Goal: Task Accomplishment & Management: Manage account settings

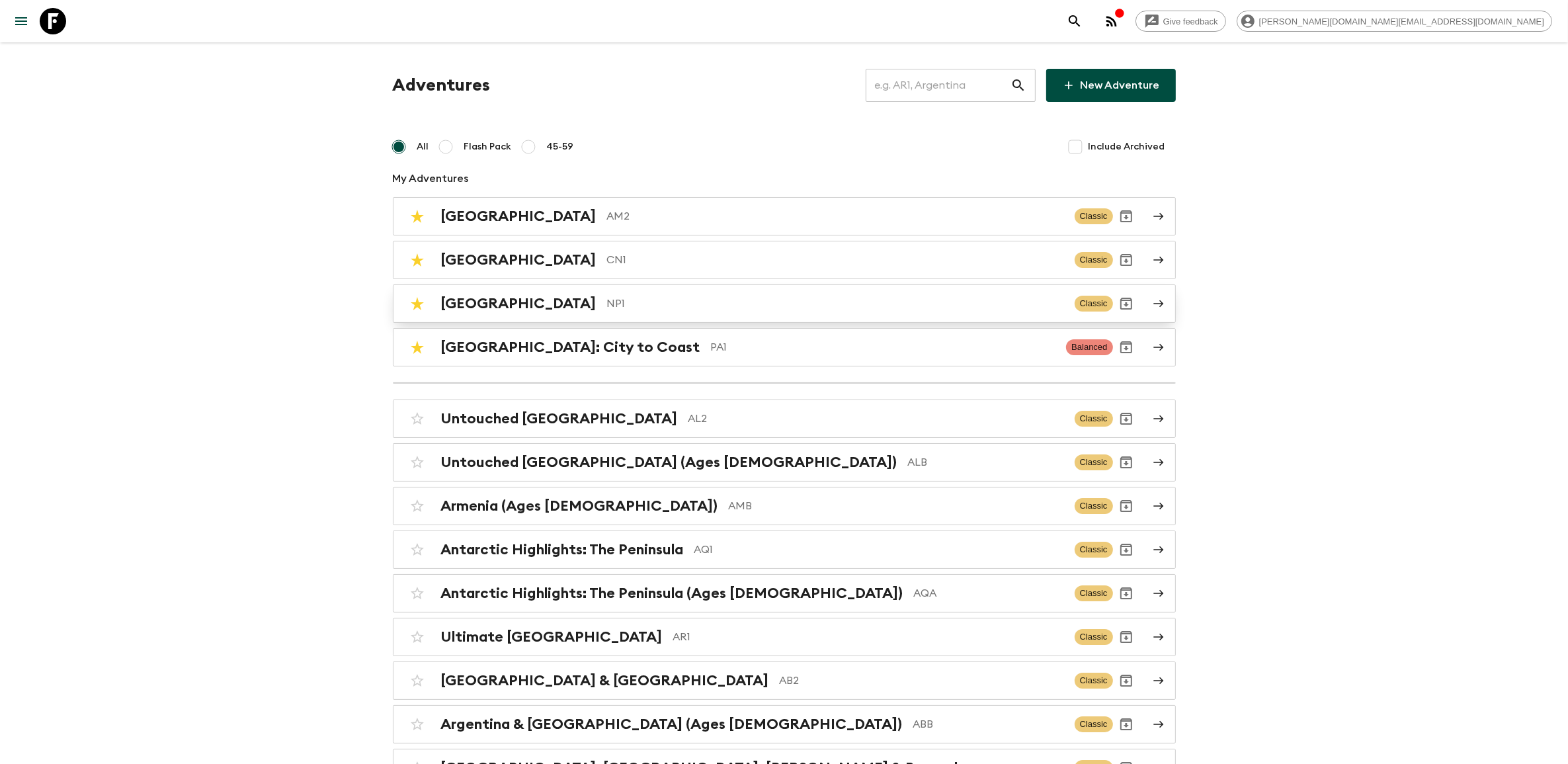
click at [490, 302] on div "Nepal NP1" at bounding box center [753, 303] width 623 height 17
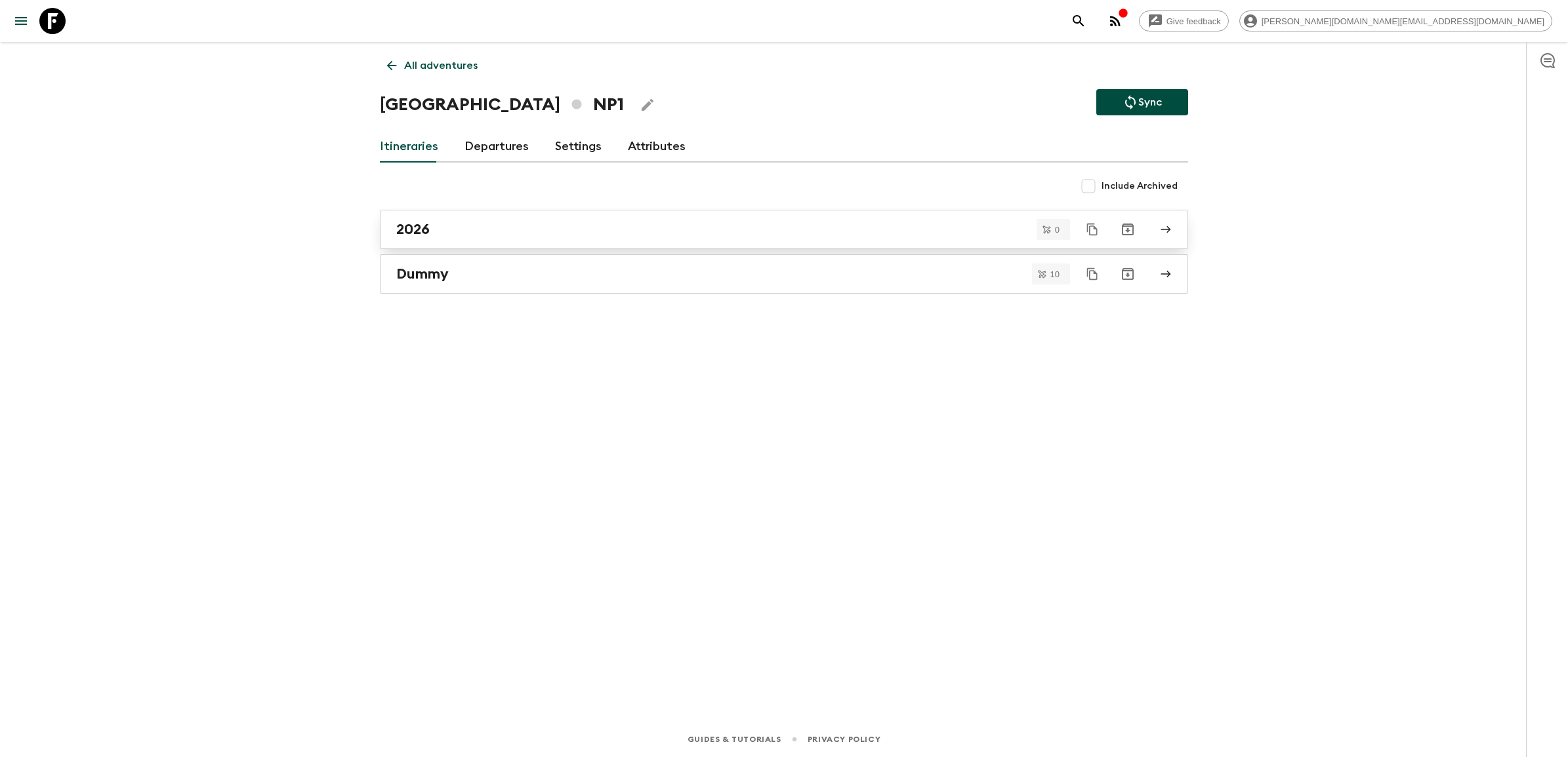
click at [497, 233] on div "2026" at bounding box center [772, 229] width 751 height 17
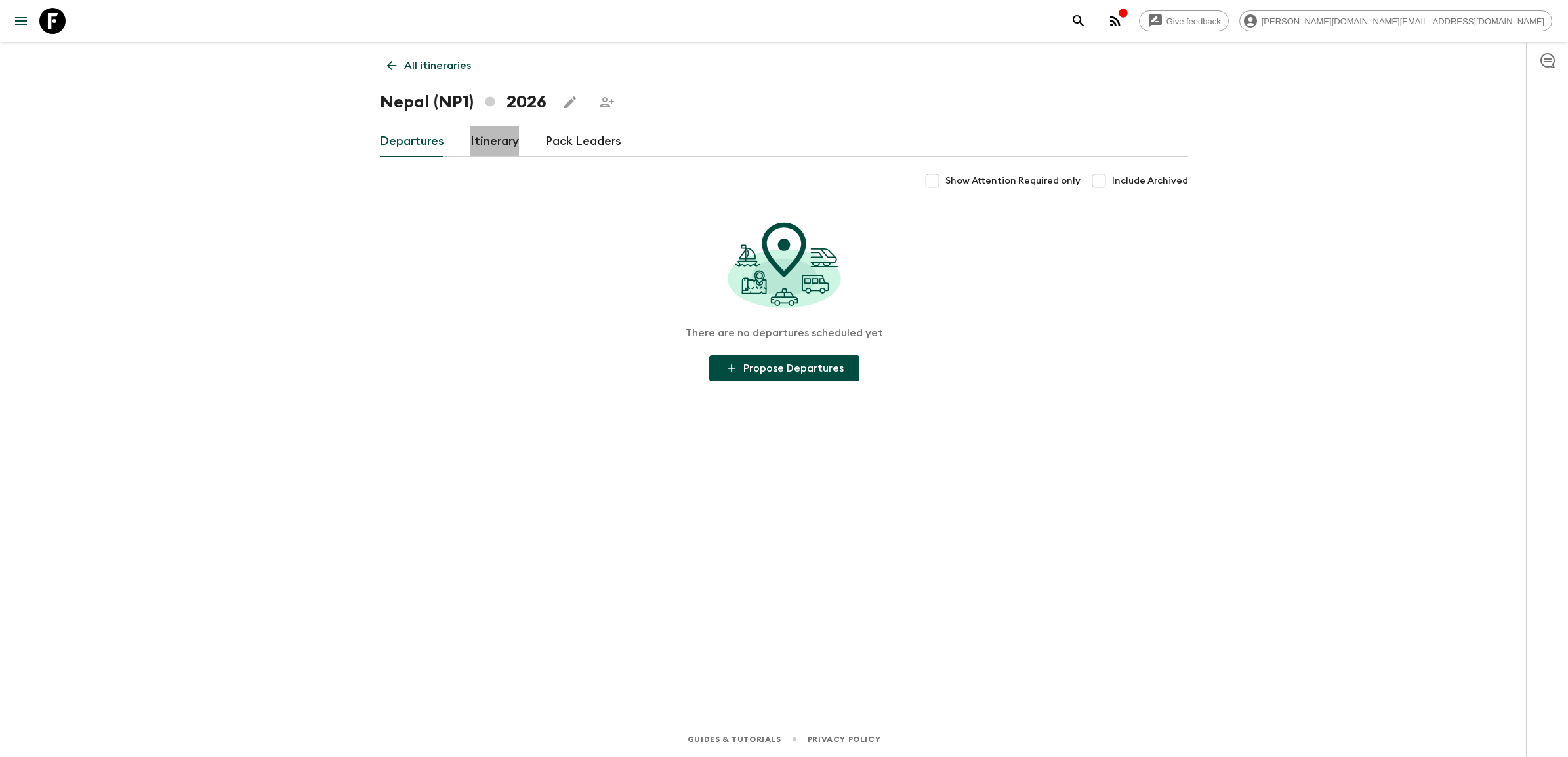
click at [487, 143] on link "Itinerary" at bounding box center [495, 141] width 48 height 32
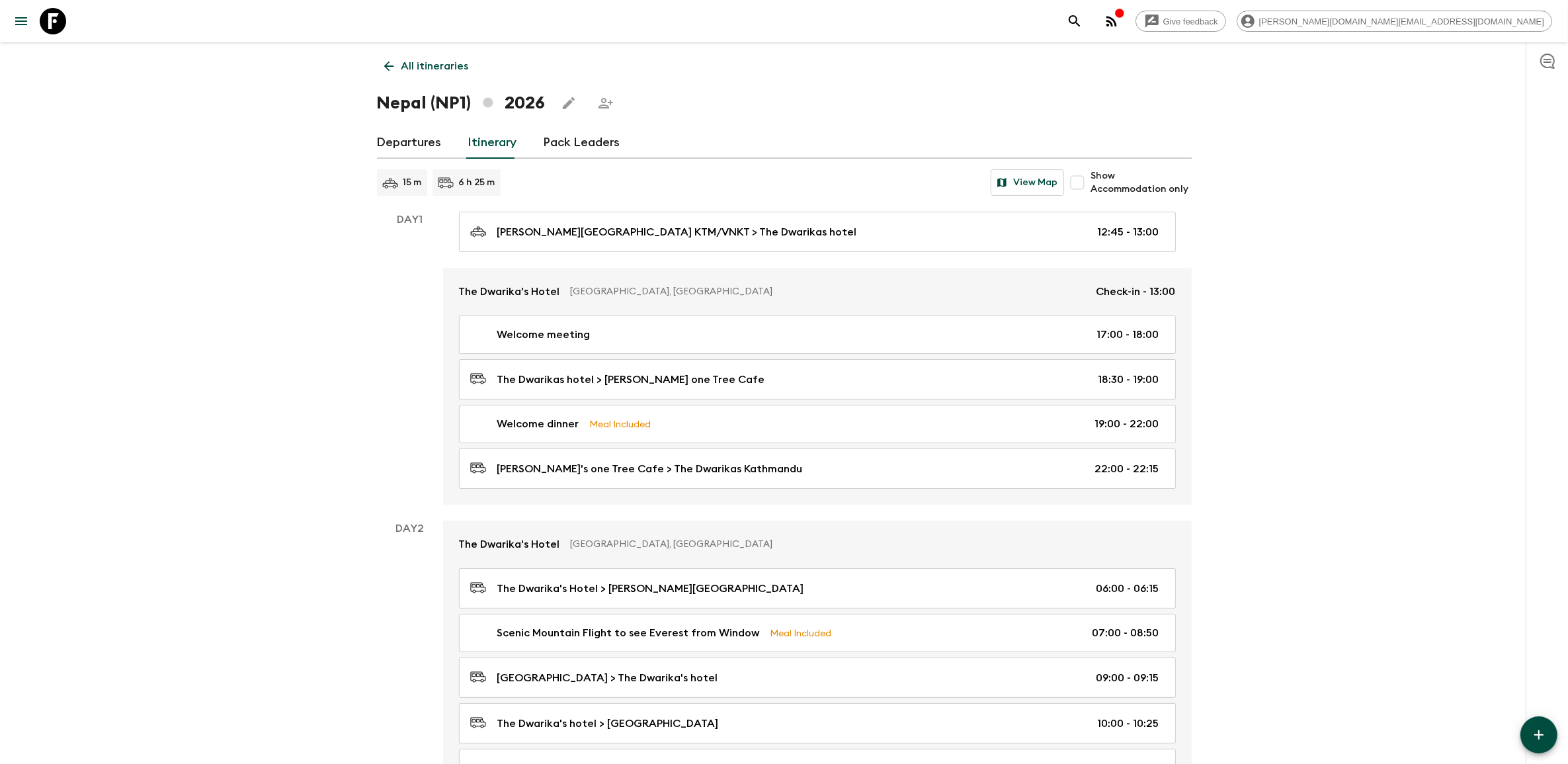
click at [73, 27] on div "Give feedback james.cm+1@flashpack.com" at bounding box center [784, 21] width 1568 height 42
click at [54, 22] on icon at bounding box center [53, 21] width 26 height 26
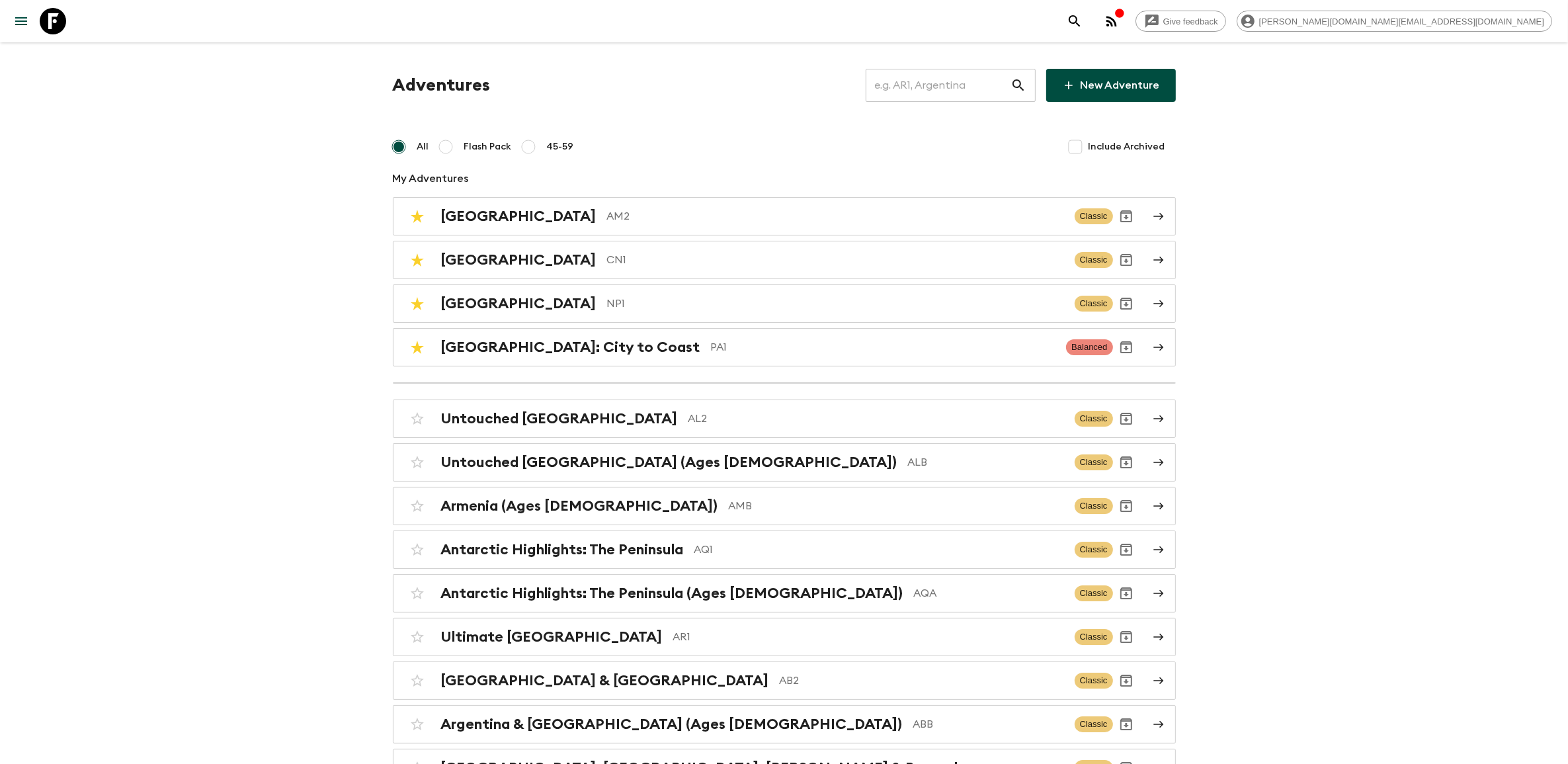
click at [939, 87] on input "text" at bounding box center [938, 85] width 145 height 37
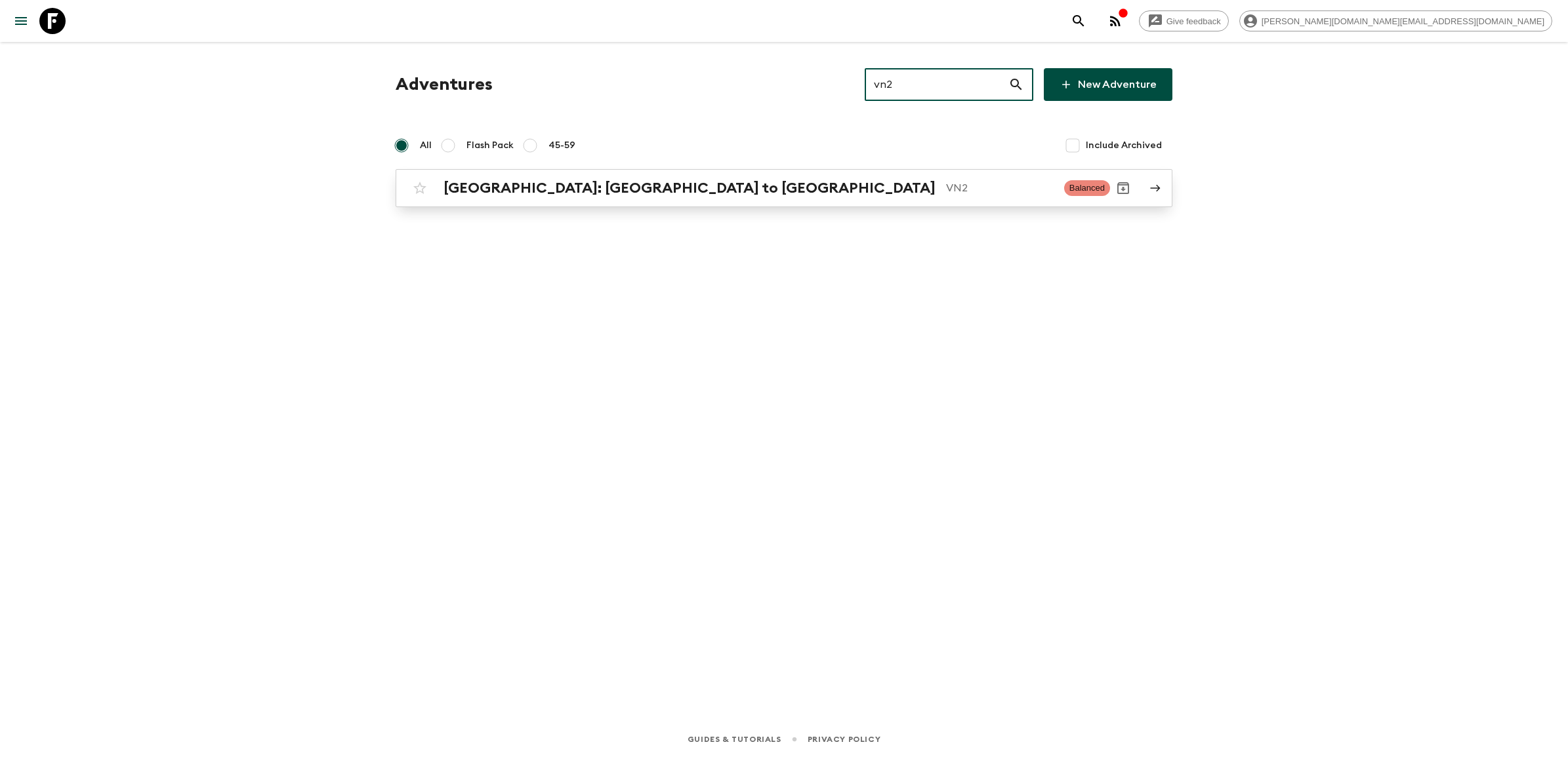
type input "vn2"
click at [549, 187] on h2 "Vietnam: Hanoi to Hoi An" at bounding box center [690, 187] width 492 height 17
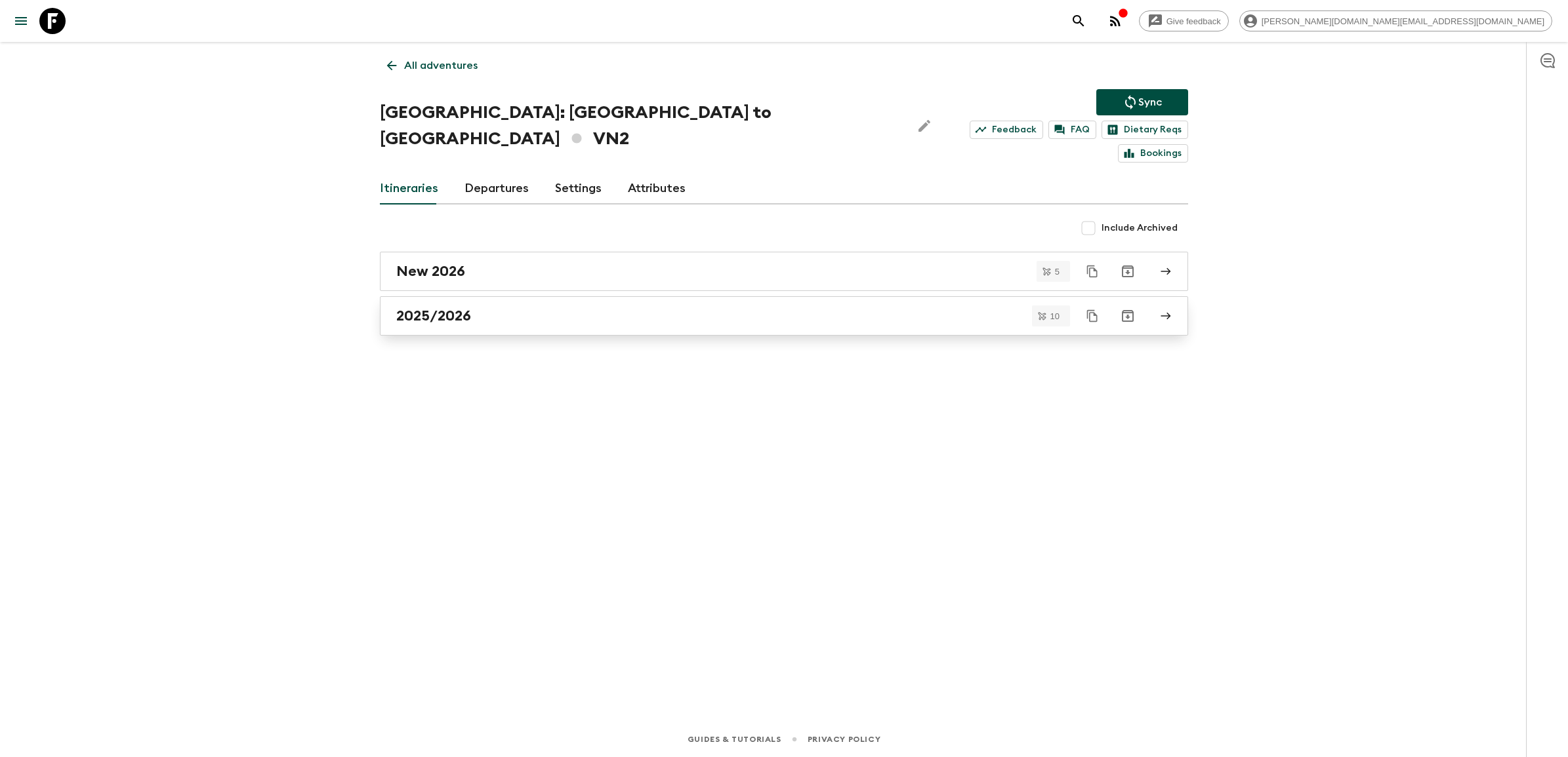
click at [466, 308] on h2 "2025/2026" at bounding box center [434, 316] width 75 height 17
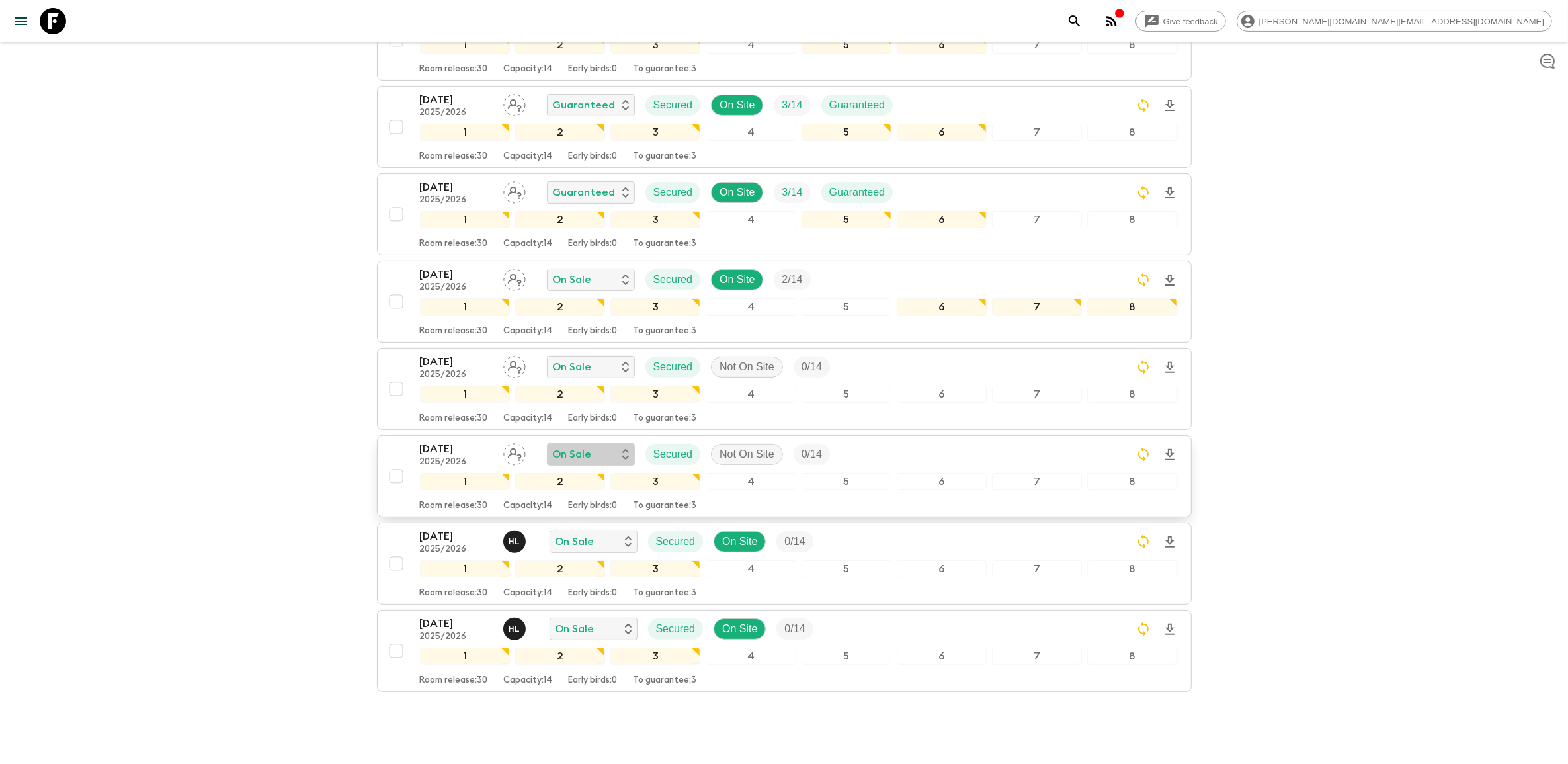
scroll to position [488, 0]
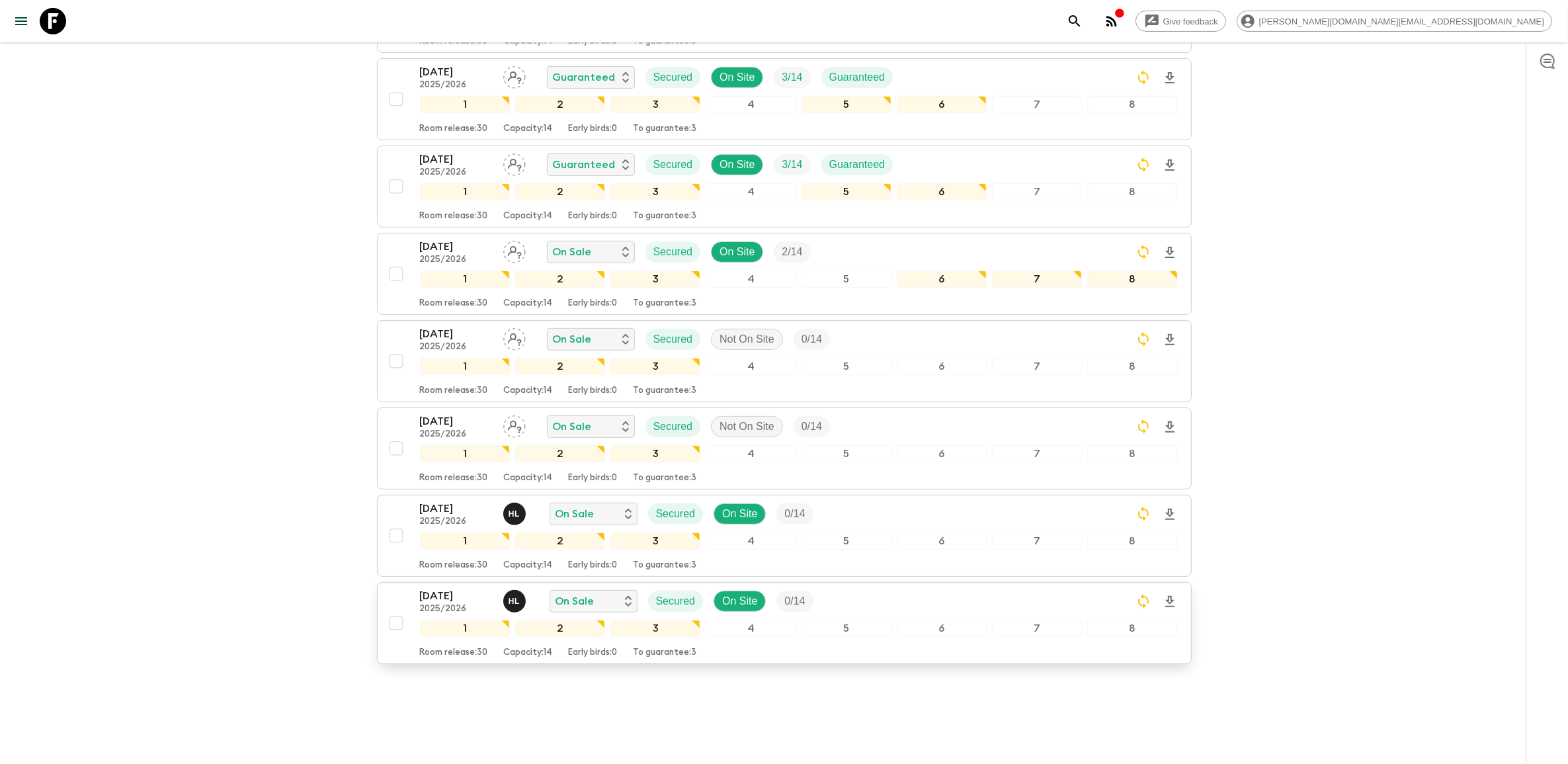
click at [460, 604] on p "2025/2026" at bounding box center [456, 609] width 73 height 11
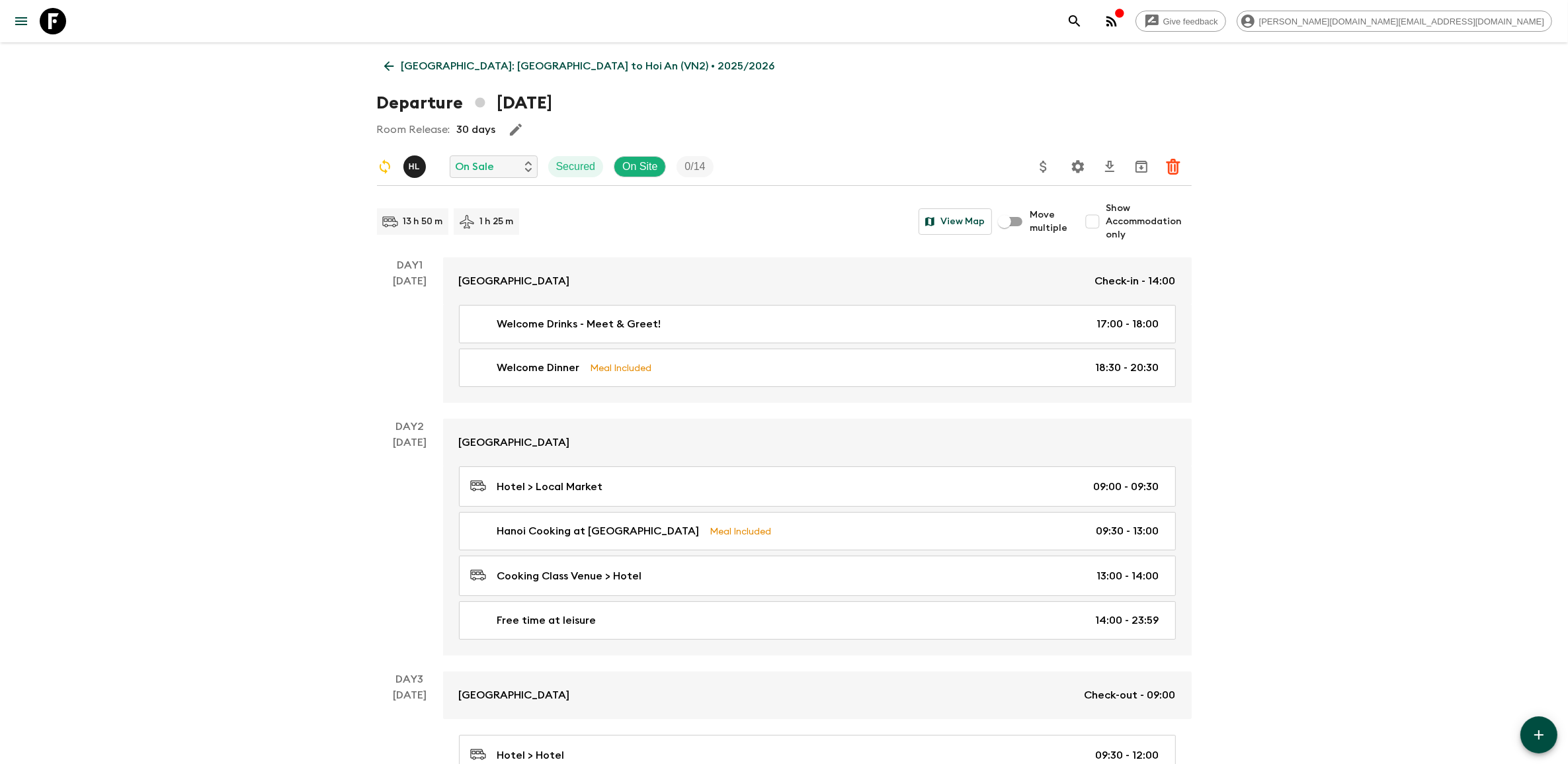
drag, startPoint x: 60, startPoint y: 27, endPoint x: 375, endPoint y: 163, distance: 343.1
click at [60, 27] on icon at bounding box center [53, 21] width 26 height 26
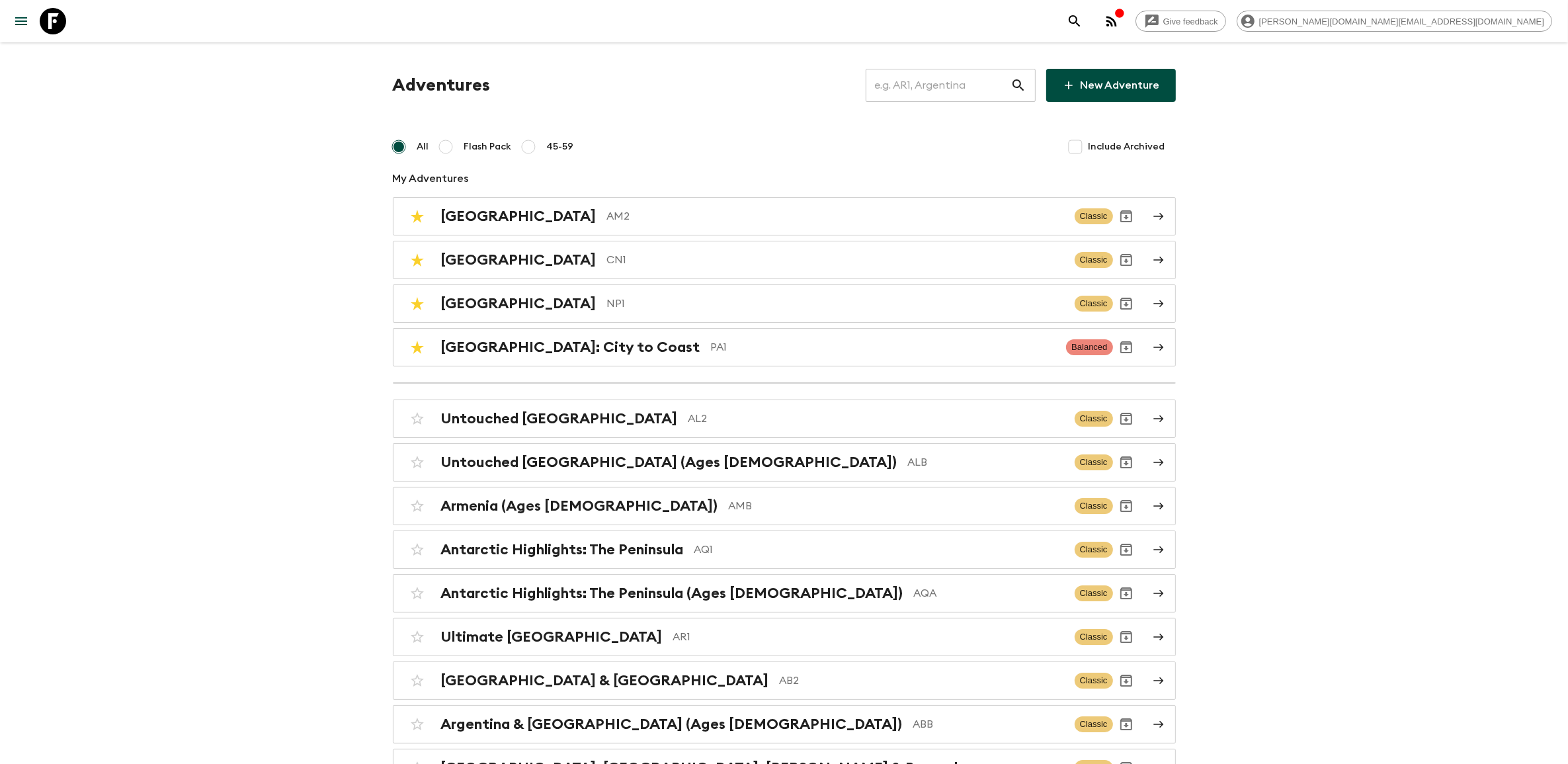
click at [607, 296] on p "NP1" at bounding box center [835, 303] width 457 height 16
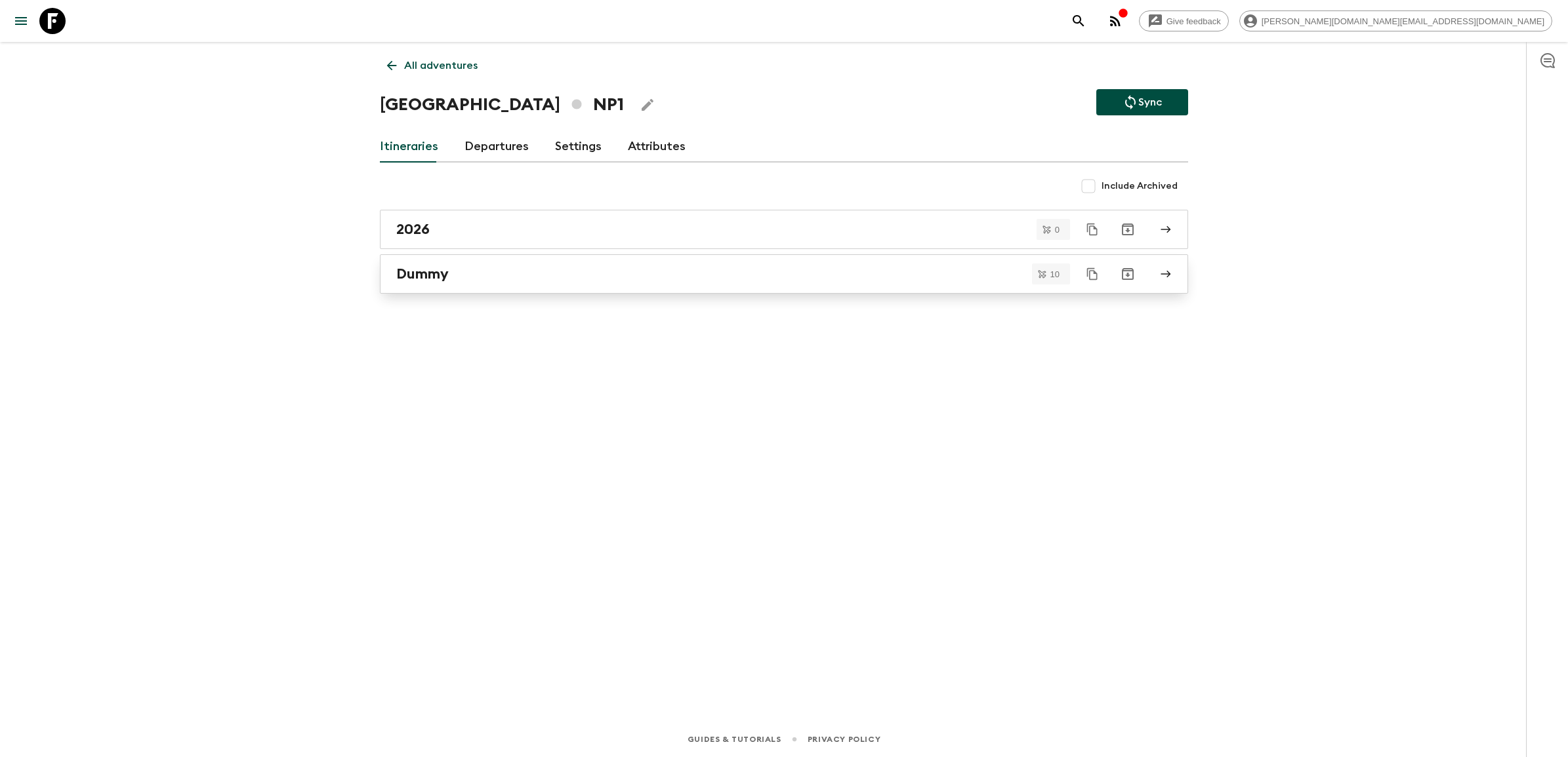
click at [492, 266] on div "Dummy" at bounding box center [772, 273] width 751 height 17
click at [463, 226] on div "2026" at bounding box center [772, 229] width 751 height 17
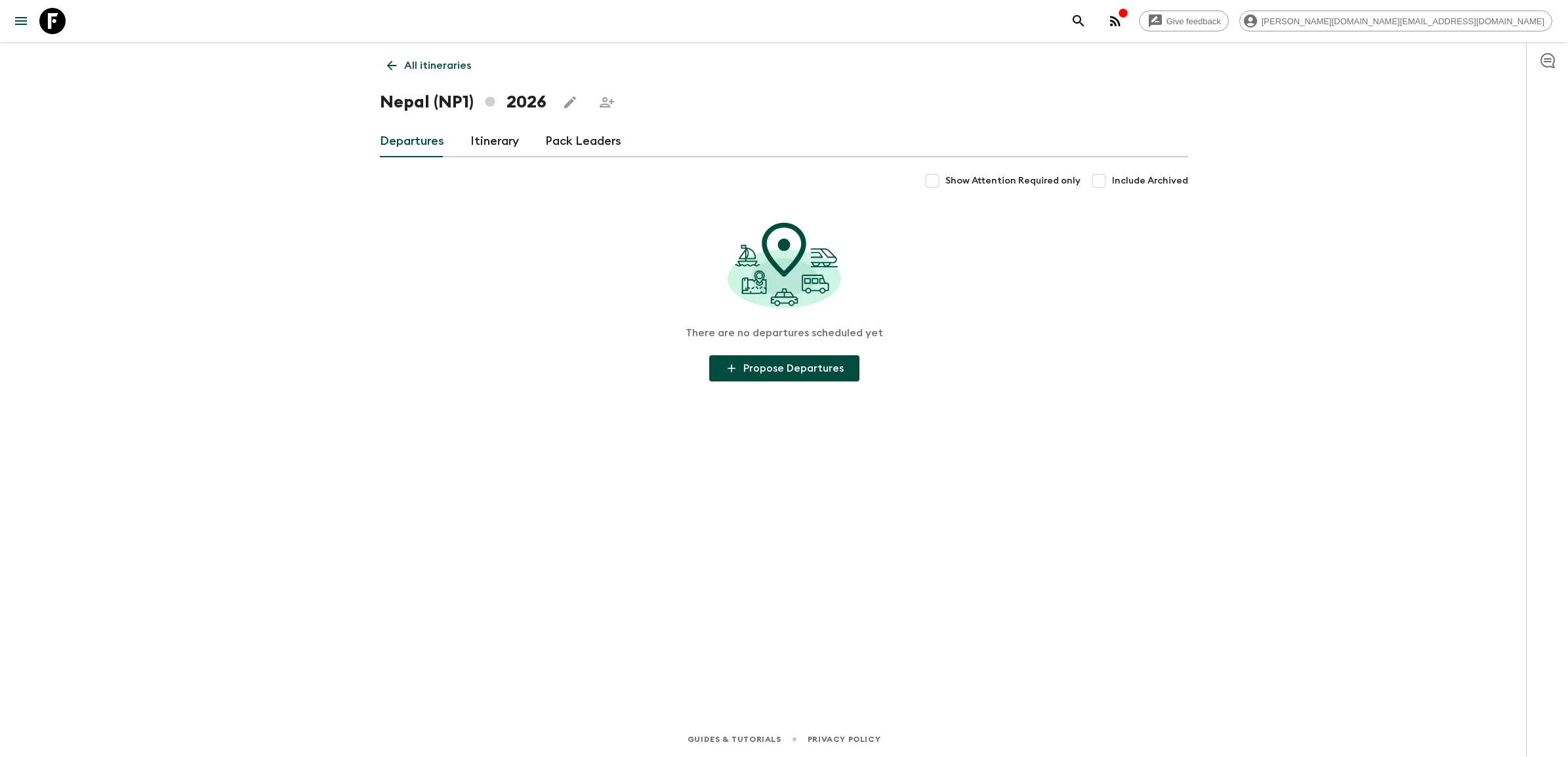
click at [491, 150] on link "Itinerary" at bounding box center [495, 141] width 48 height 32
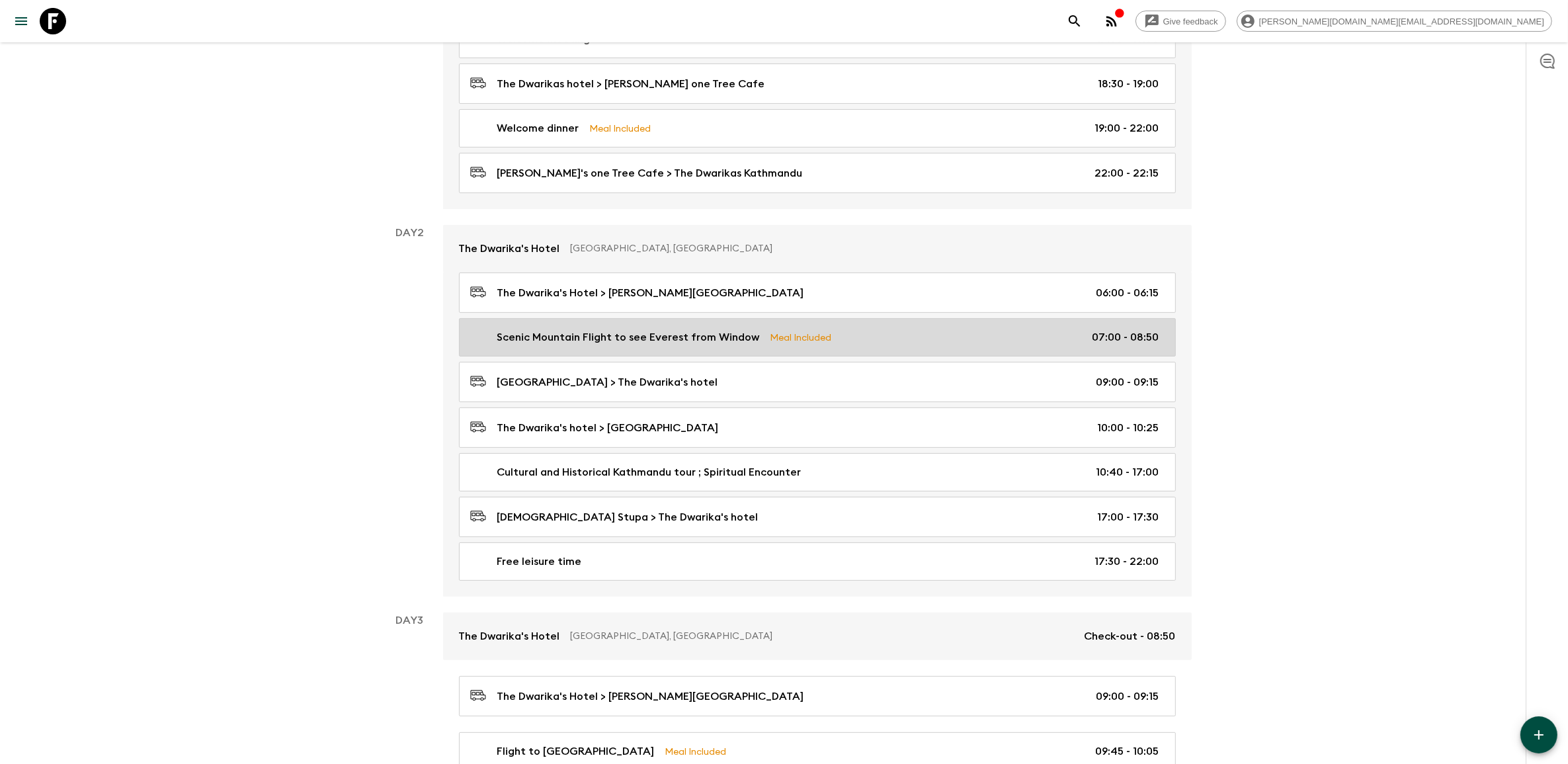
scroll to position [331, 0]
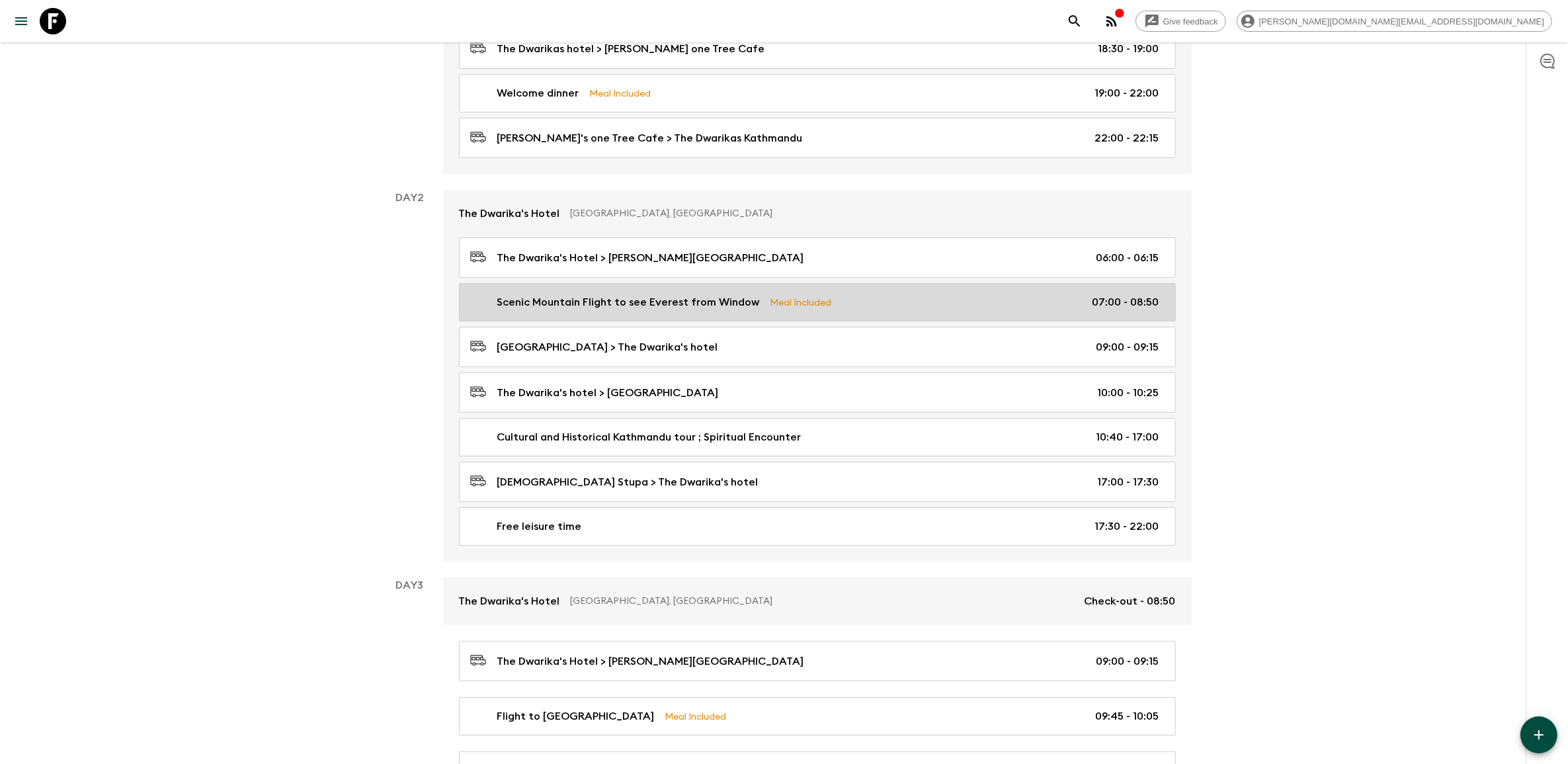
click at [868, 306] on div "Scenic Mountain Flight to see Everest from Window Meal Included 07:00 - 08:50" at bounding box center [814, 302] width 689 height 16
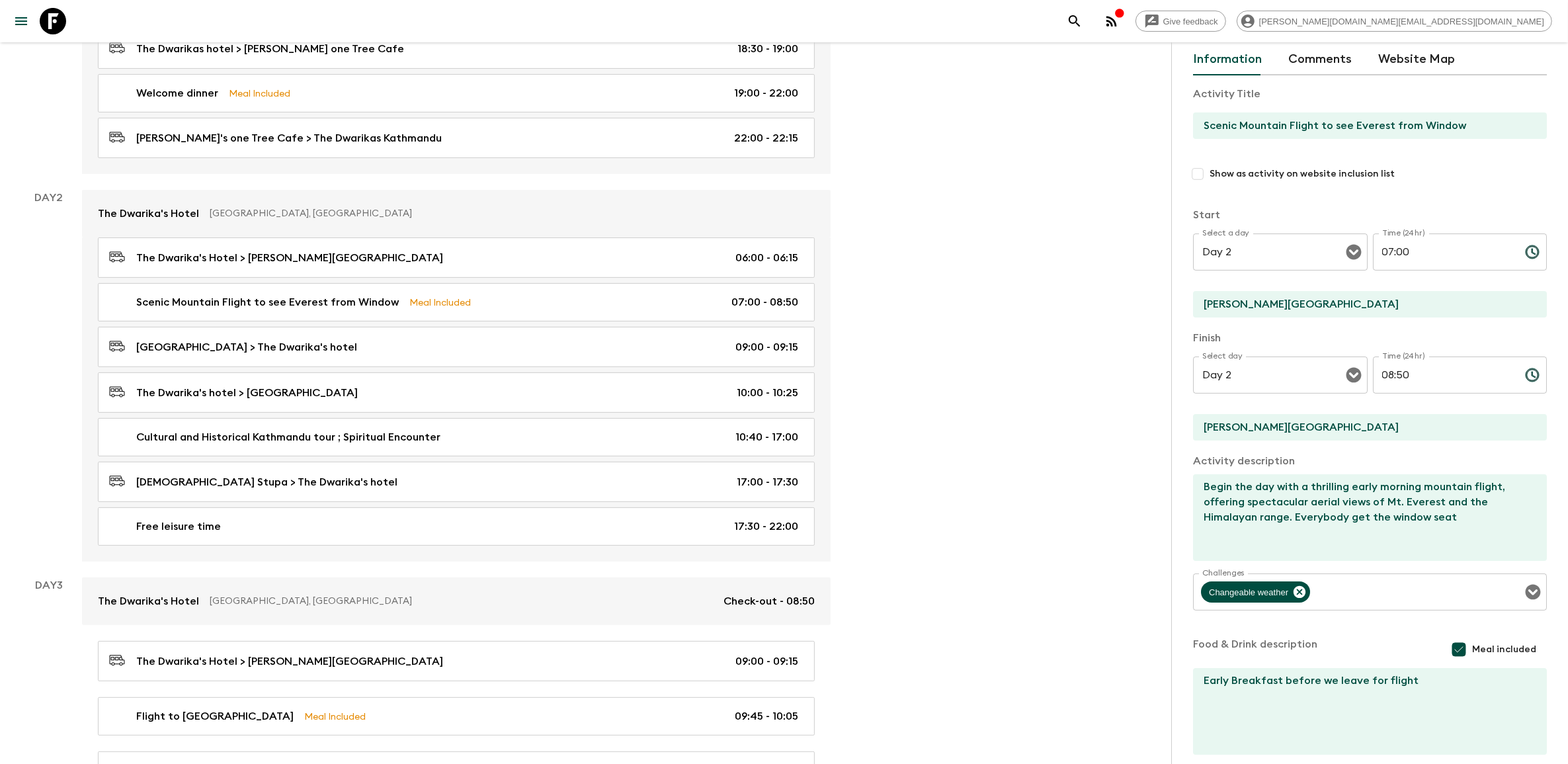
scroll to position [83, 0]
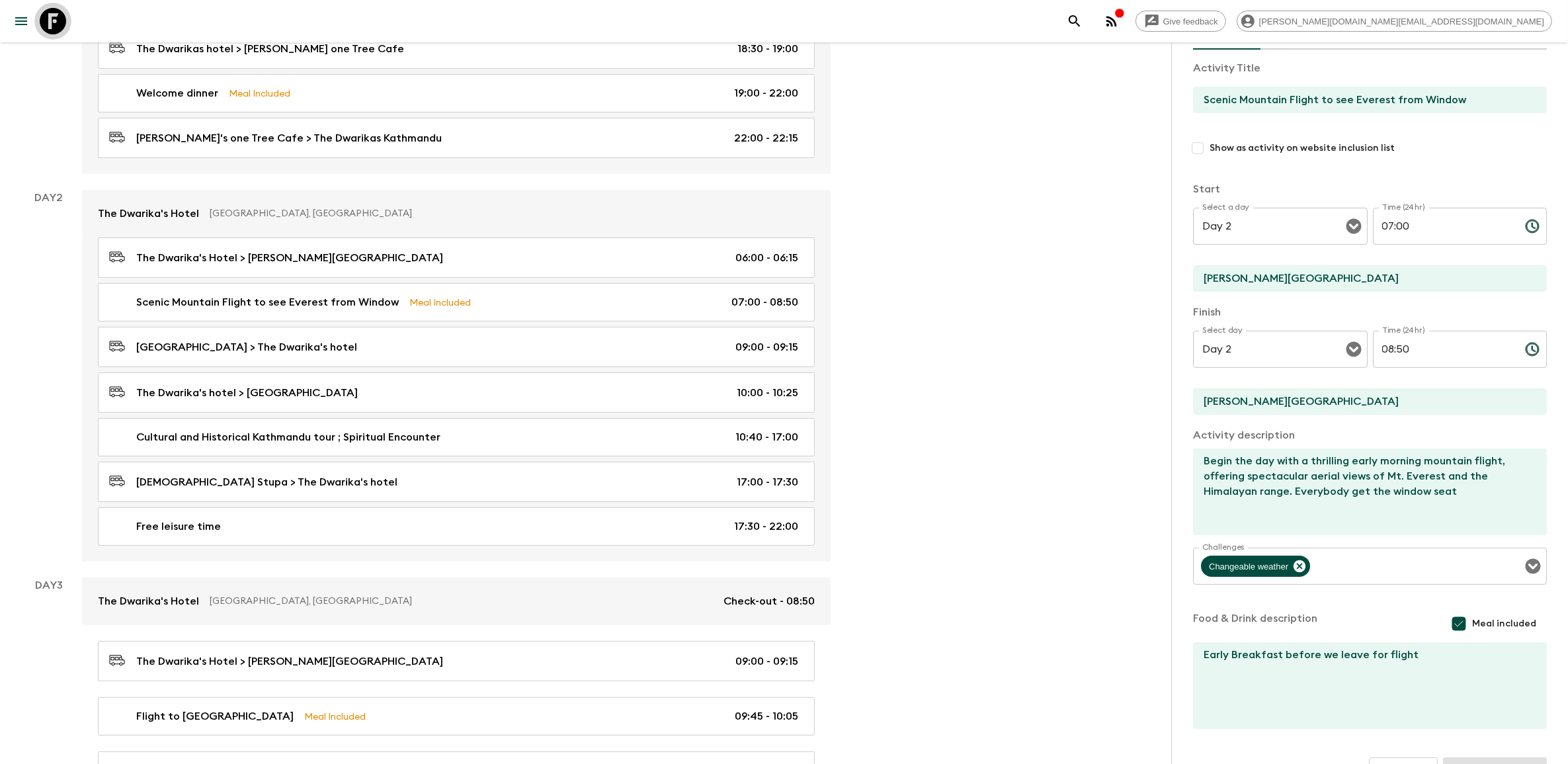
drag, startPoint x: 46, startPoint y: 16, endPoint x: 60, endPoint y: 20, distance: 14.6
click at [46, 16] on icon at bounding box center [53, 21] width 26 height 26
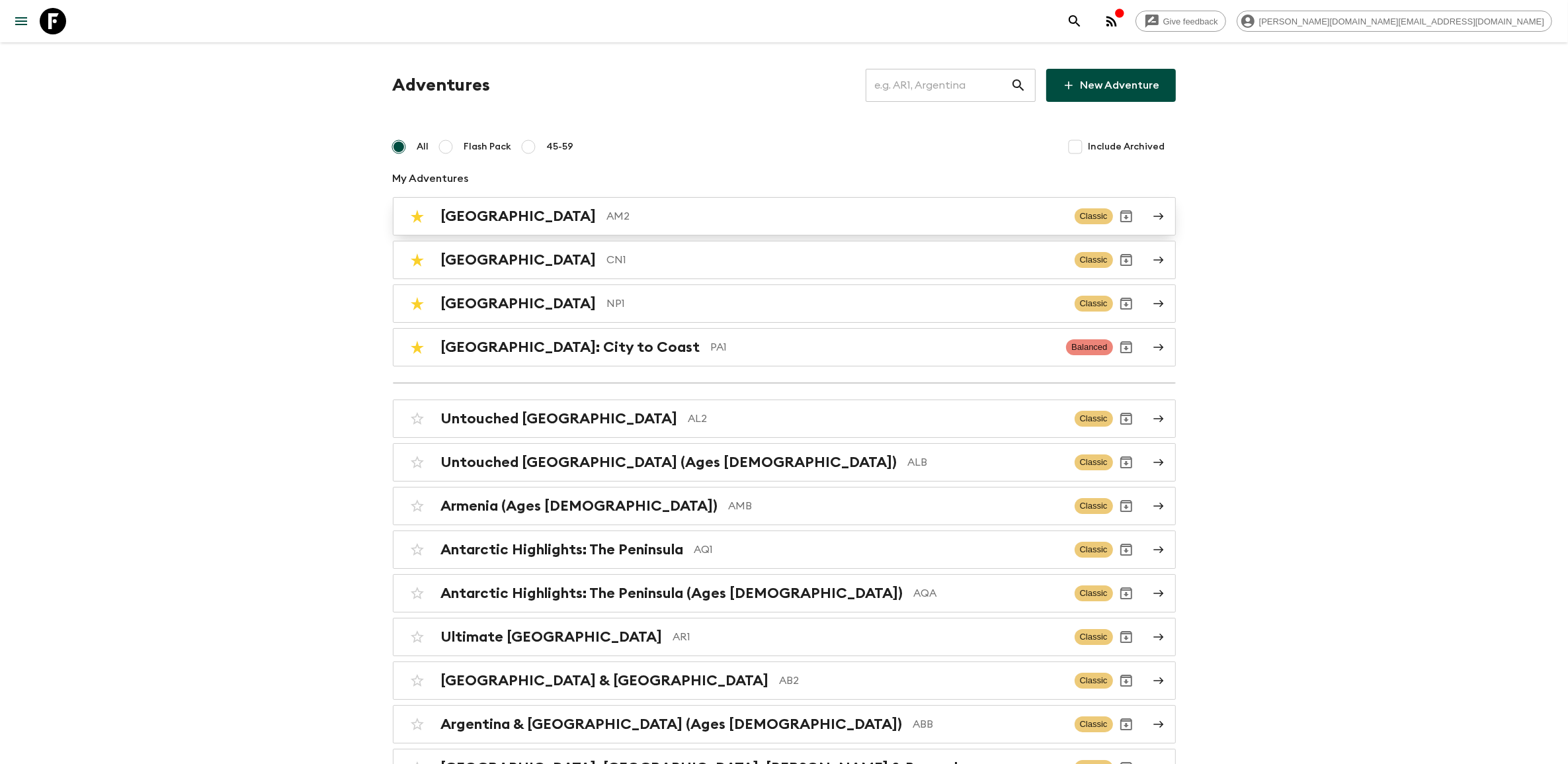
click at [470, 217] on h2 "Armenia" at bounding box center [518, 216] width 155 height 17
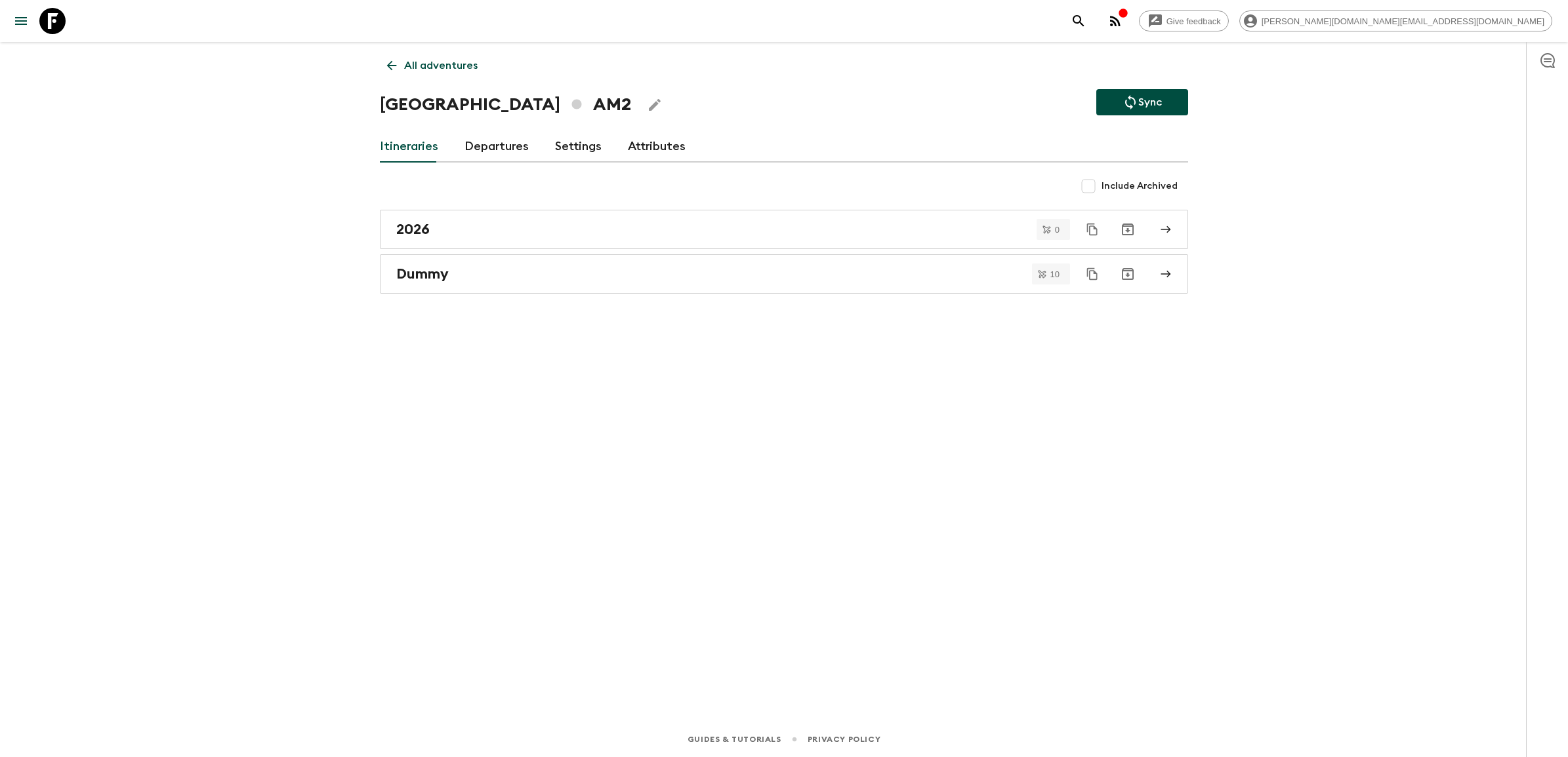
click at [512, 145] on link "Departures" at bounding box center [497, 146] width 65 height 32
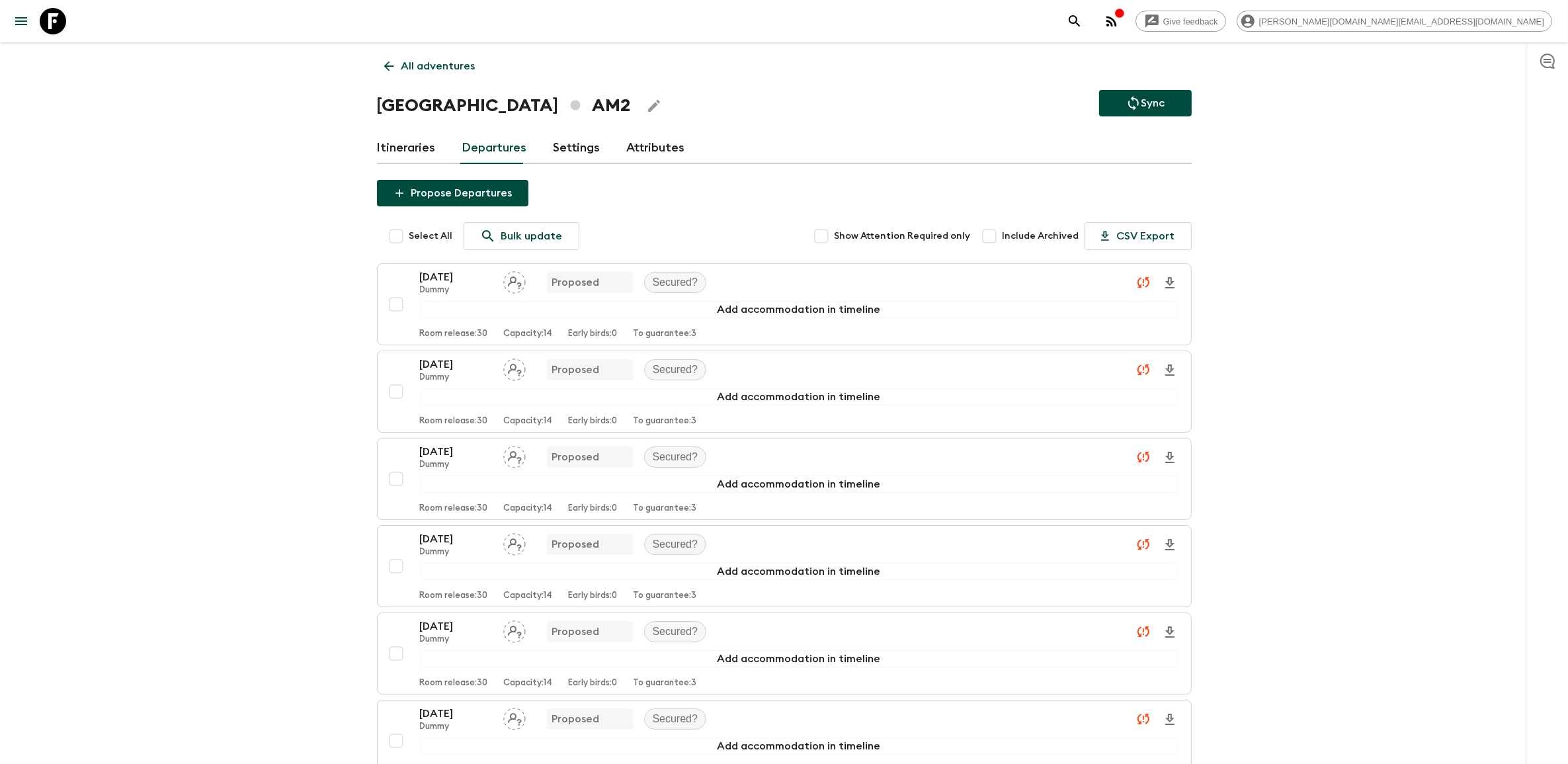
click at [566, 153] on link "Settings" at bounding box center [577, 148] width 47 height 32
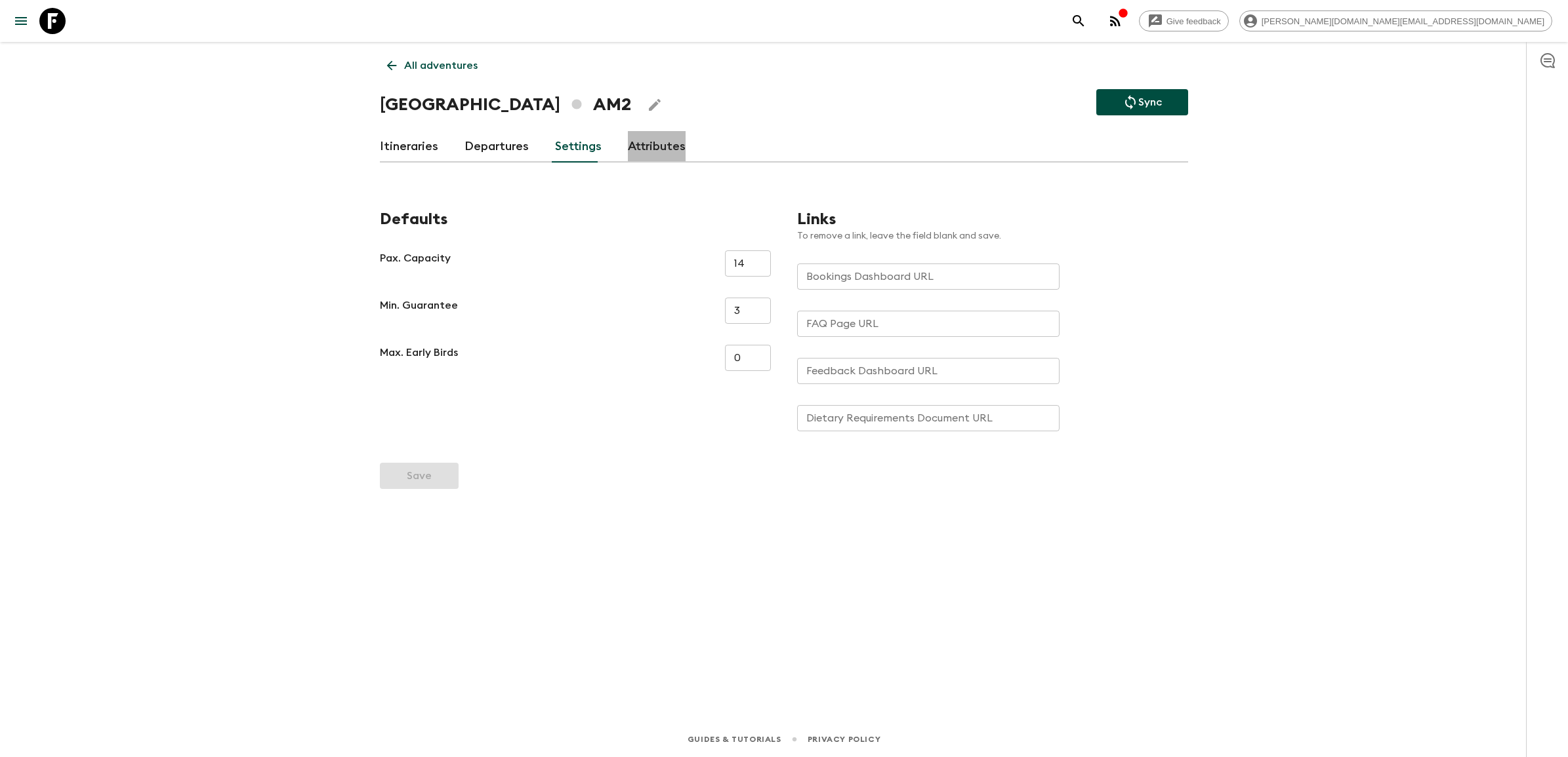
click at [637, 152] on link "Attributes" at bounding box center [657, 146] width 58 height 32
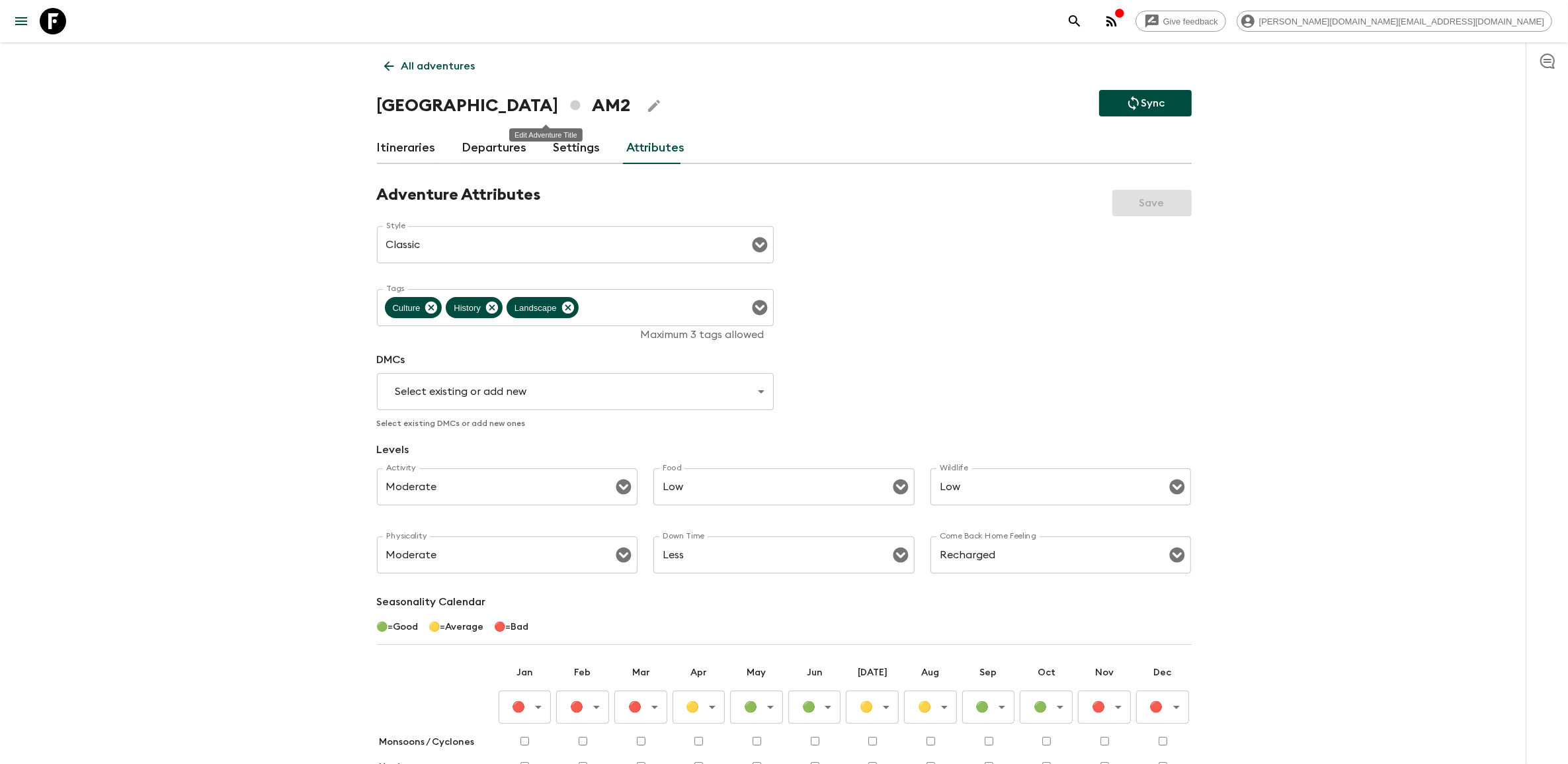
click at [648, 103] on icon "Edit Adventure Title" at bounding box center [655, 106] width 12 height 12
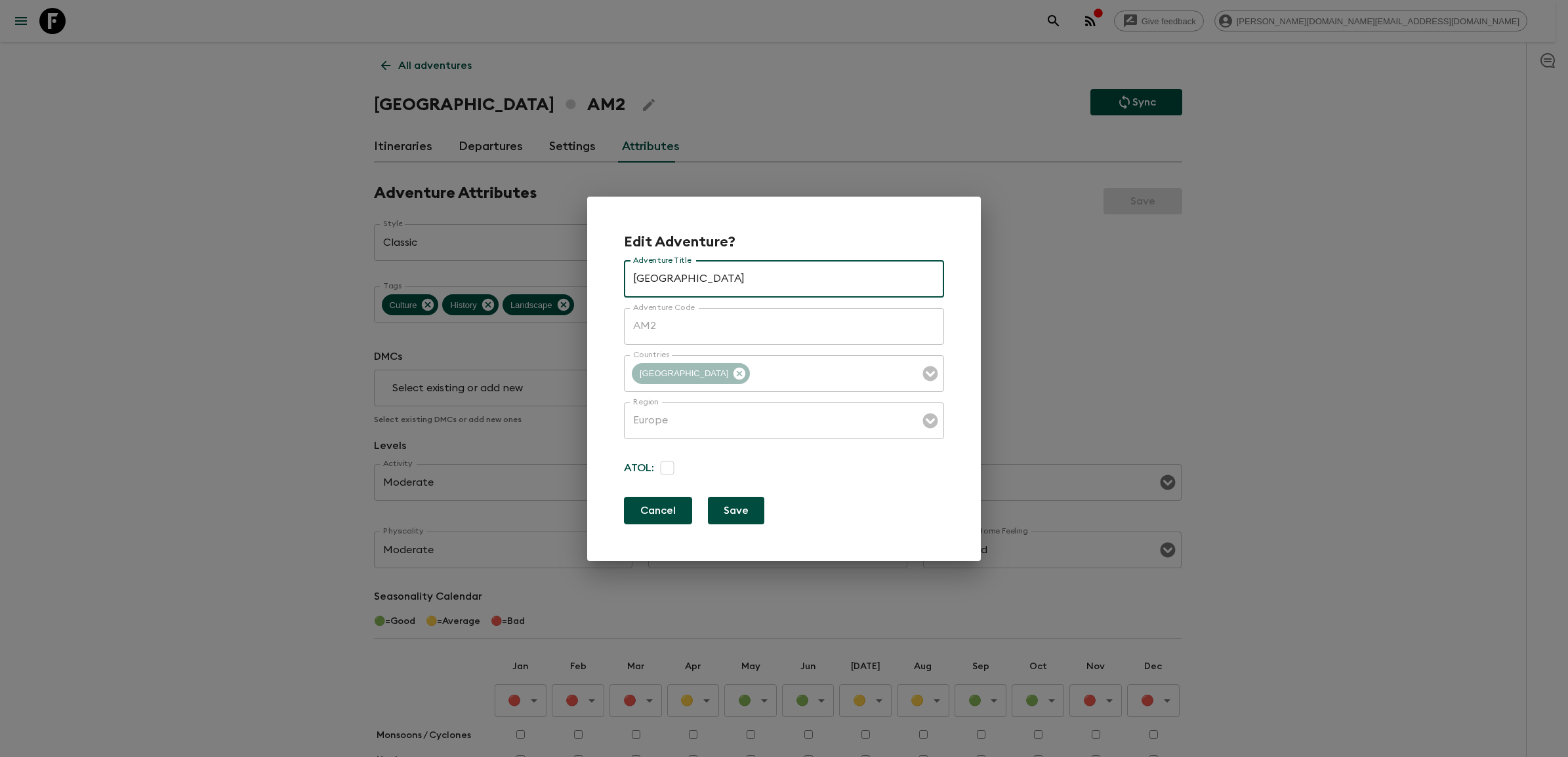
click at [671, 518] on button "Cancel" at bounding box center [658, 510] width 69 height 28
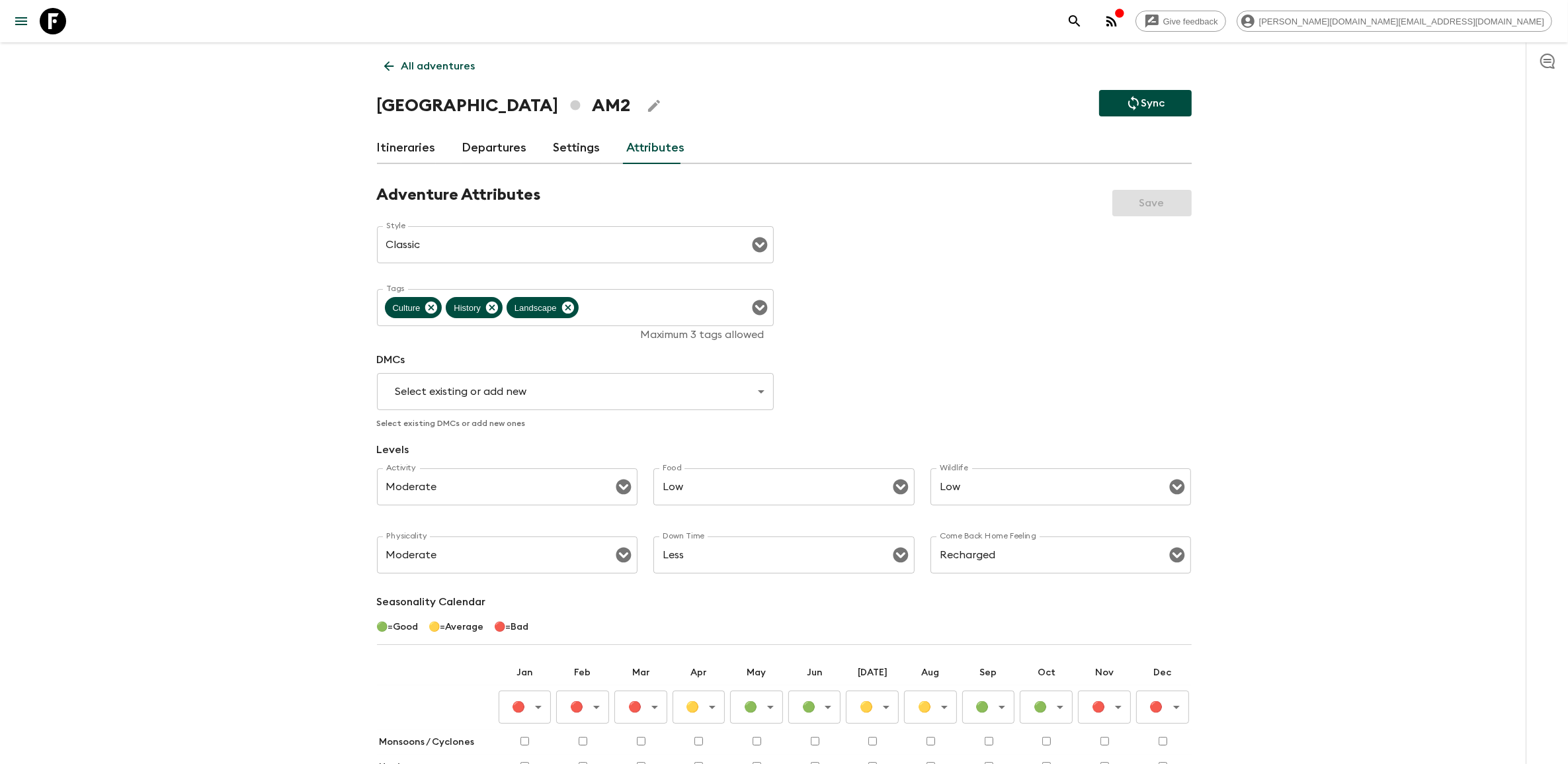
click at [402, 136] on link "Itineraries" at bounding box center [406, 148] width 59 height 32
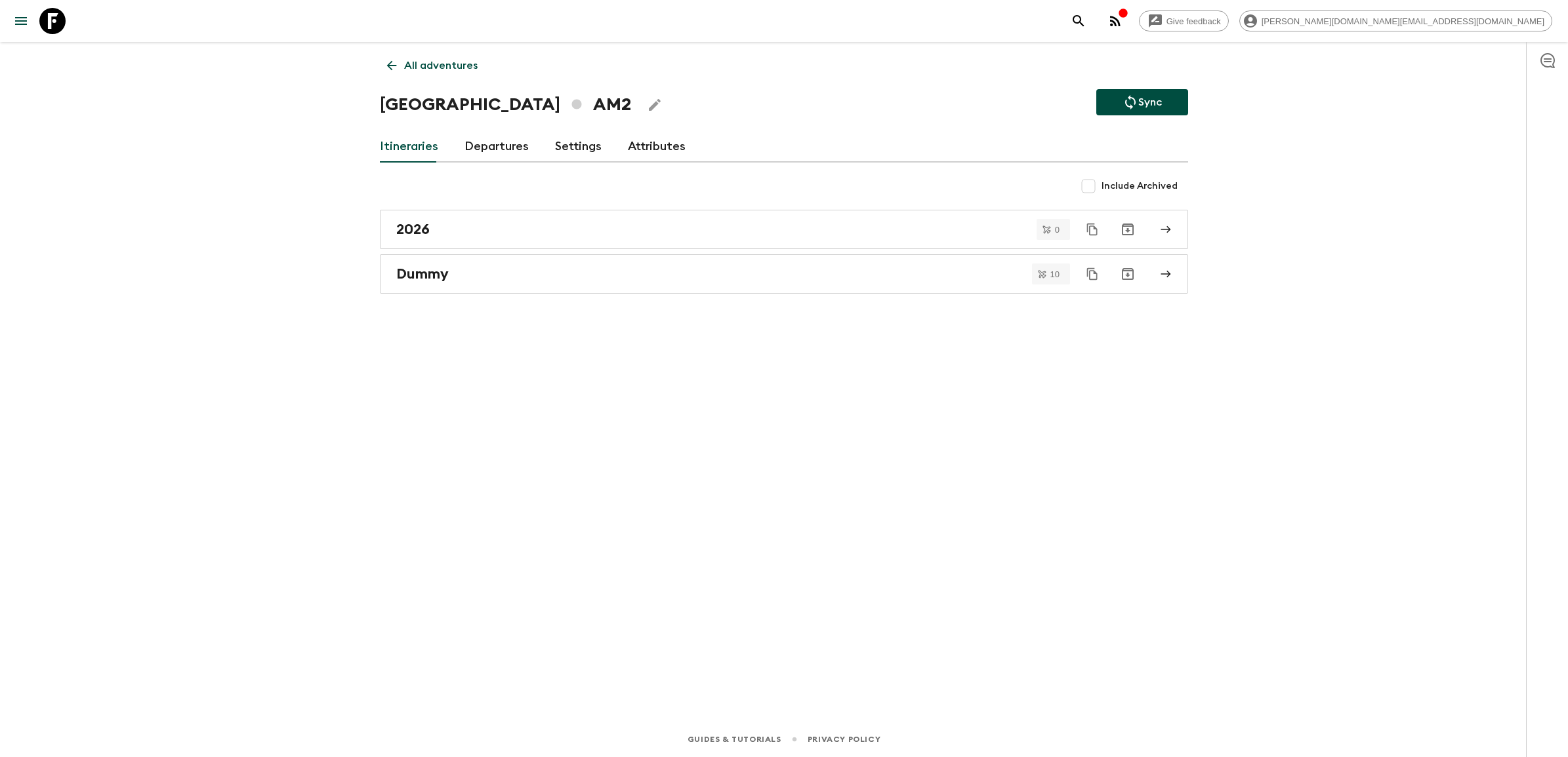
click at [477, 142] on link "Departures" at bounding box center [497, 146] width 65 height 32
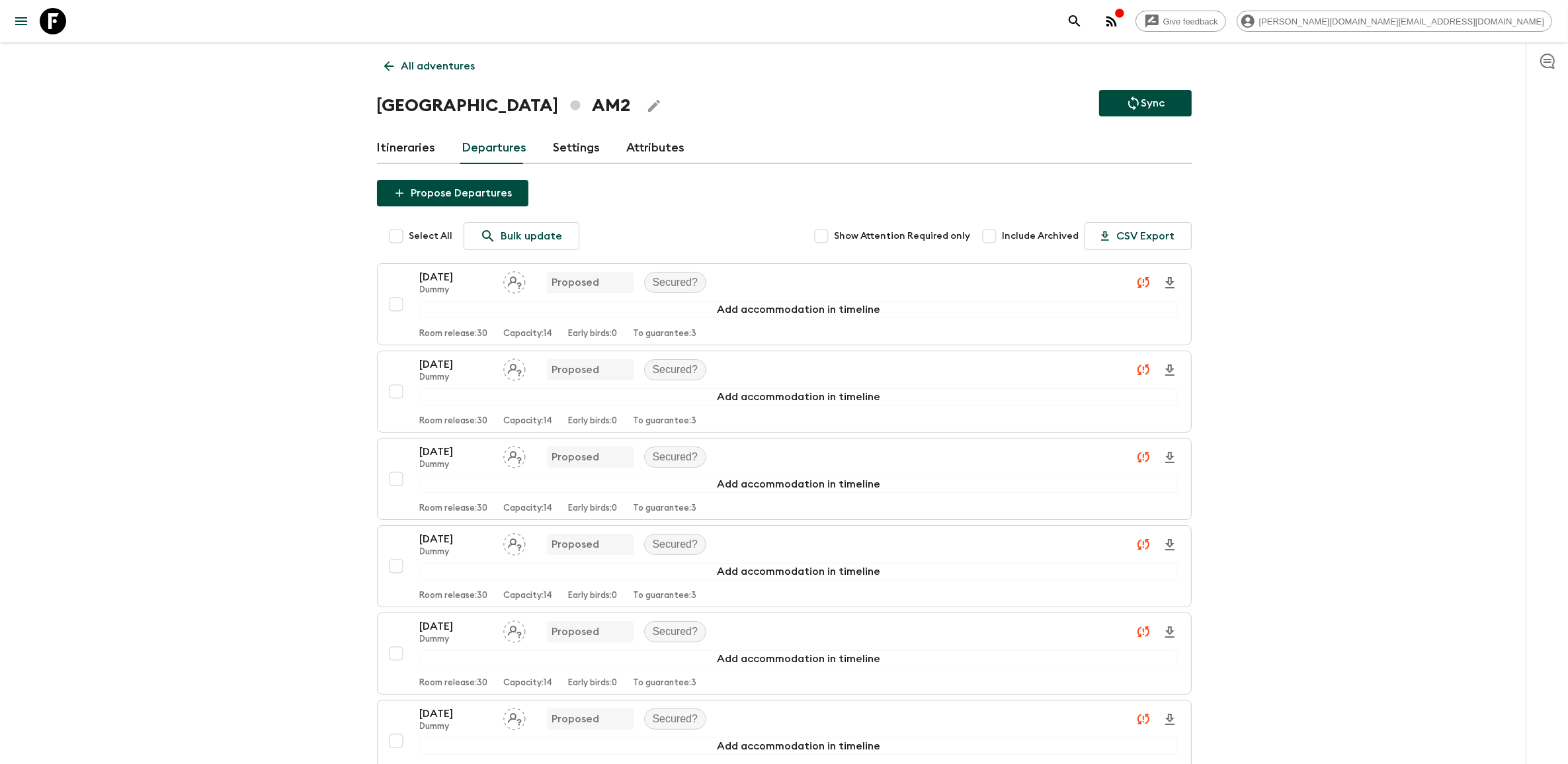
click at [583, 146] on link "Settings" at bounding box center [577, 148] width 47 height 32
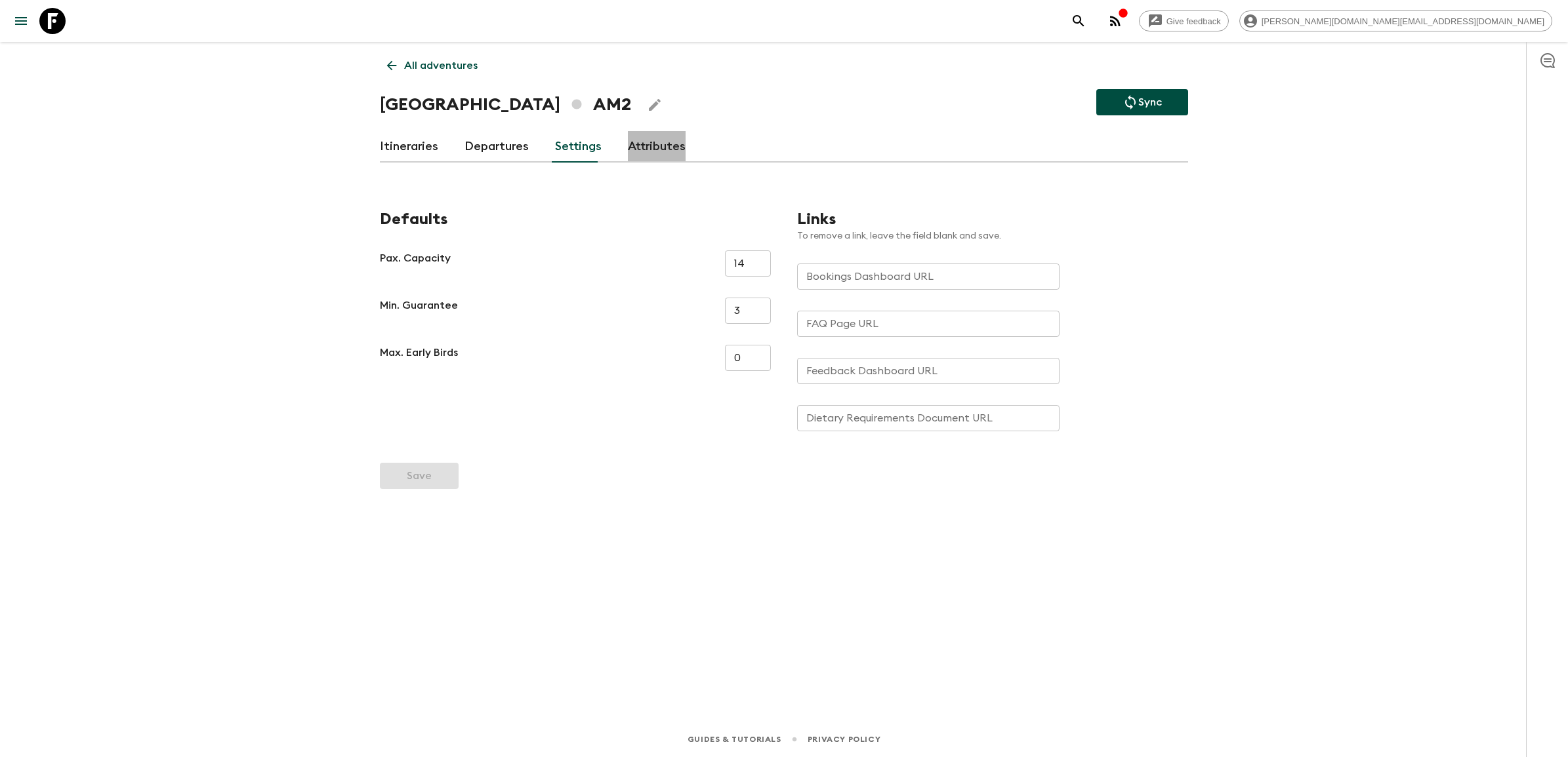
click at [633, 142] on link "Attributes" at bounding box center [657, 146] width 58 height 32
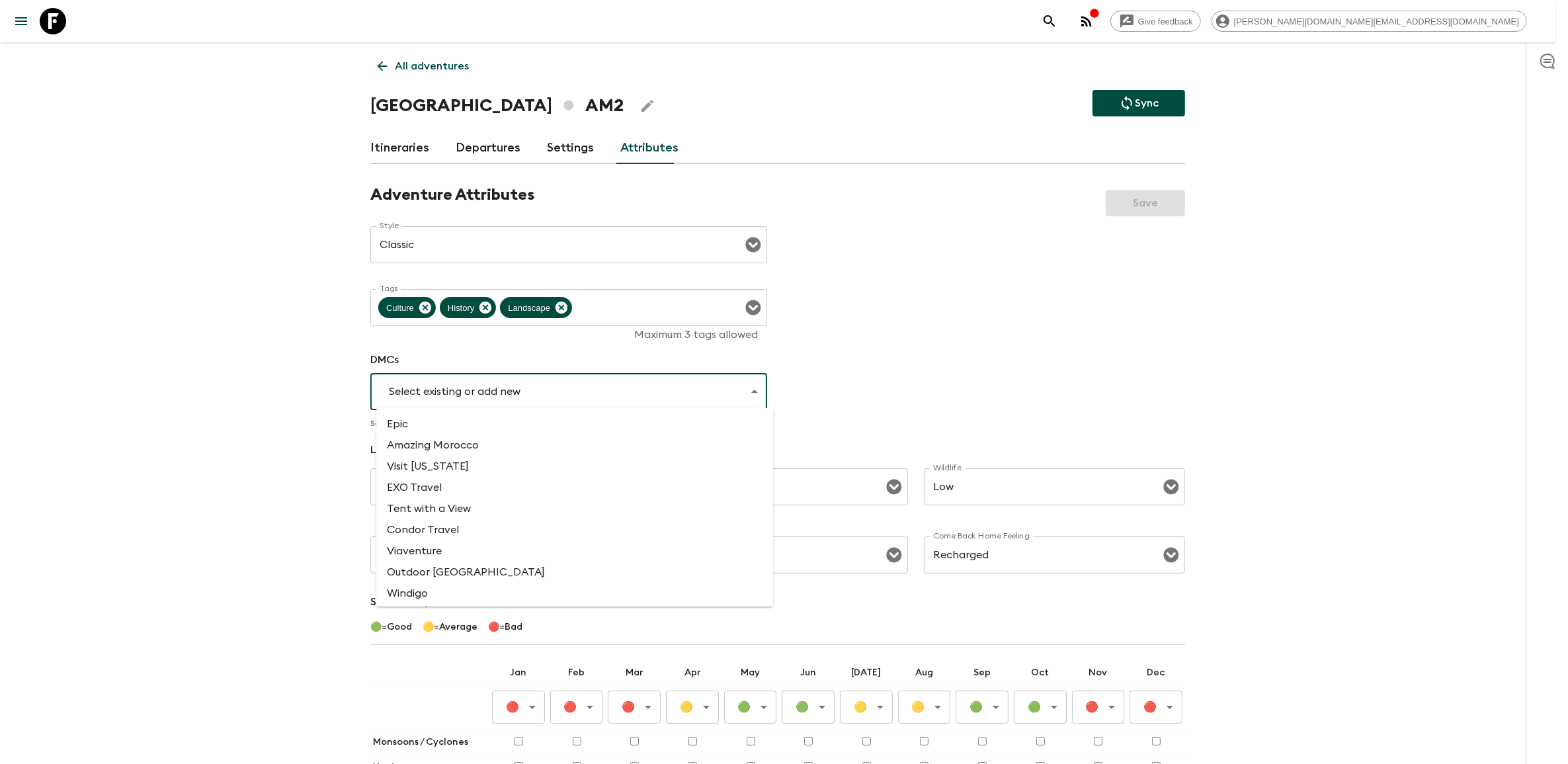
click at [537, 388] on body "Give feedback james.cm+1@flashpack.com All adventures Armenia AM2 Sync Itinerar…" at bounding box center [784, 485] width 1568 height 971
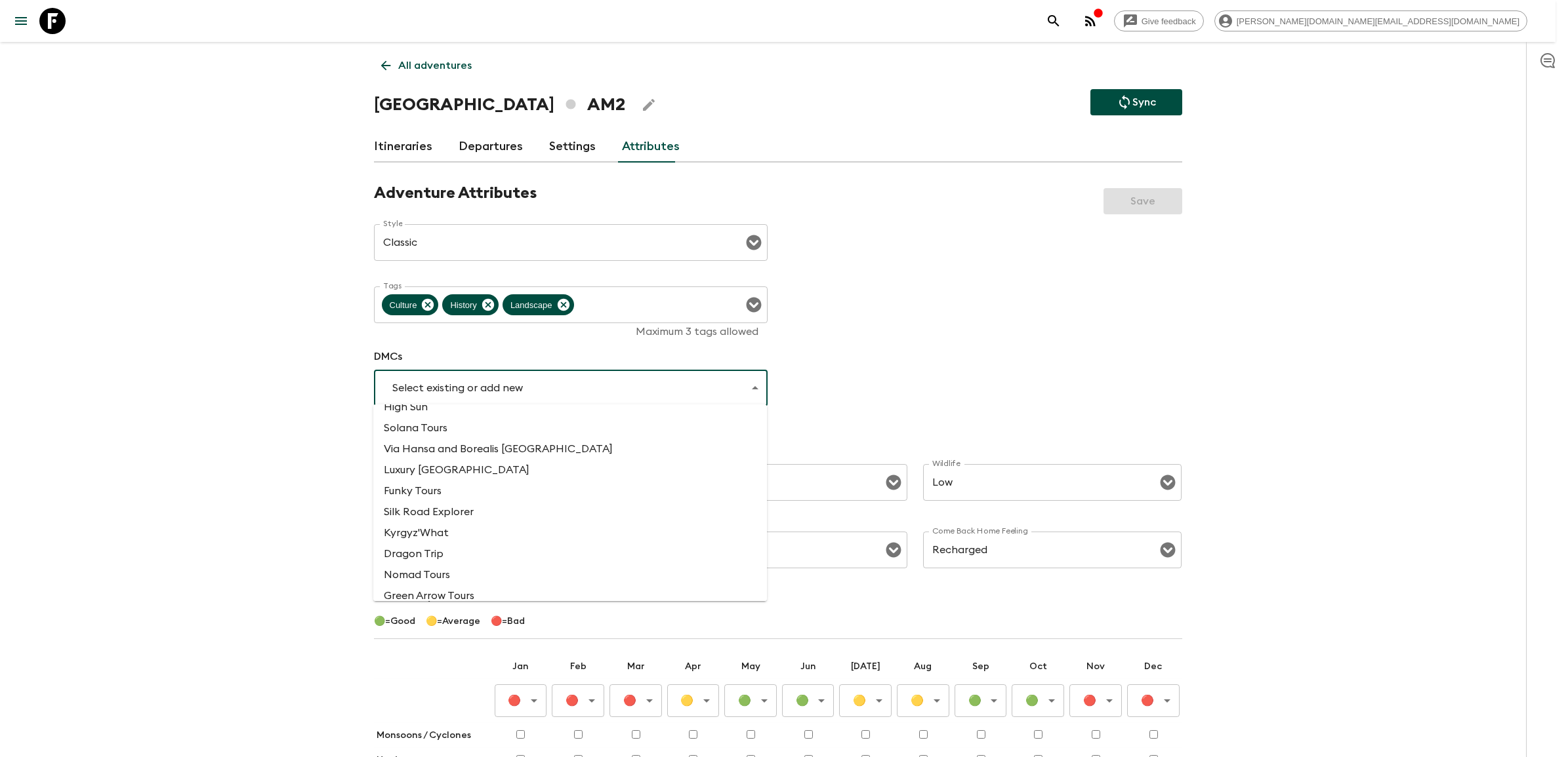
scroll to position [728, 0]
click at [526, 382] on div at bounding box center [784, 378] width 1568 height 757
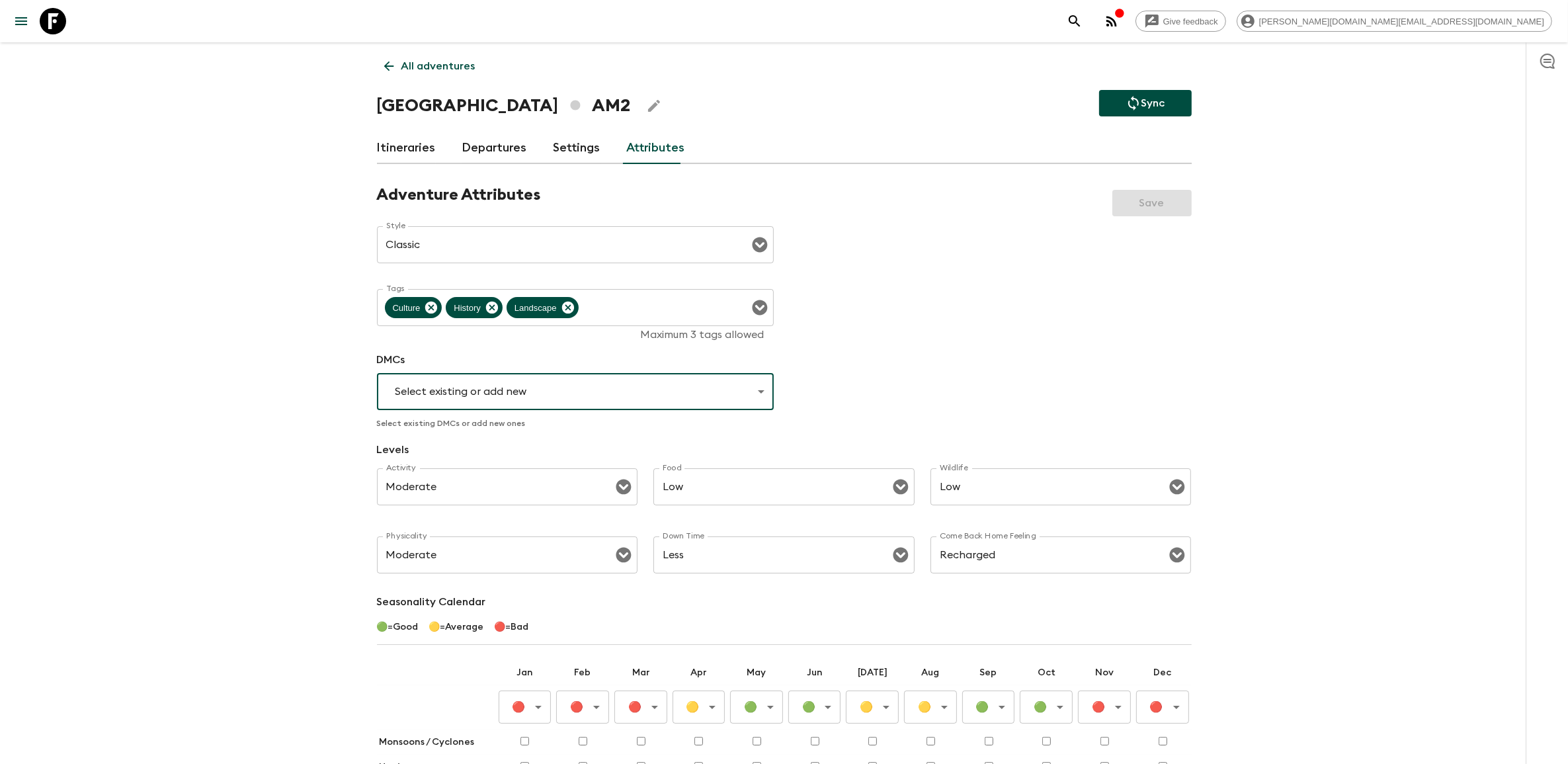
click at [513, 378] on body "Give feedback james.cm+1@flashpack.com All adventures Armenia AM2 Sync Itinerar…" at bounding box center [784, 485] width 1568 height 971
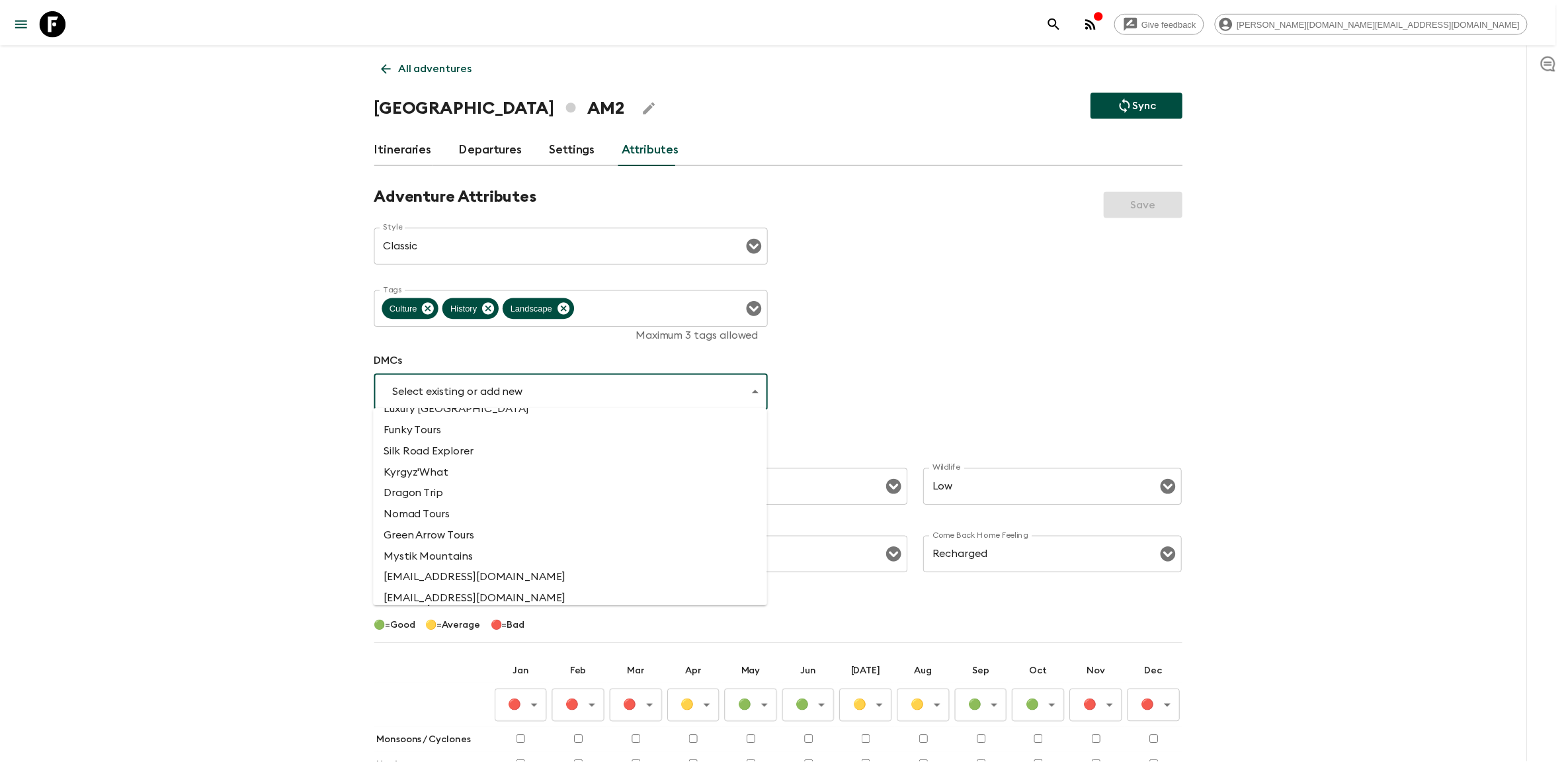
scroll to position [984, 0]
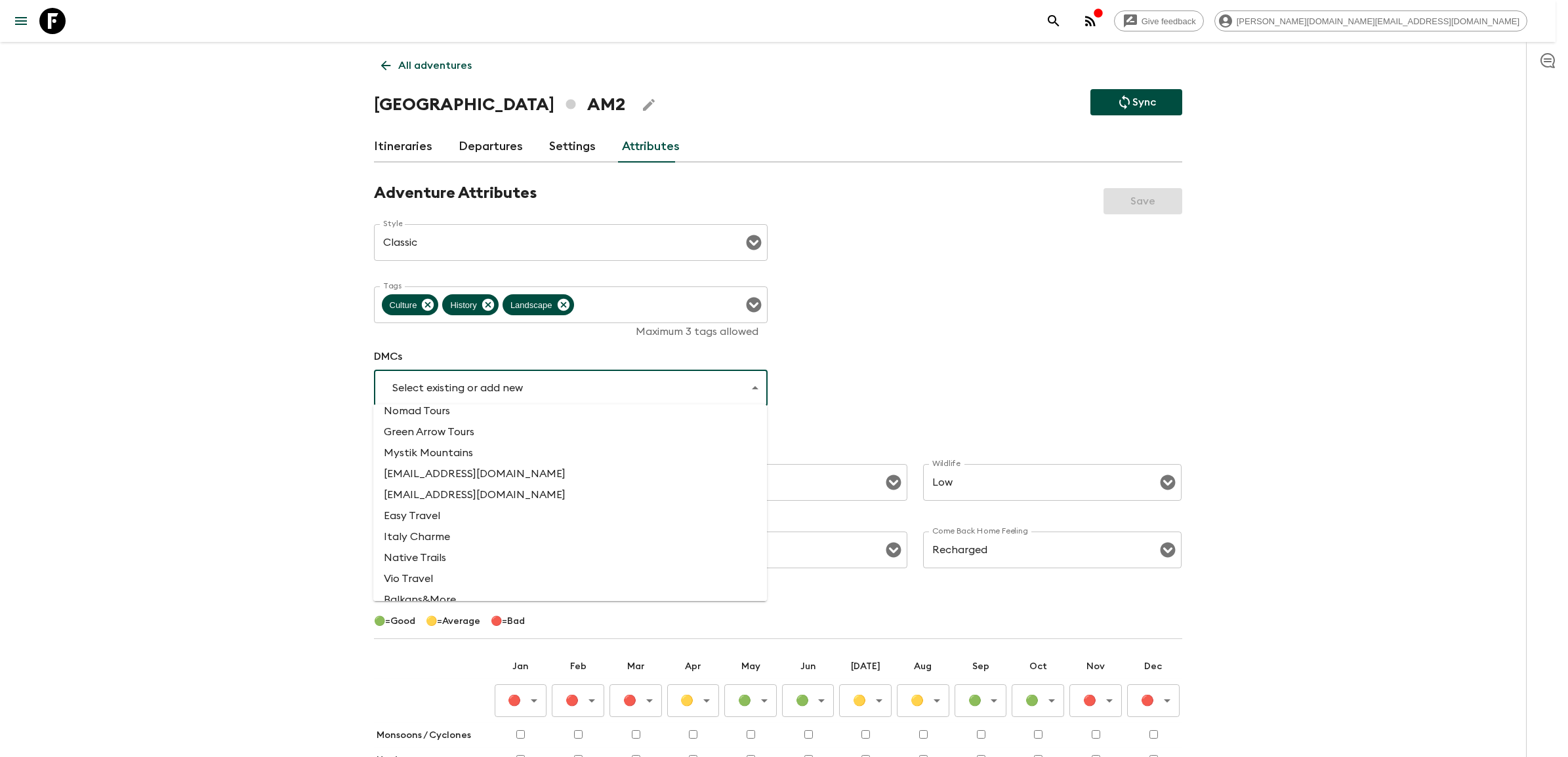
click at [435, 621] on li "Add new DMC" at bounding box center [570, 631] width 394 height 21
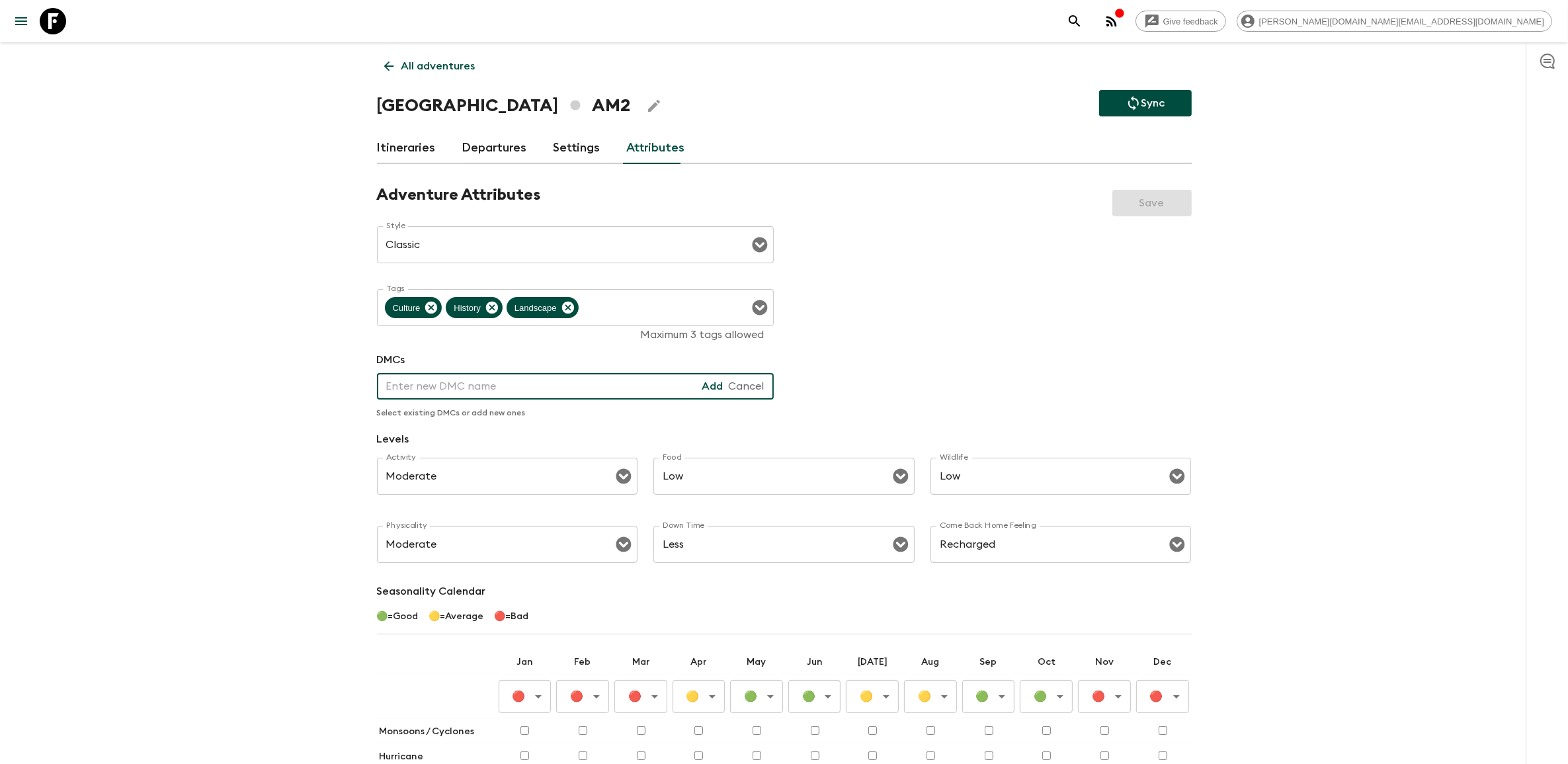
click at [442, 388] on input "text" at bounding box center [539, 386] width 325 height 26
type input "Armenia Holidays"
click at [706, 381] on div "Add" at bounding box center [713, 386] width 21 height 15
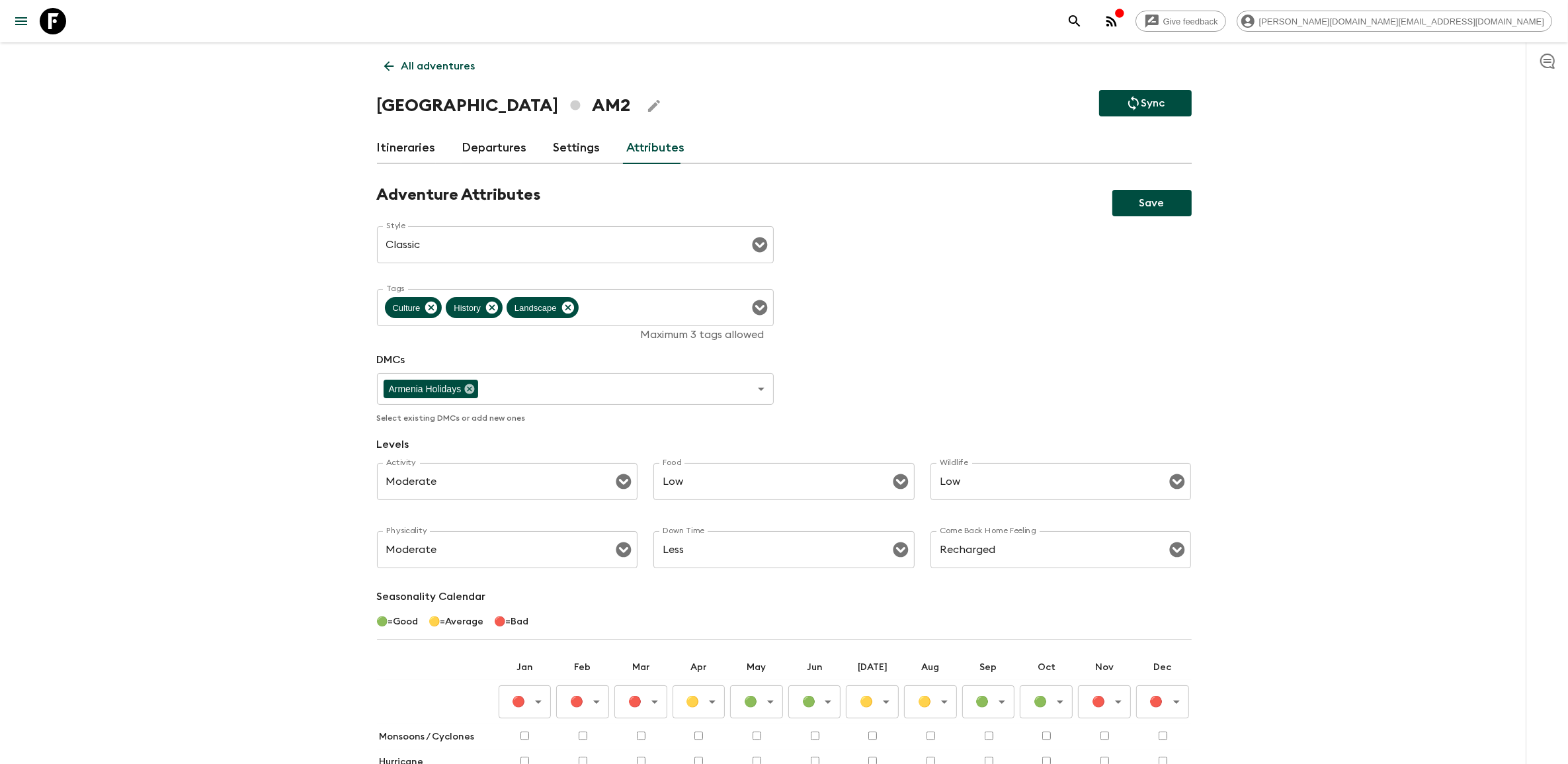
click at [881, 338] on div "Adventure Attributes Save Style Classic Style ​ Tags Culture History Landscape …" at bounding box center [784, 539] width 815 height 708
click at [1149, 196] on button "Save" at bounding box center [1152, 203] width 79 height 26
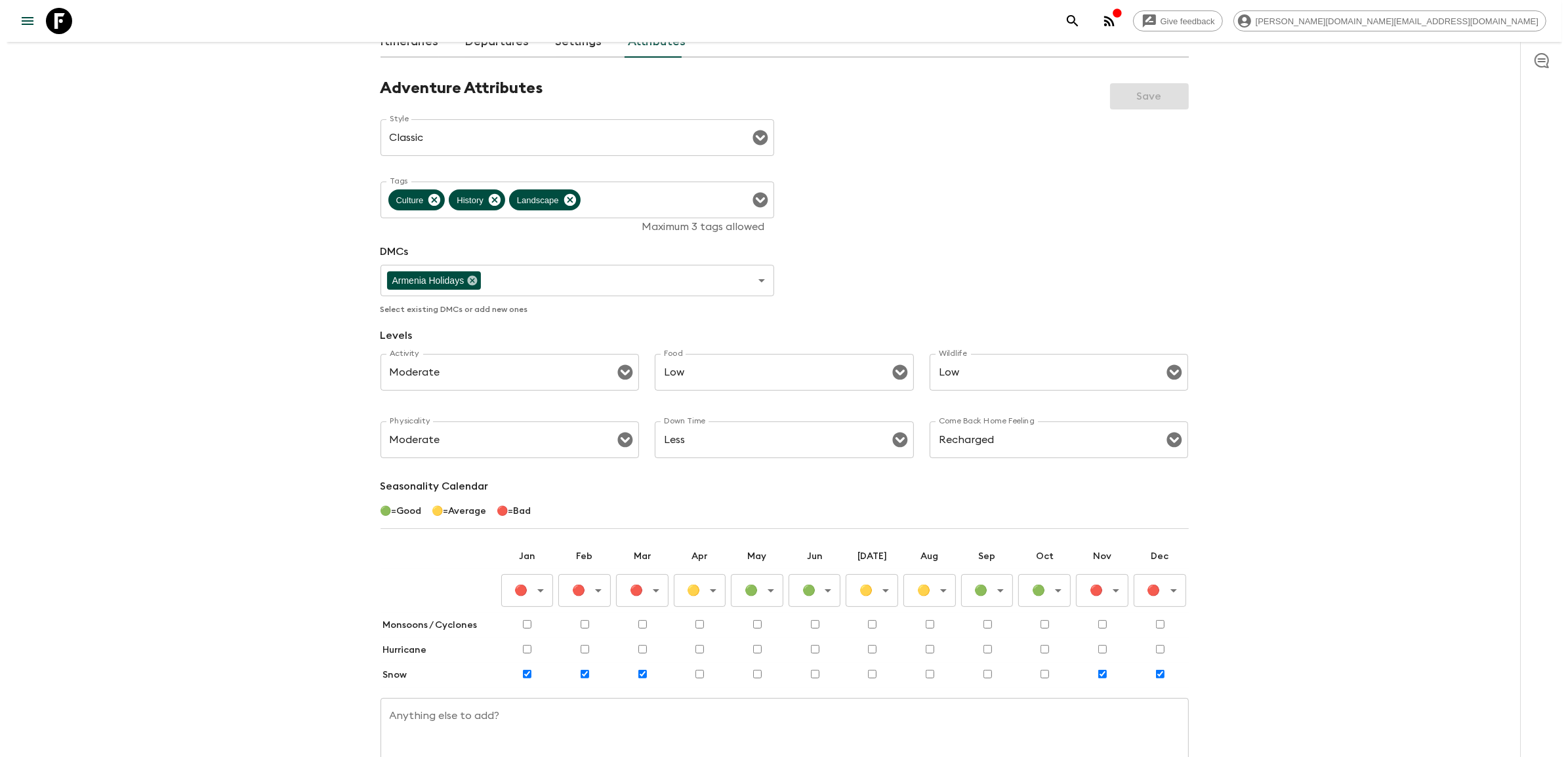
scroll to position [0, 0]
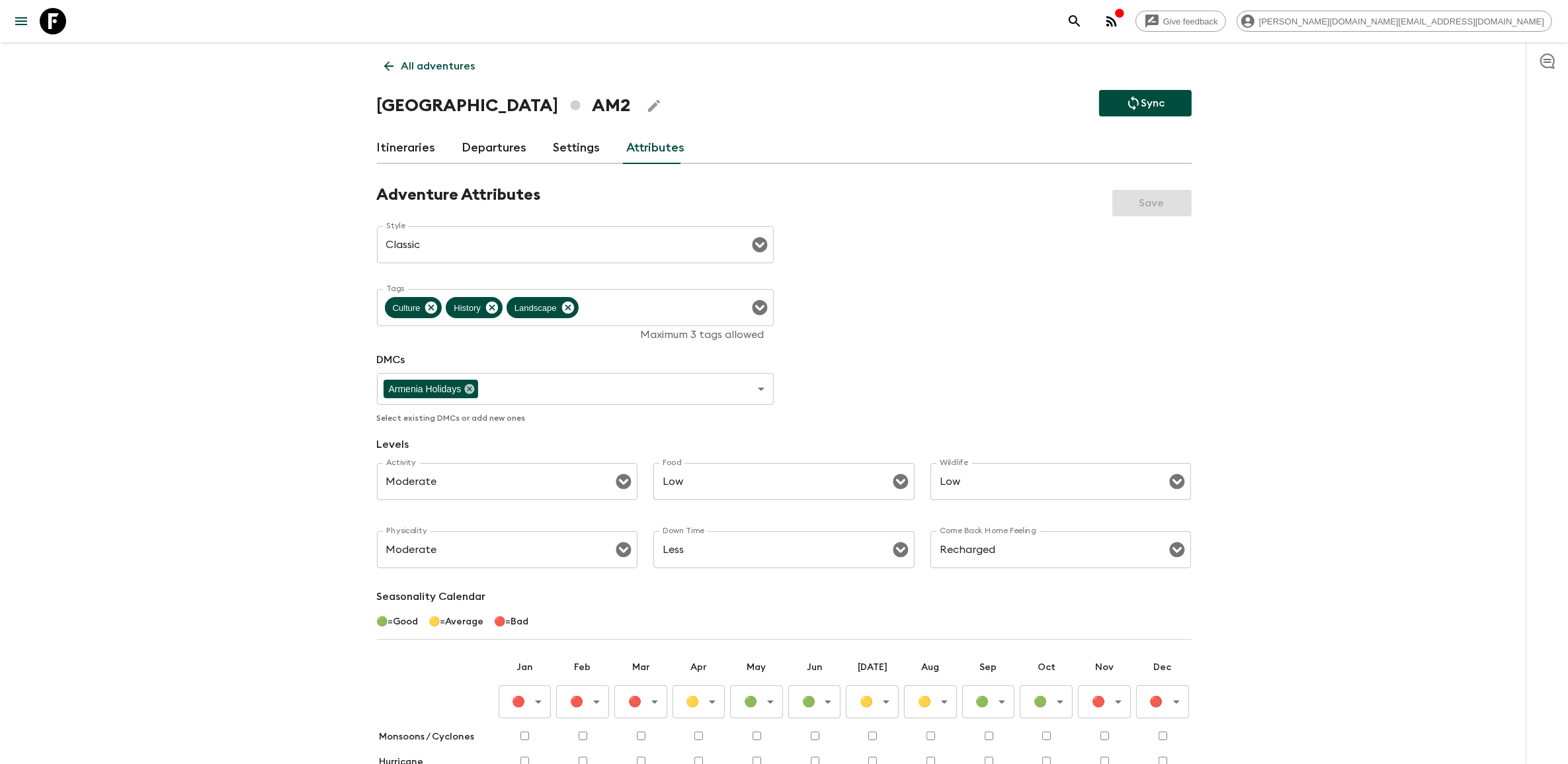
click at [579, 151] on link "Settings" at bounding box center [577, 148] width 47 height 32
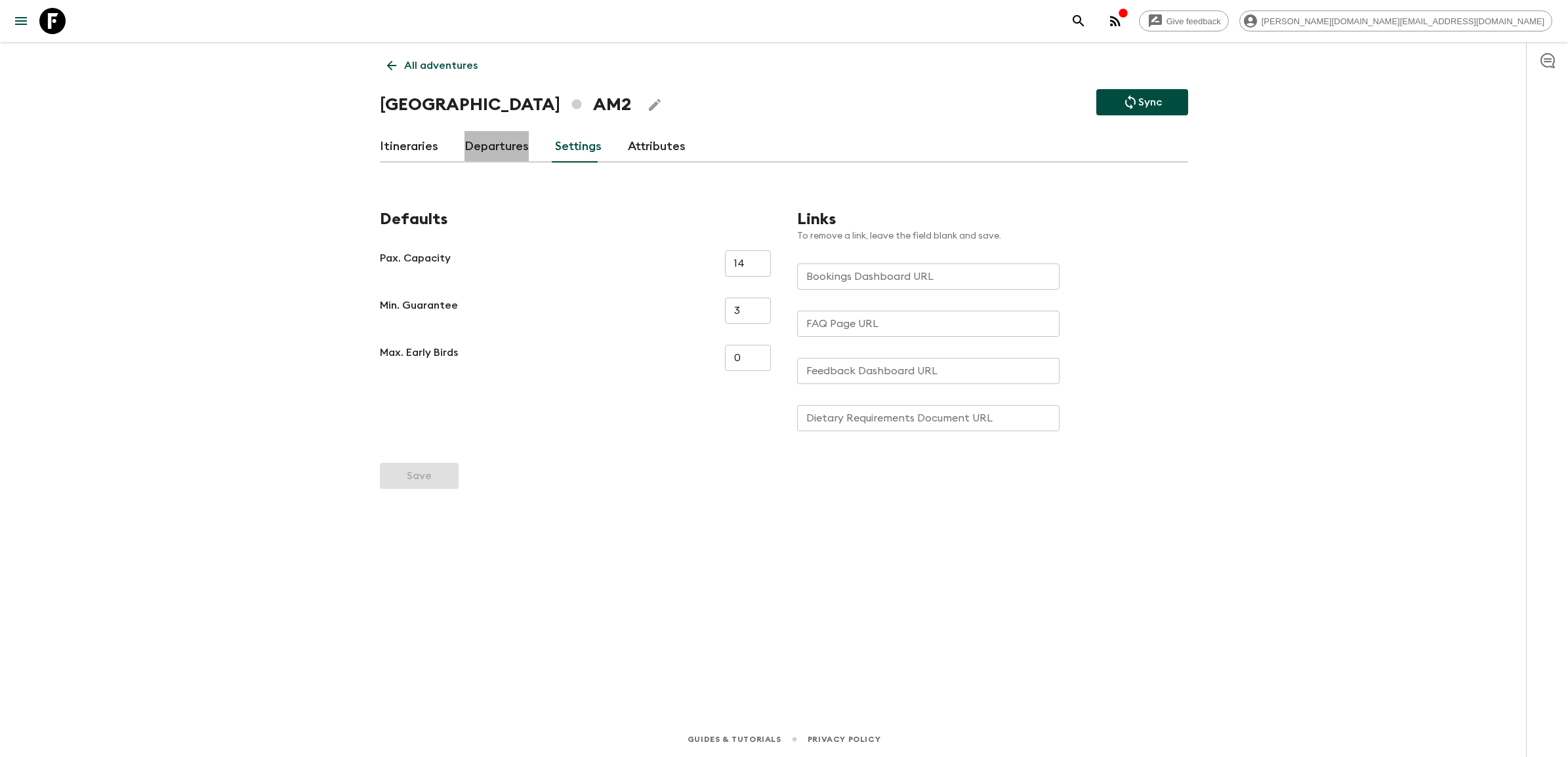
click at [497, 149] on link "Departures" at bounding box center [497, 146] width 65 height 32
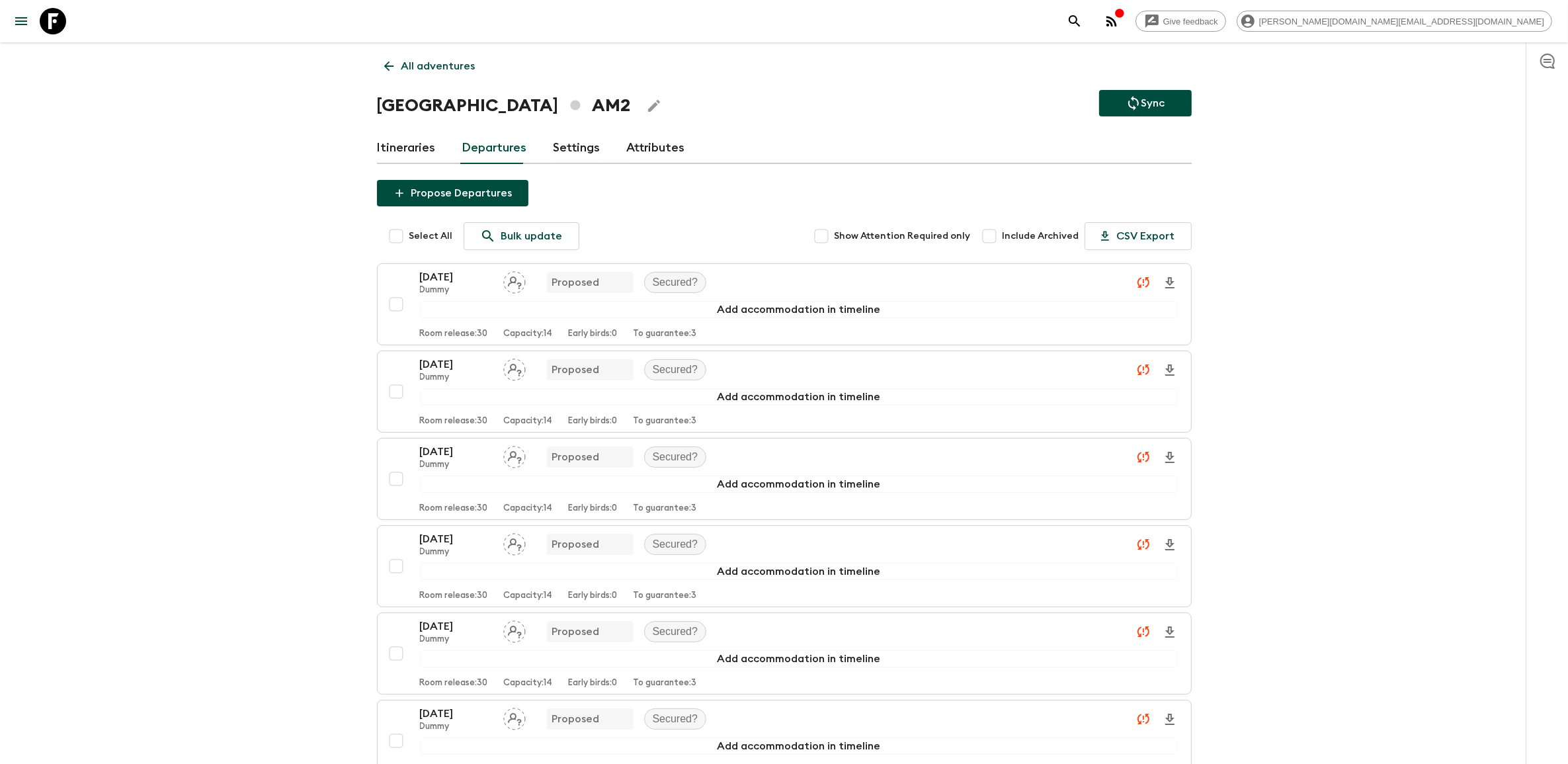
click at [405, 146] on link "Itineraries" at bounding box center [406, 148] width 59 height 32
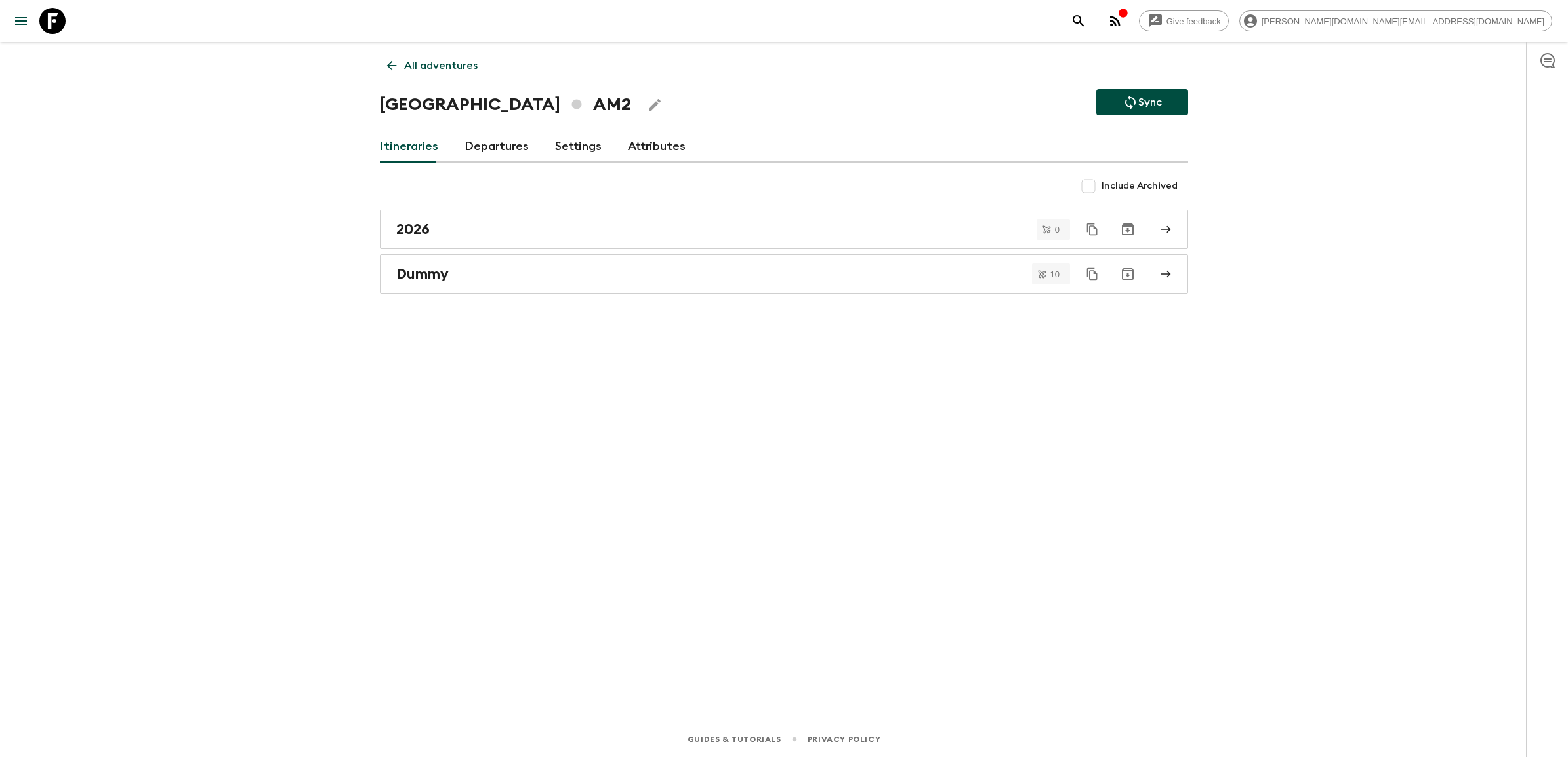
click at [407, 109] on h1 "Armenia AM2" at bounding box center [505, 105] width 251 height 26
click at [647, 107] on icon "Edit Adventure Title" at bounding box center [654, 104] width 15 height 15
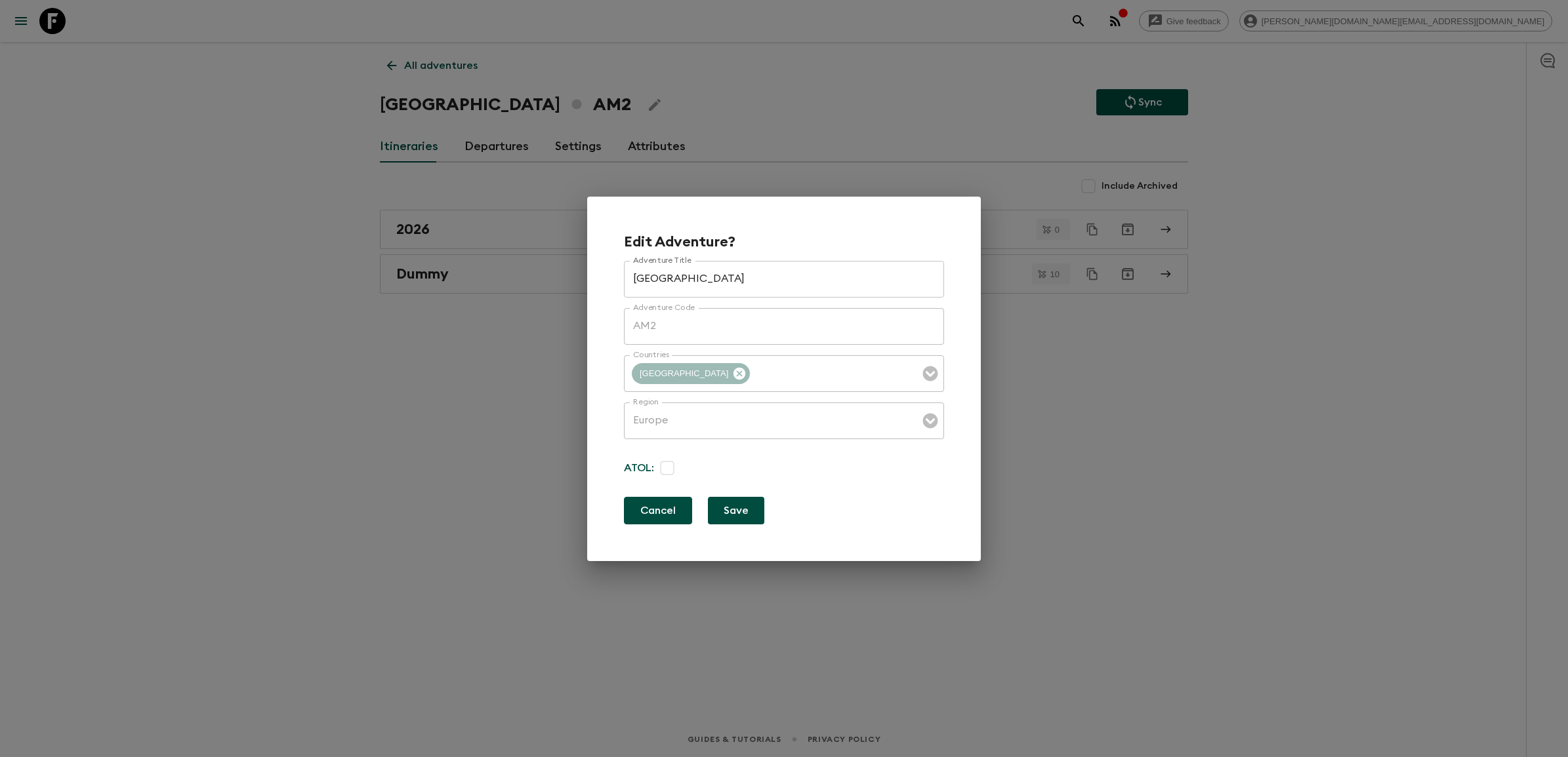
click at [673, 513] on button "Cancel" at bounding box center [658, 510] width 69 height 28
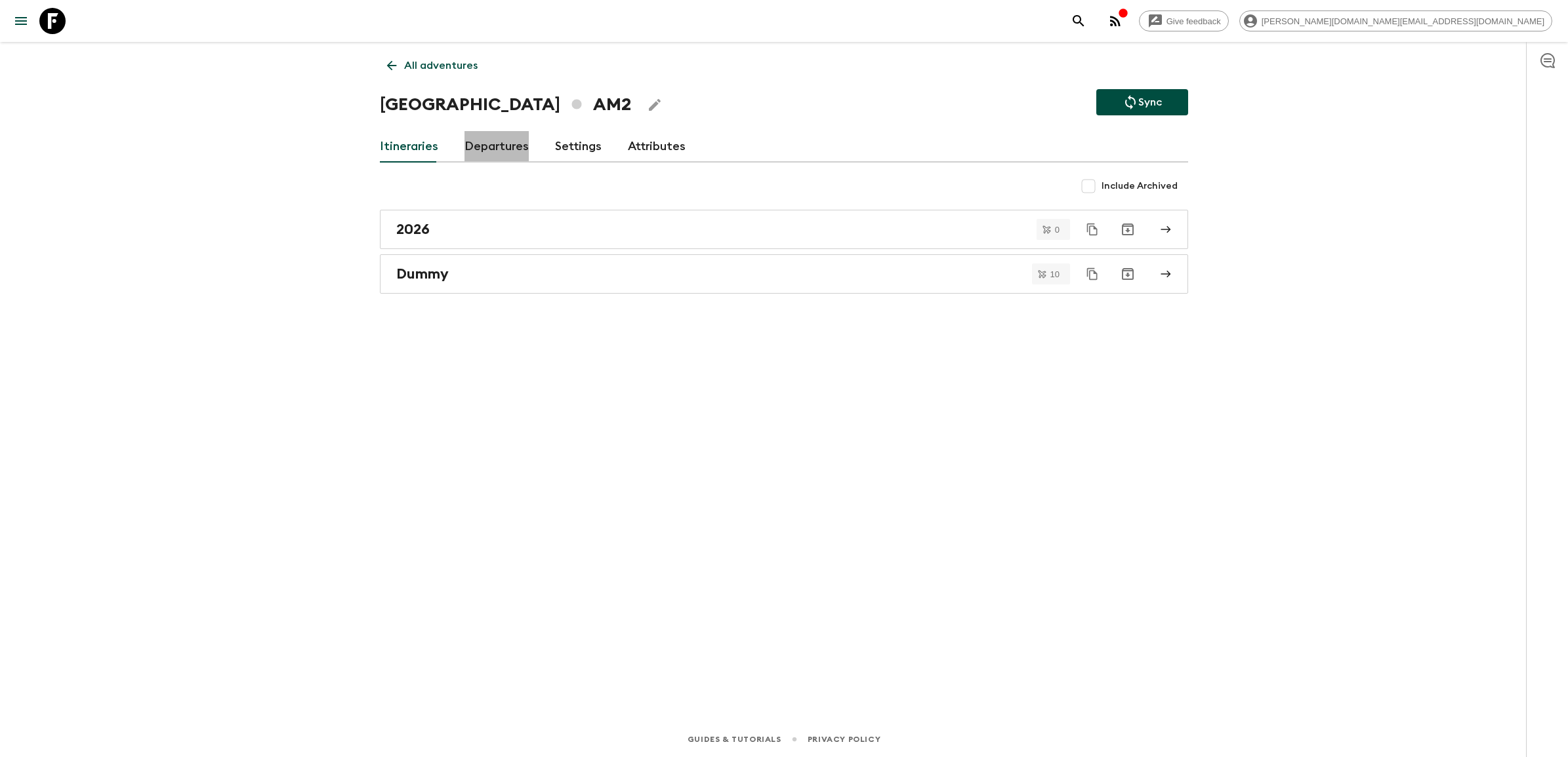
click at [486, 155] on link "Departures" at bounding box center [497, 146] width 65 height 32
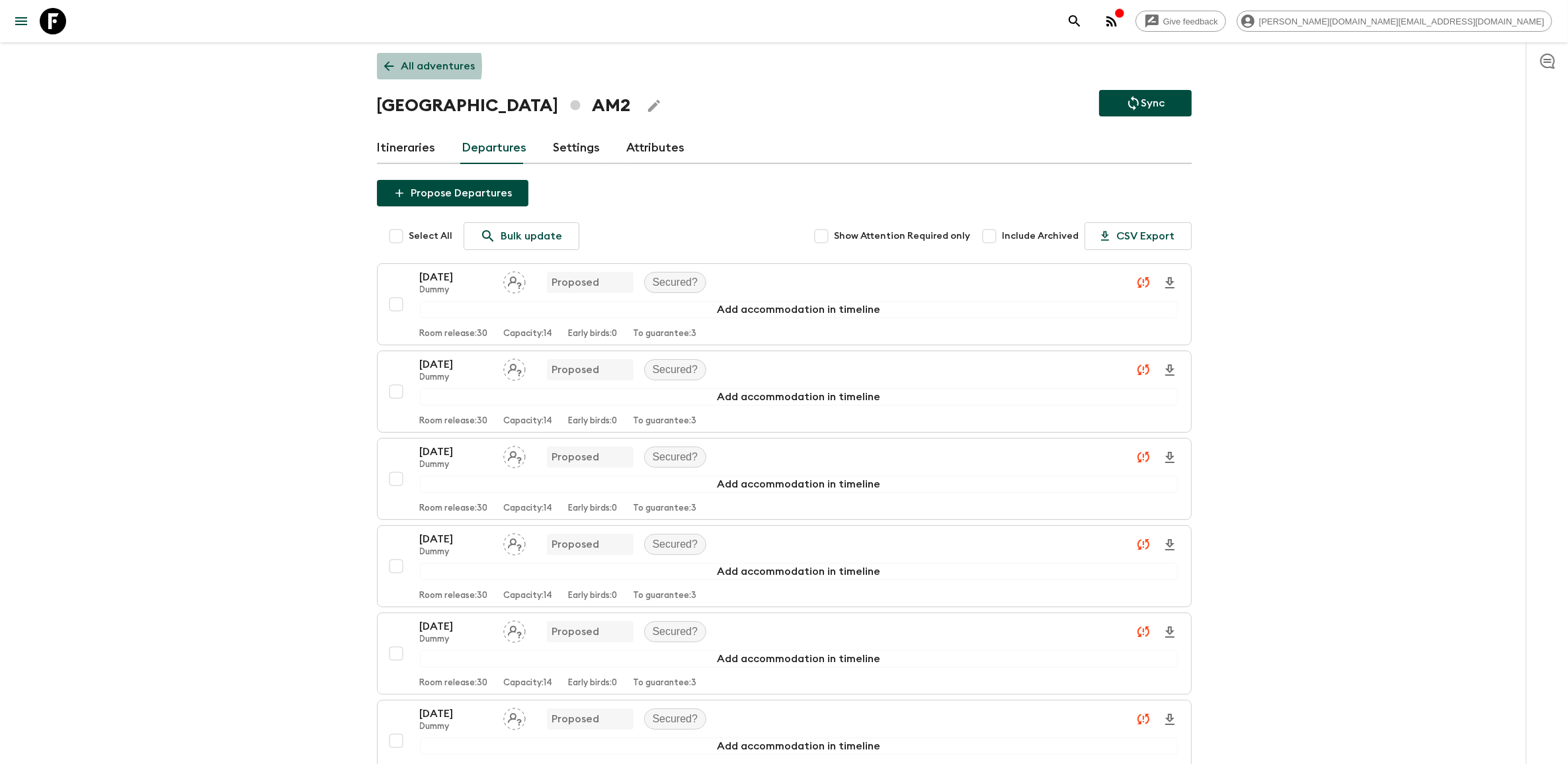
click at [394, 66] on icon at bounding box center [388, 66] width 14 height 14
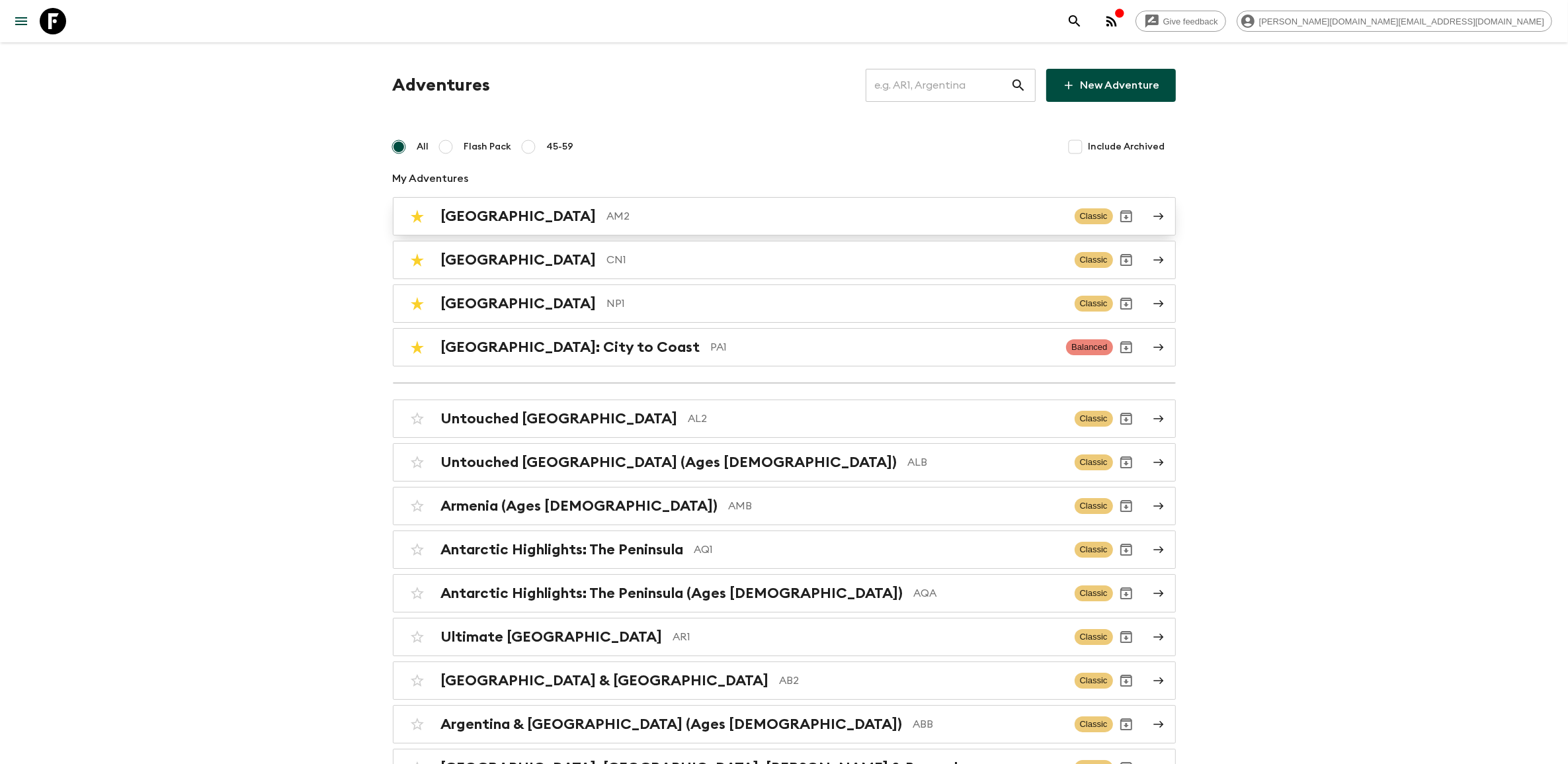
click at [662, 216] on p "AM2" at bounding box center [835, 216] width 457 height 16
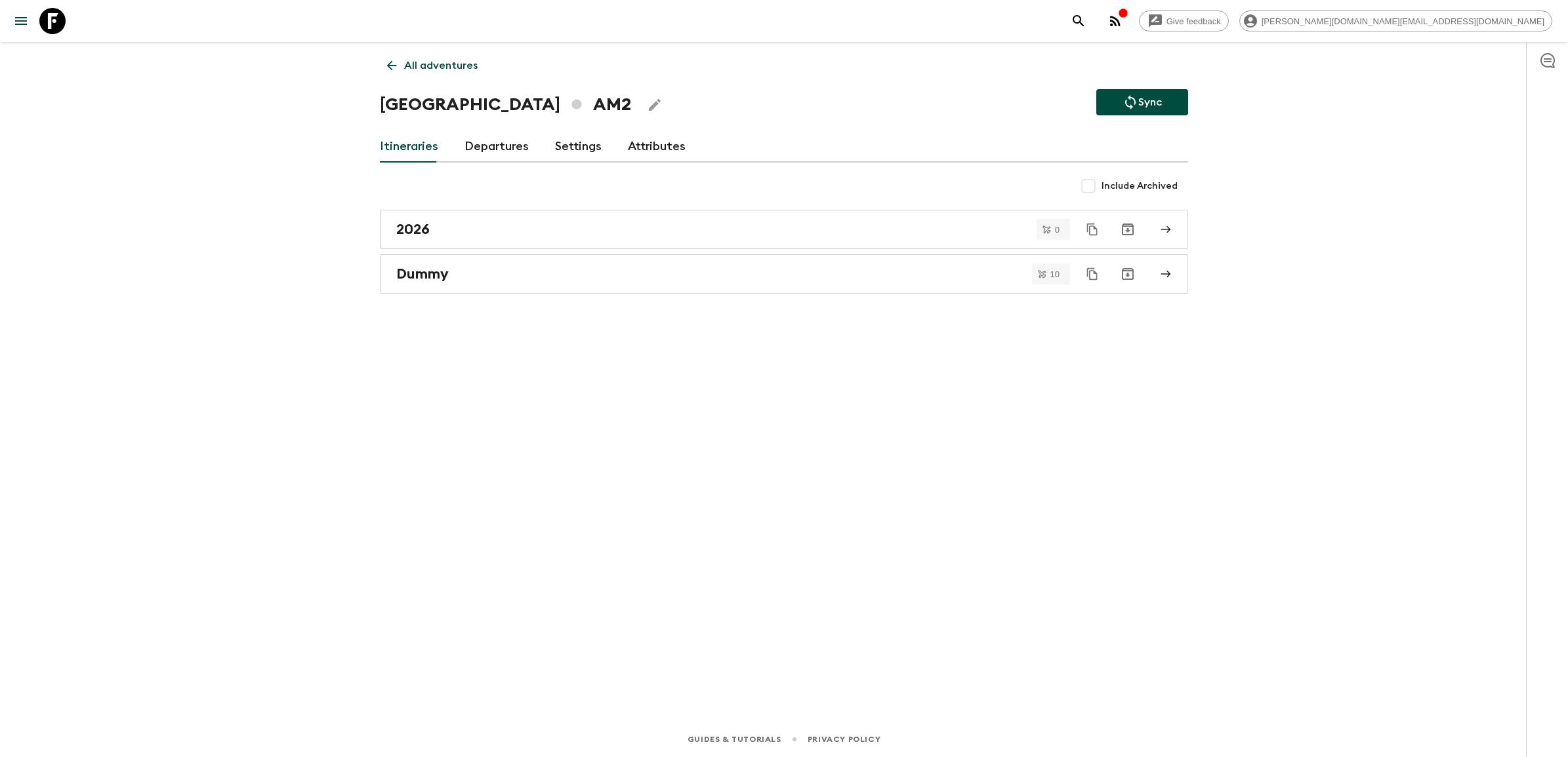
click at [667, 141] on link "Attributes" at bounding box center [657, 146] width 58 height 32
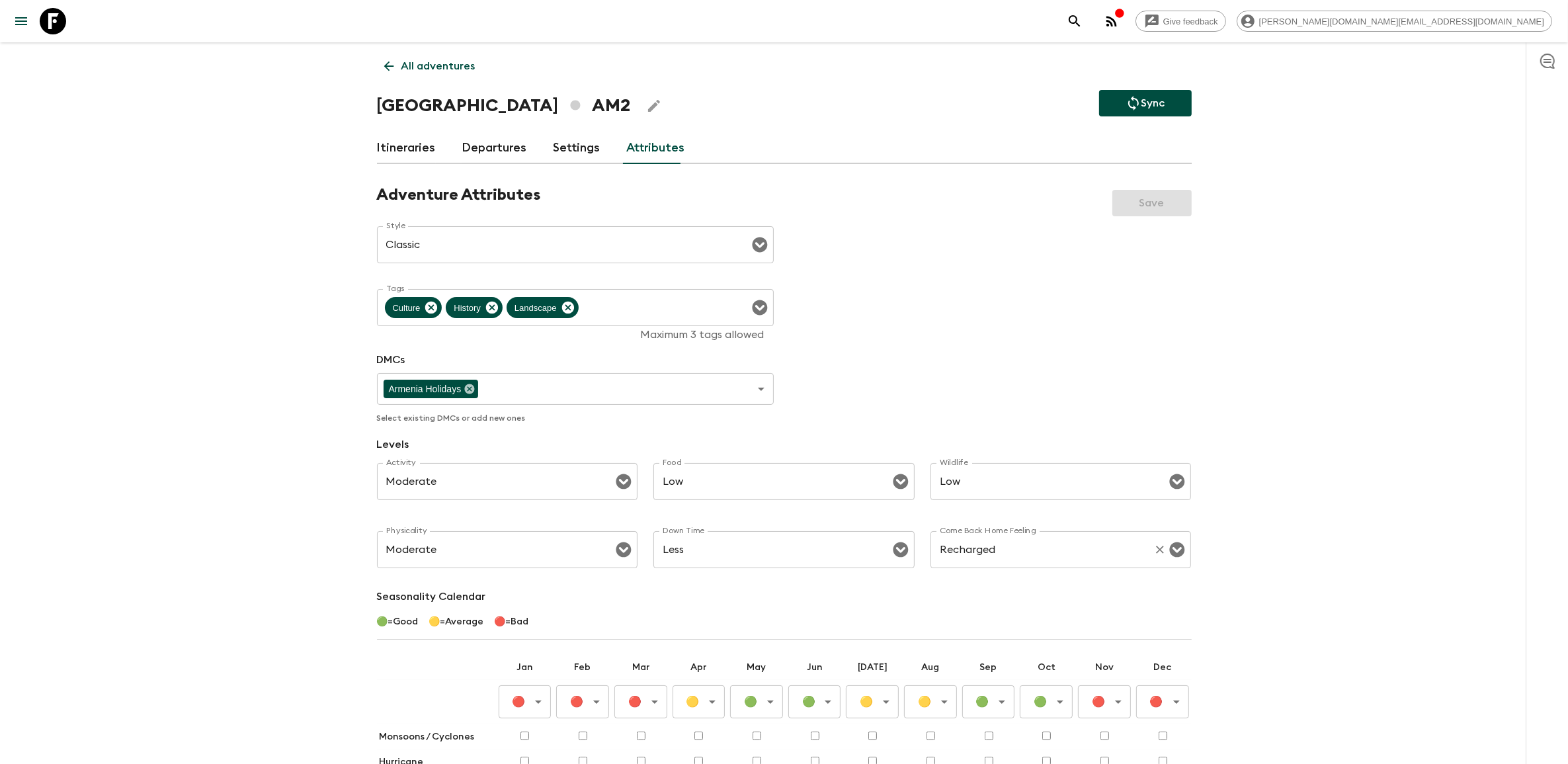
click at [1037, 559] on input "Recharged" at bounding box center [1042, 550] width 212 height 25
click at [1010, 302] on div "Adventure Attributes Save Style Classic Style ​ Tags Culture History Landscape …" at bounding box center [784, 539] width 815 height 708
click at [378, 150] on link "Itineraries" at bounding box center [406, 148] width 59 height 32
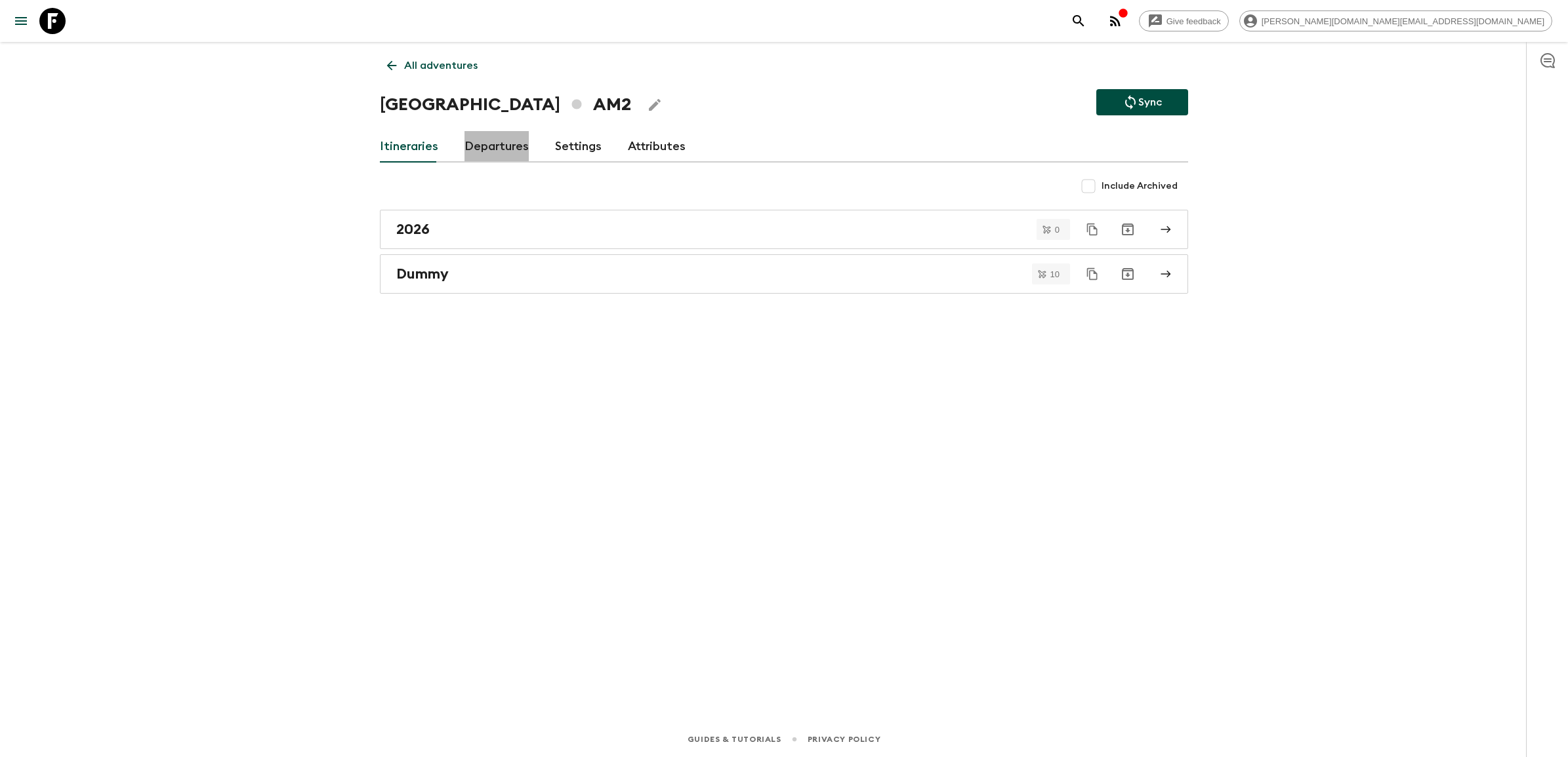
click at [509, 149] on link "Departures" at bounding box center [497, 146] width 65 height 32
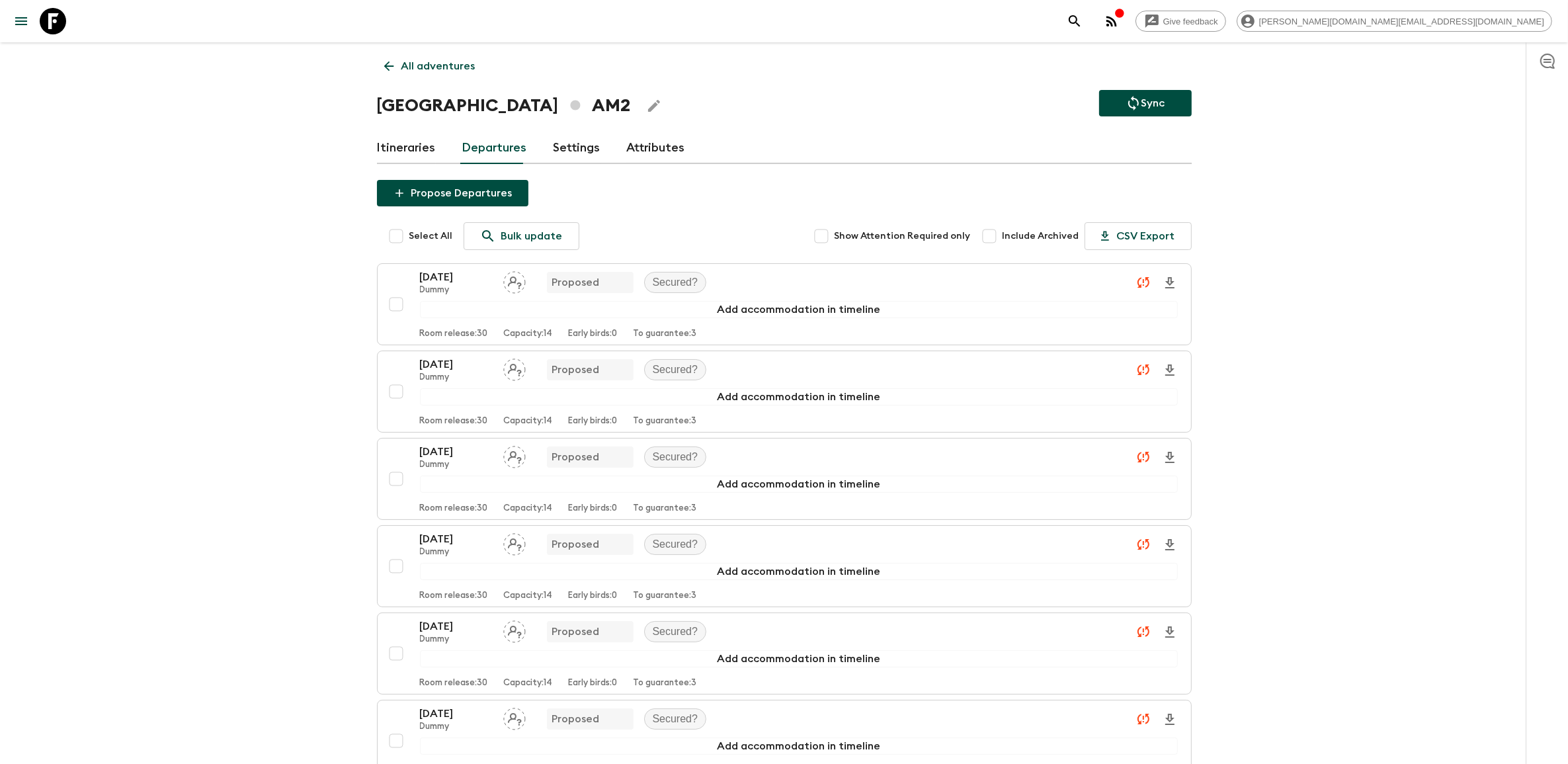
click at [424, 149] on link "Itineraries" at bounding box center [406, 148] width 59 height 32
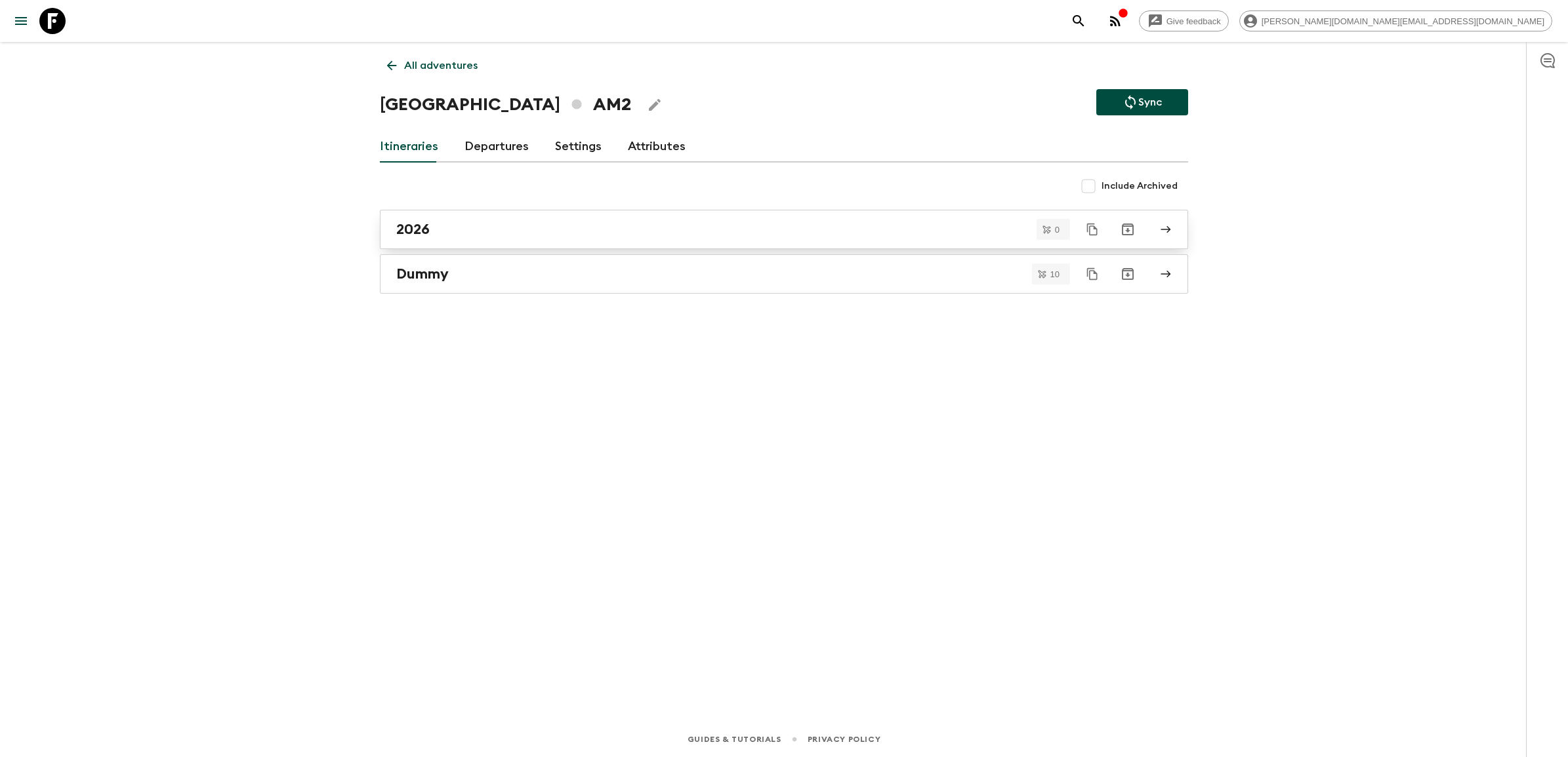
click at [445, 221] on div "2026" at bounding box center [772, 229] width 751 height 17
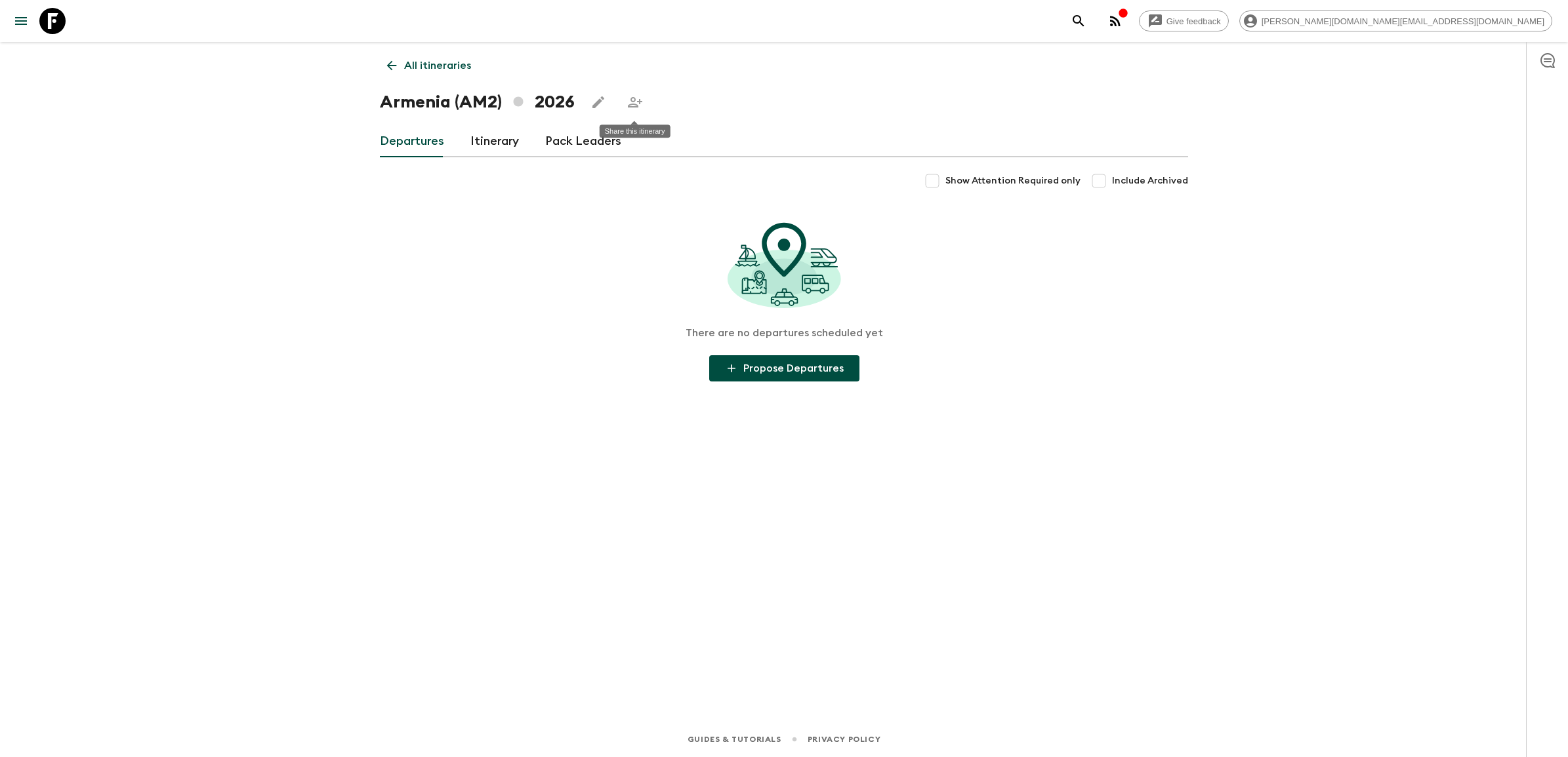
click at [628, 106] on icon "Share this itinerary" at bounding box center [634, 102] width 14 height 11
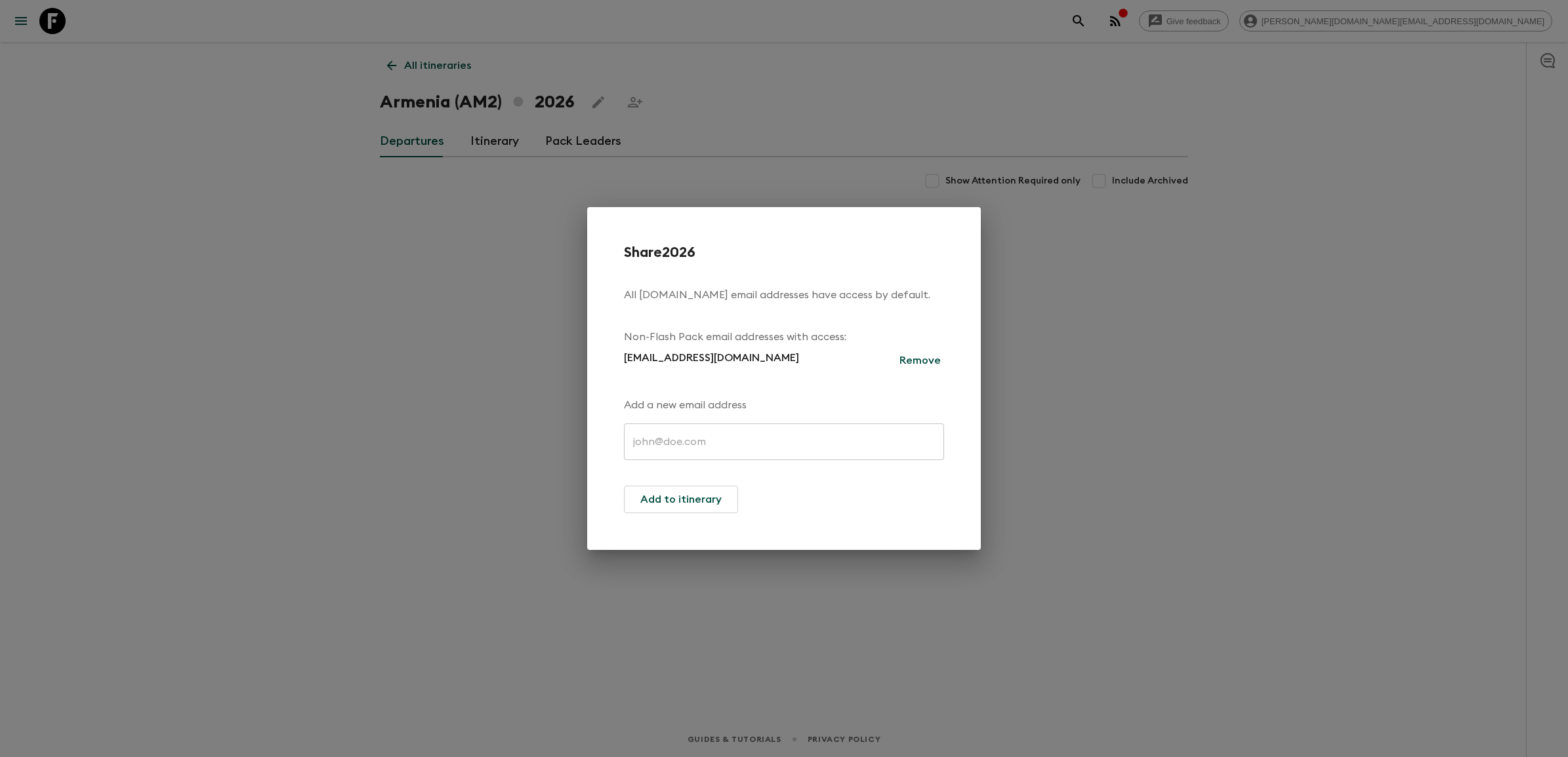
click at [999, 420] on div "Share 2026 All flashpack.com email addresses have access by default. Non-Flash …" at bounding box center [784, 378] width 1568 height 757
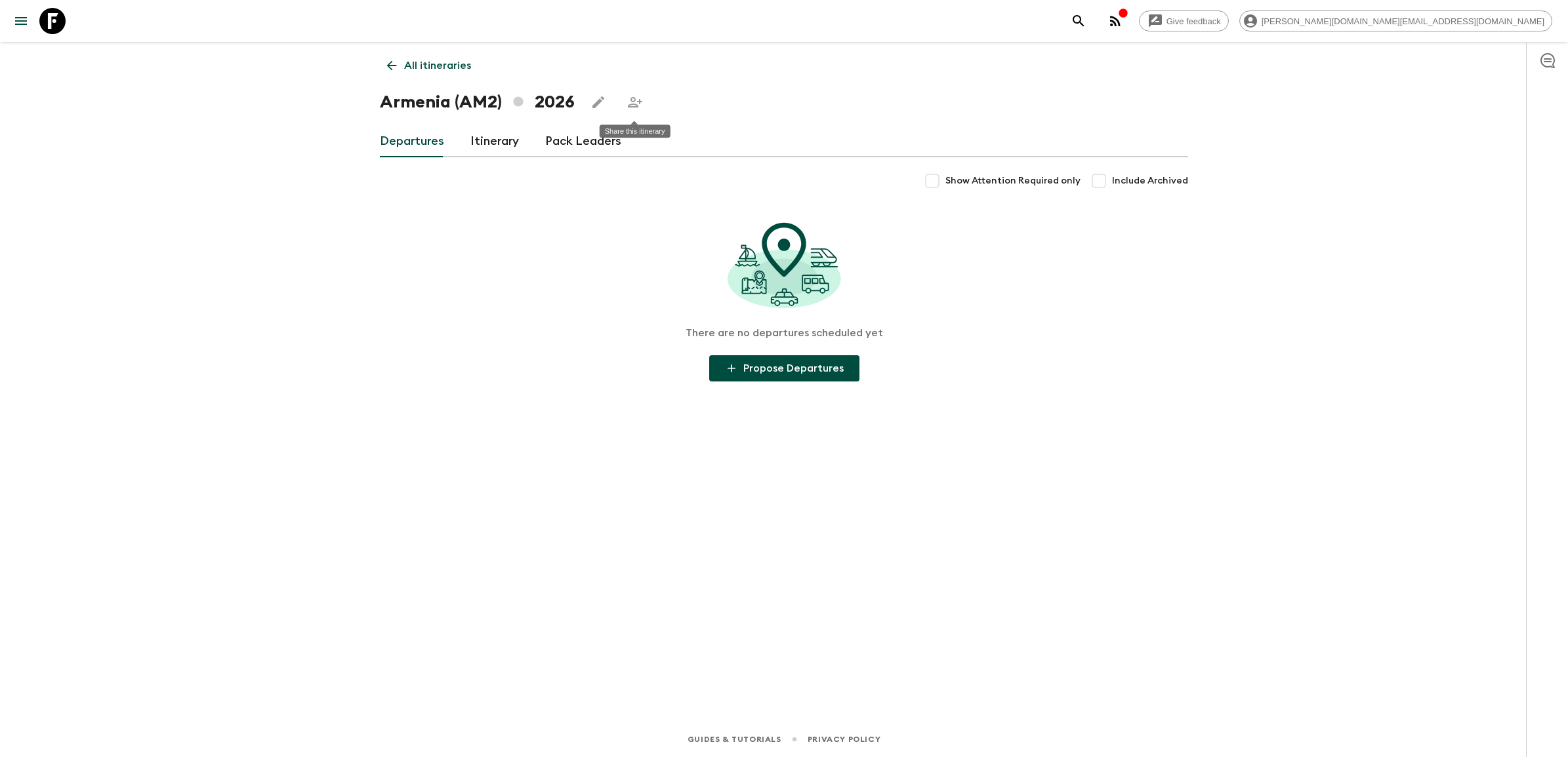
click at [625, 106] on button "Share this itinerary" at bounding box center [634, 102] width 26 height 26
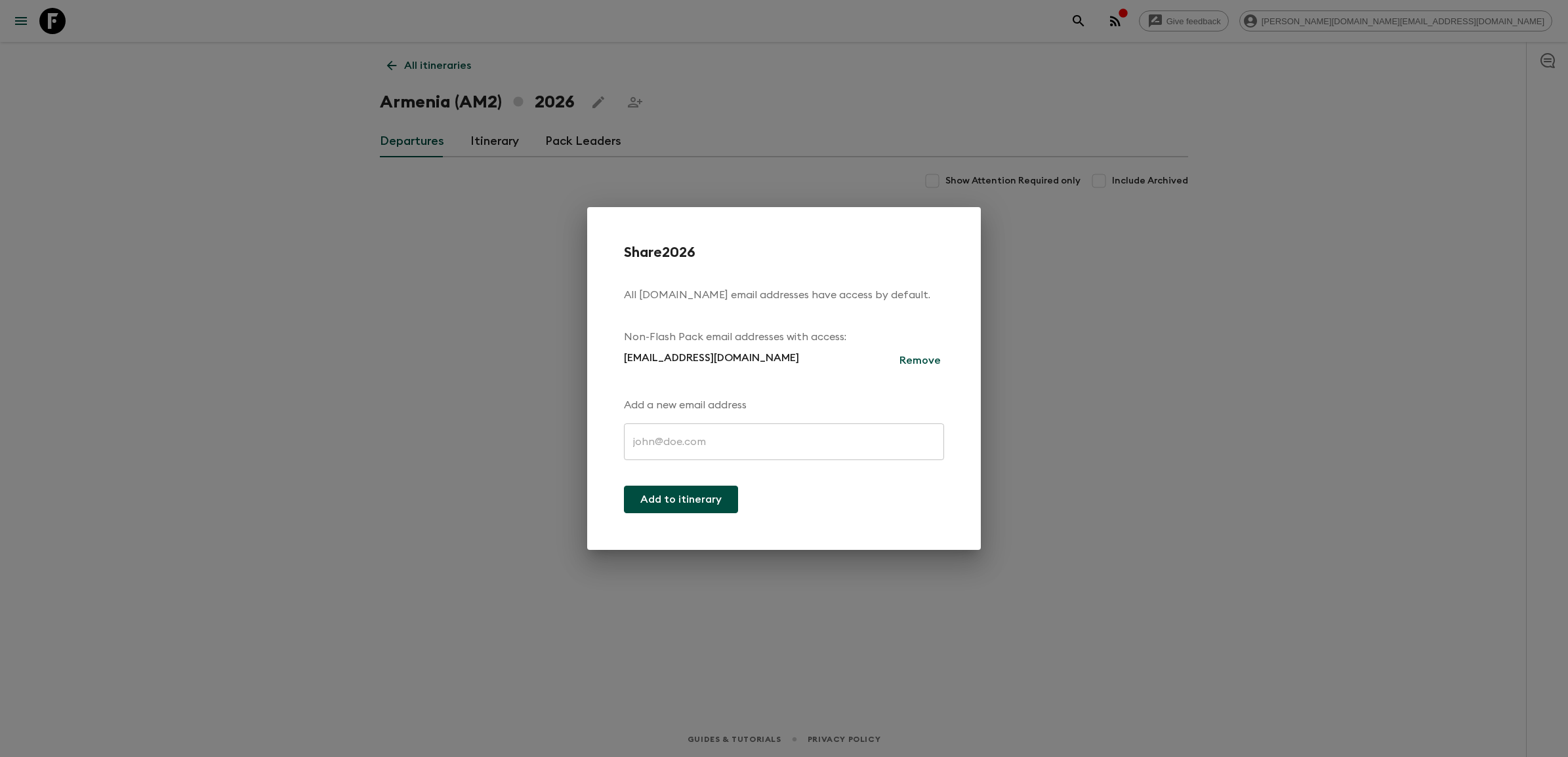
click at [676, 511] on button "Add to itinerary" at bounding box center [681, 499] width 114 height 28
click at [1096, 377] on div "Share 2026 All flashpack.com email addresses have access by default. Non-Flash …" at bounding box center [784, 378] width 1568 height 757
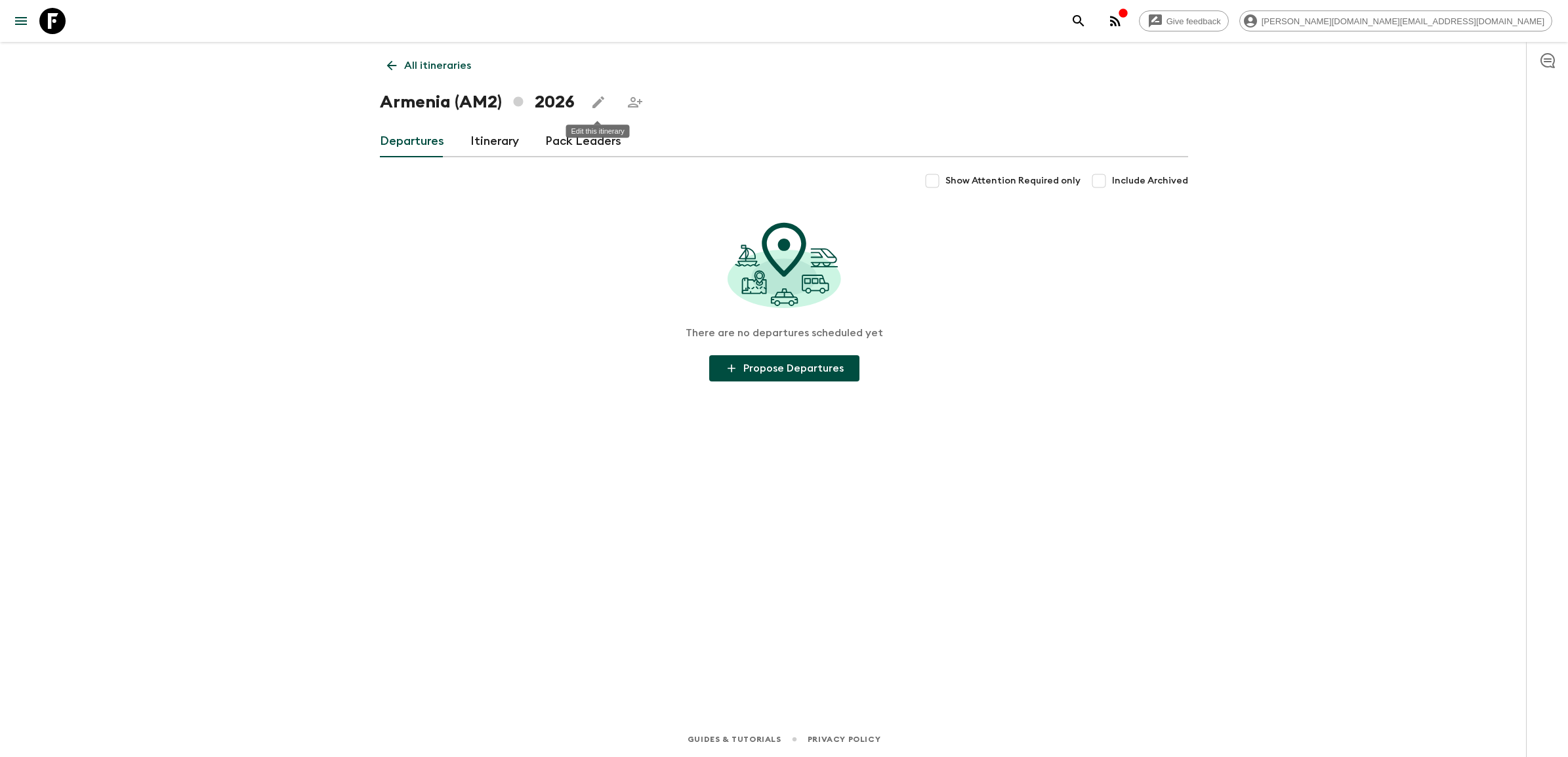
click at [597, 102] on icon "Edit this itinerary" at bounding box center [598, 102] width 12 height 12
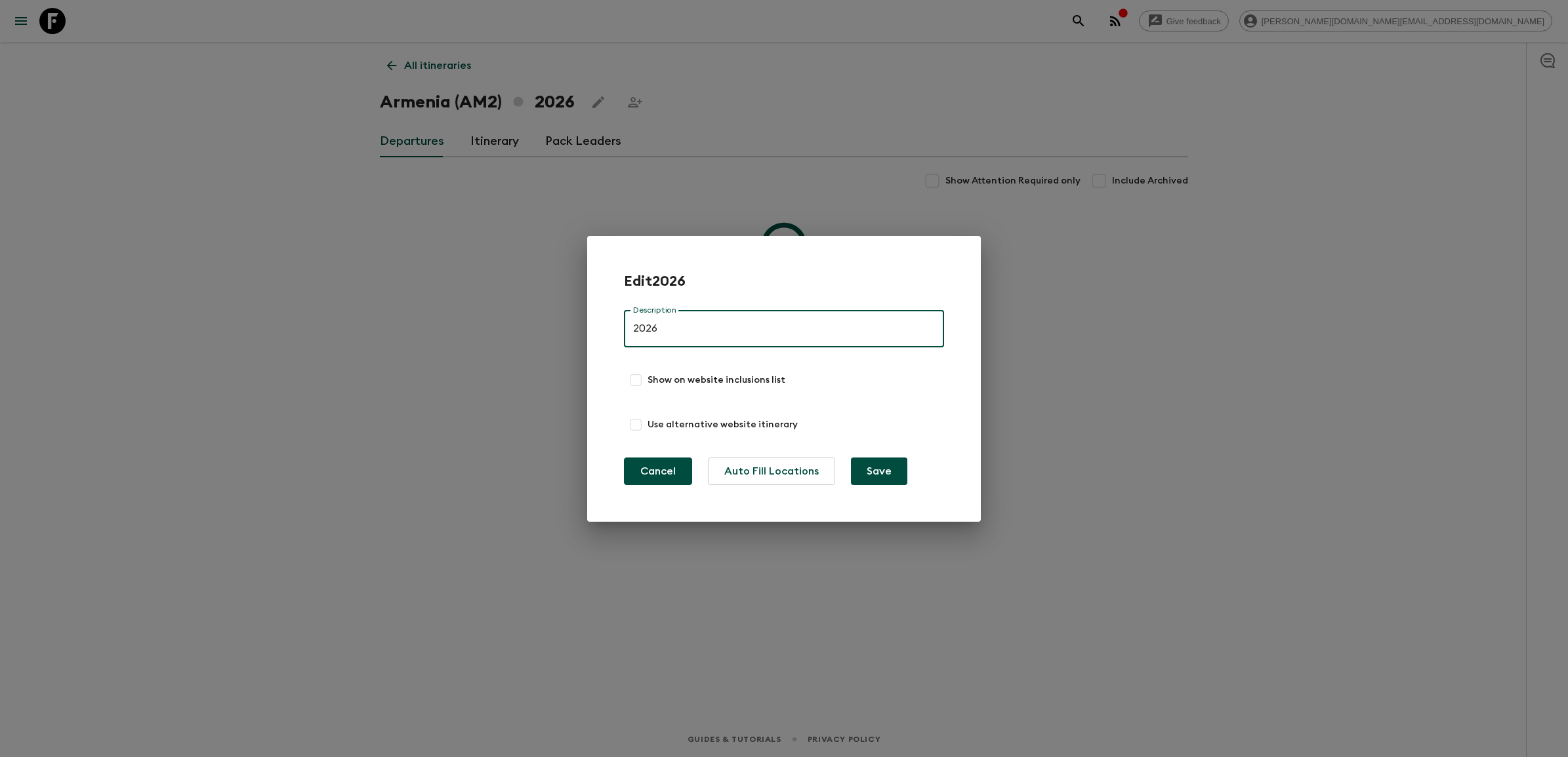
click at [661, 473] on button "Cancel" at bounding box center [658, 471] width 69 height 28
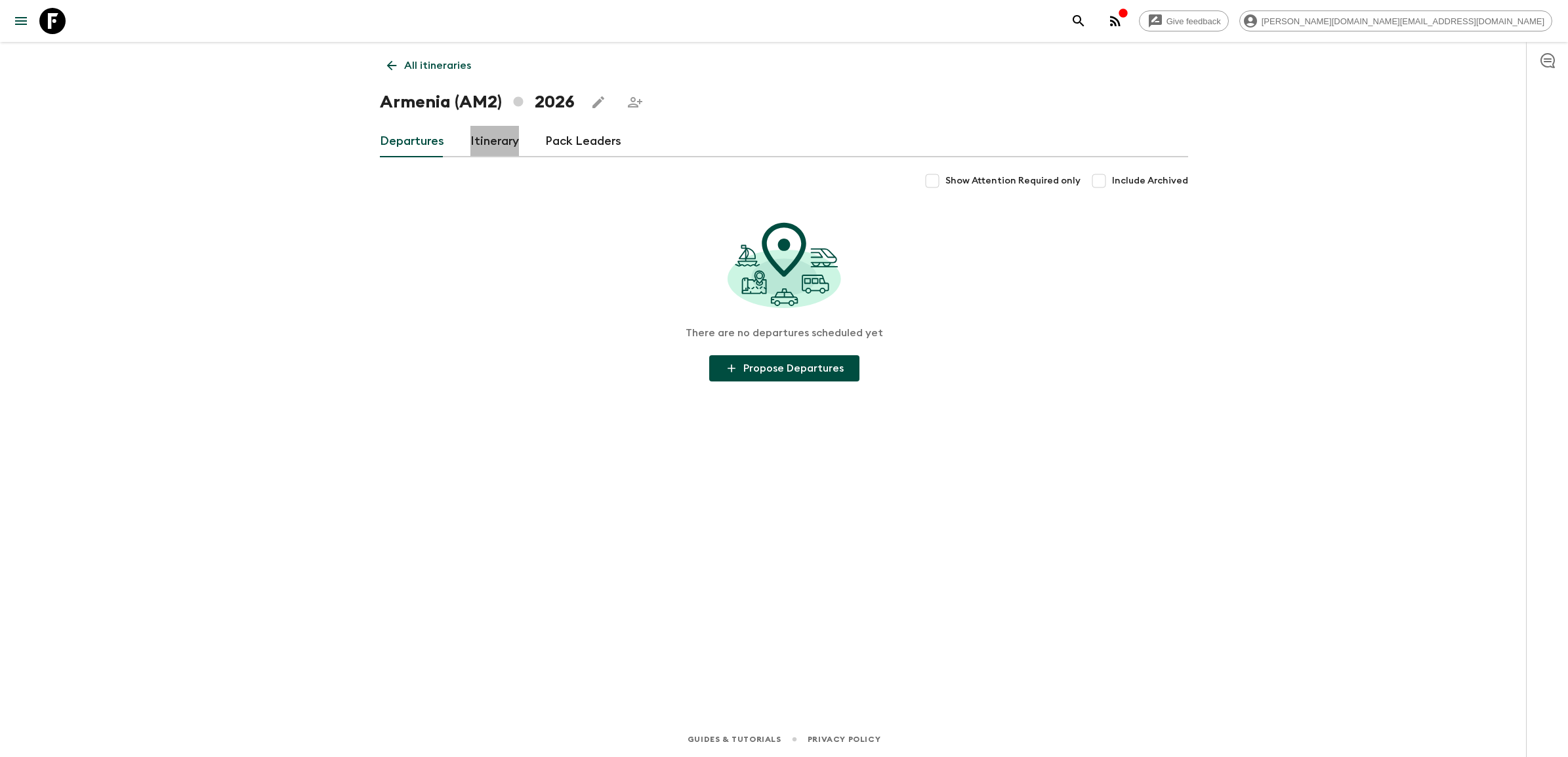
click at [474, 140] on link "Itinerary" at bounding box center [495, 141] width 48 height 32
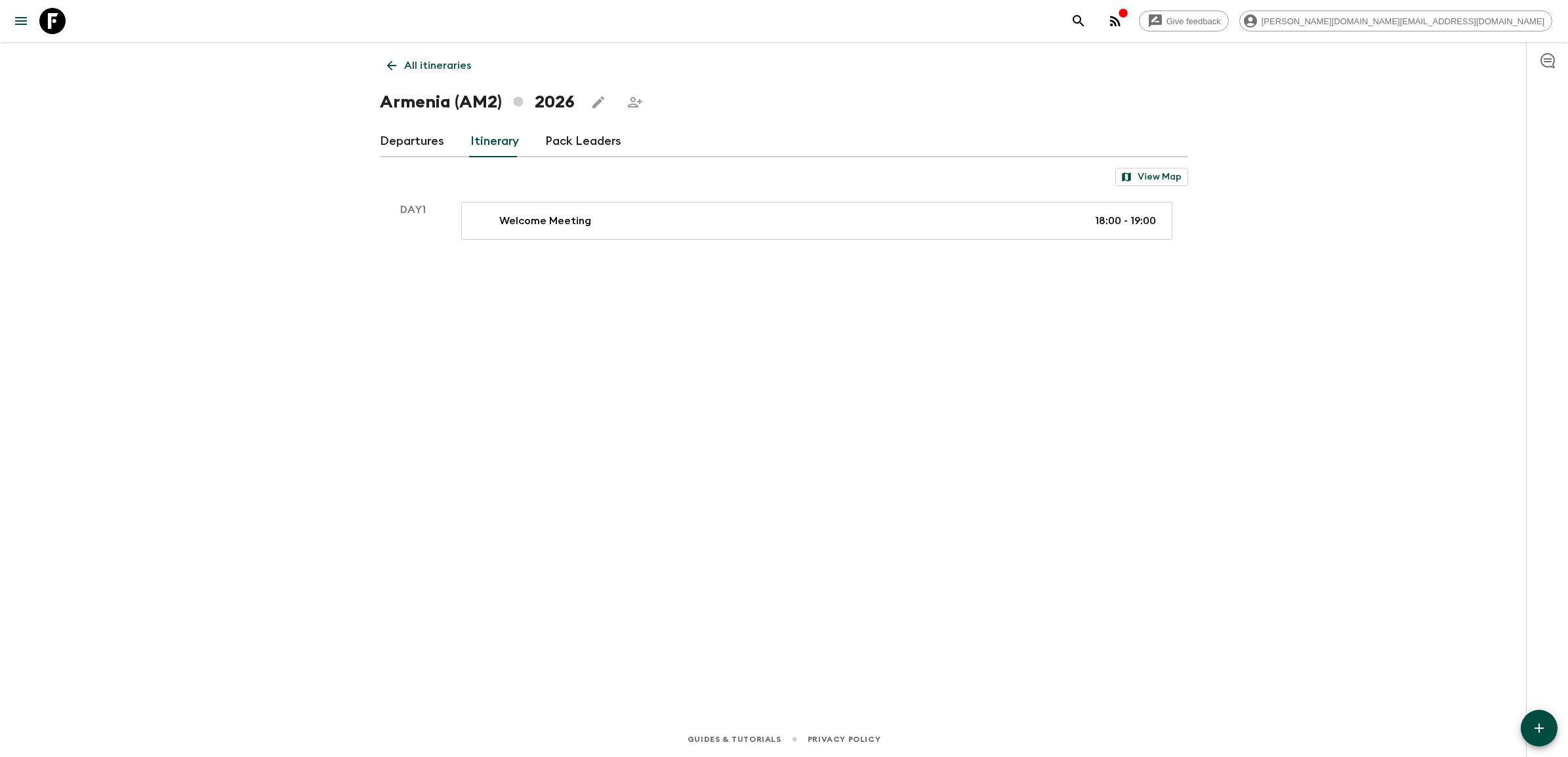
click at [391, 132] on link "Departures" at bounding box center [412, 141] width 65 height 32
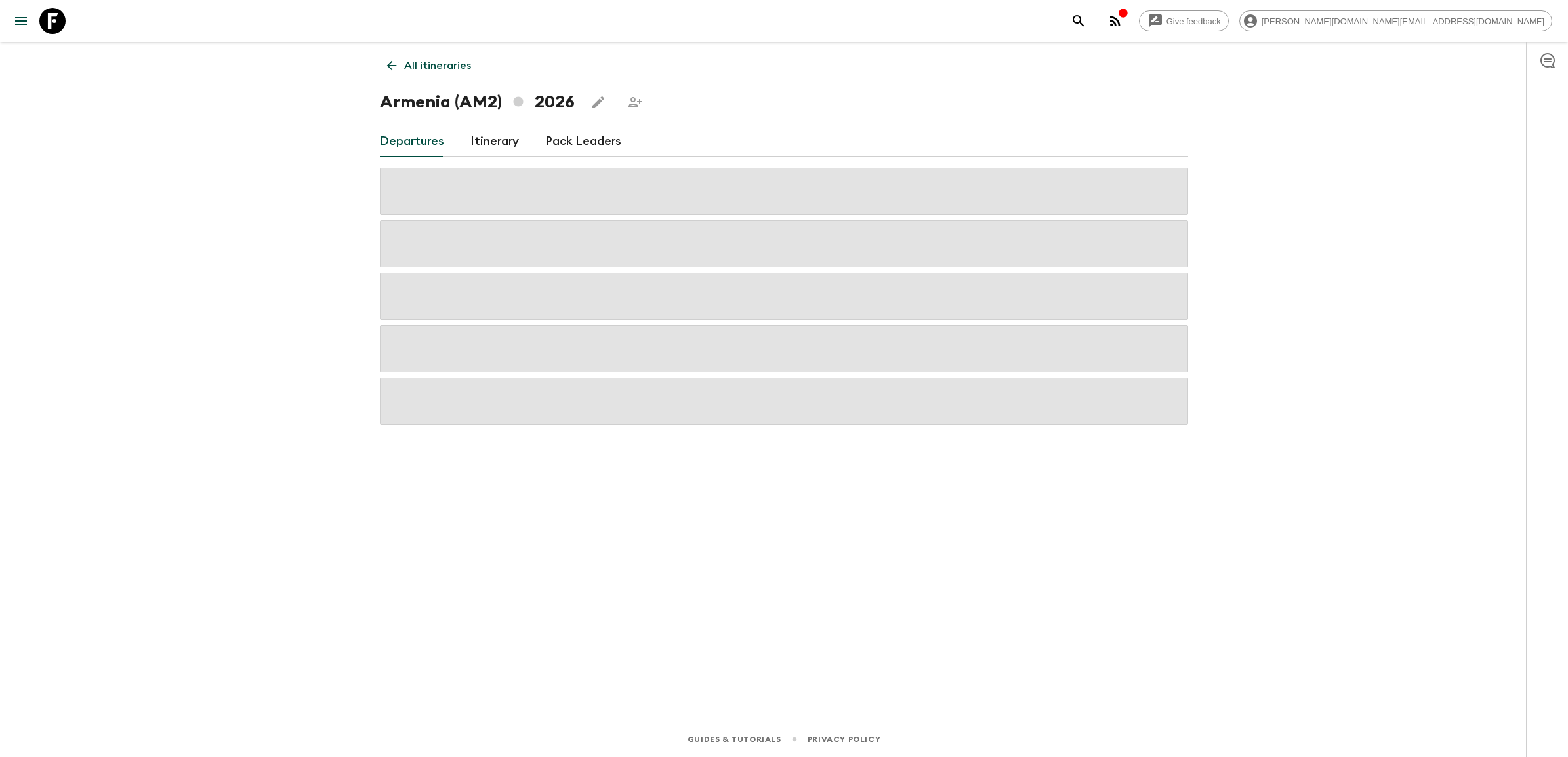
click at [482, 136] on link "Itinerary" at bounding box center [495, 141] width 48 height 32
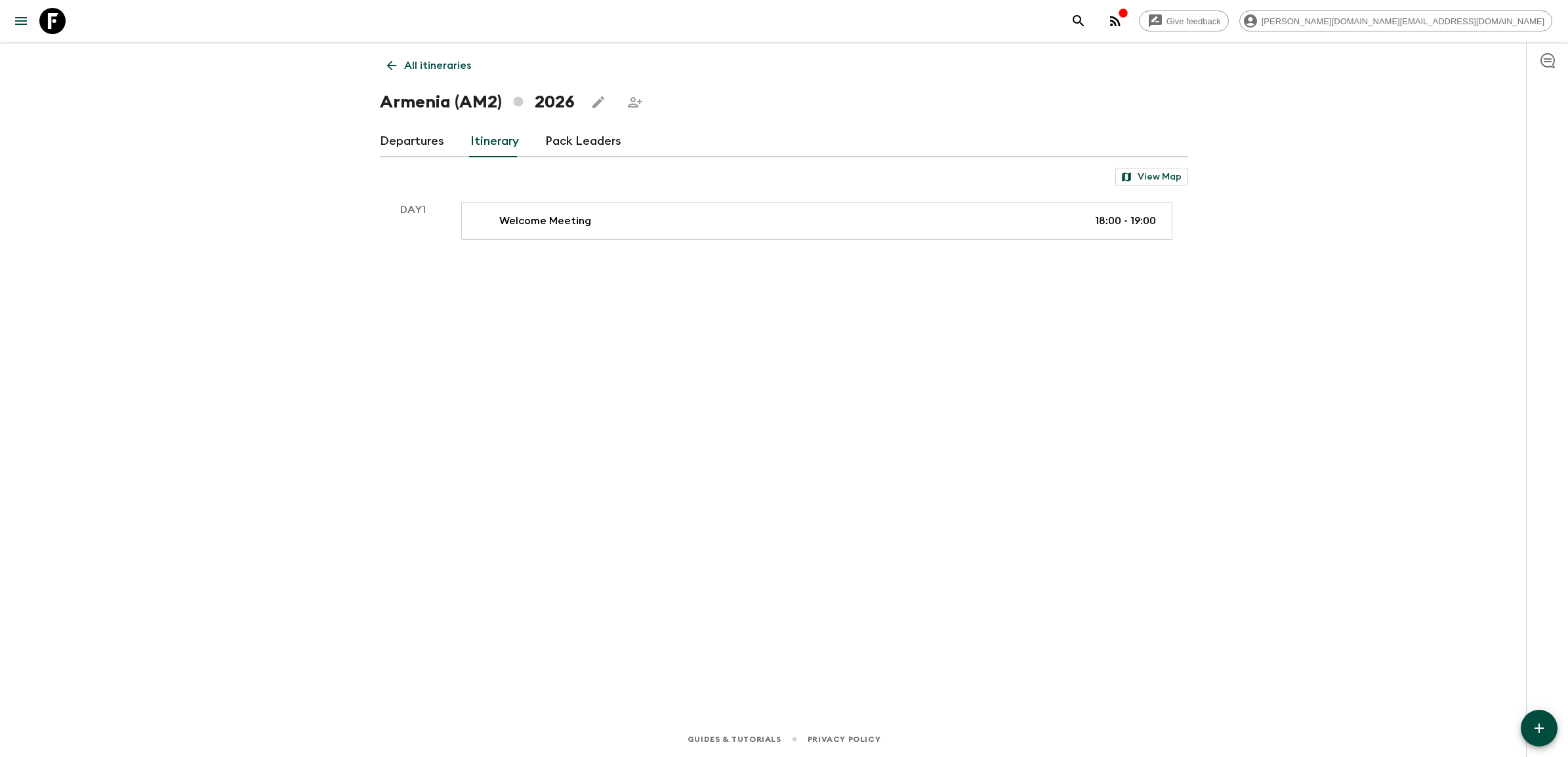
click at [917, 474] on div "All itineraries Armenia (AM2) 2026 Departures Itinerary Pack Leaders View Map D…" at bounding box center [784, 363] width 839 height 643
